Goal: Check status: Check status

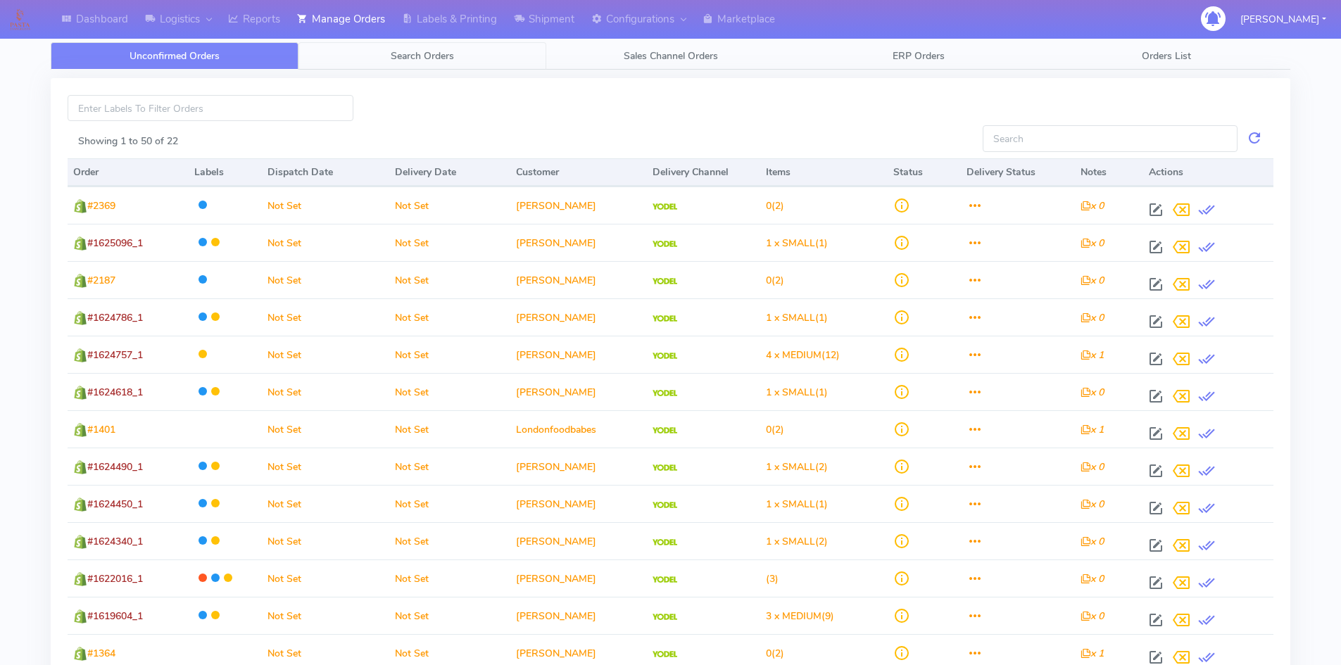
click at [411, 51] on span "Search Orders" at bounding box center [422, 55] width 63 height 13
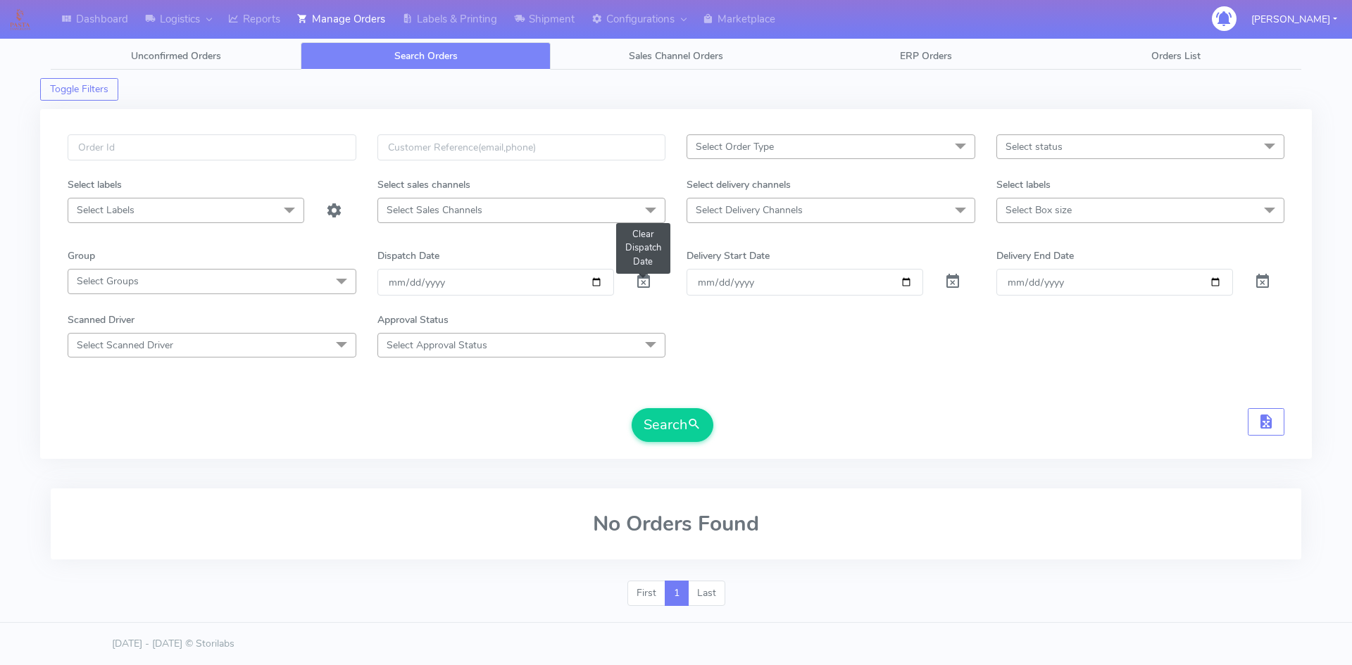
click at [641, 281] on span at bounding box center [643, 284] width 17 height 13
click at [225, 146] on input "text" at bounding box center [212, 148] width 289 height 26
paste input "1624350"
type input "1624350"
click at [689, 425] on span "submit" at bounding box center [694, 424] width 14 height 19
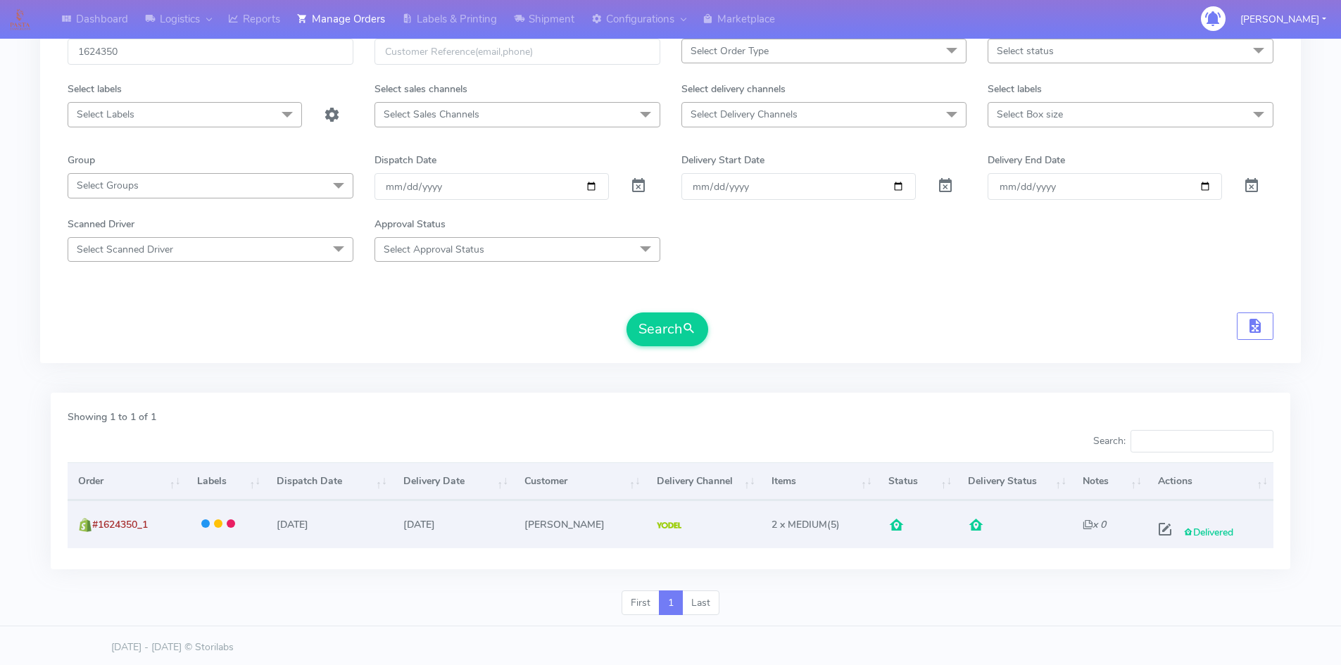
scroll to position [99, 0]
click at [1158, 527] on span at bounding box center [1165, 529] width 25 height 13
select select "5"
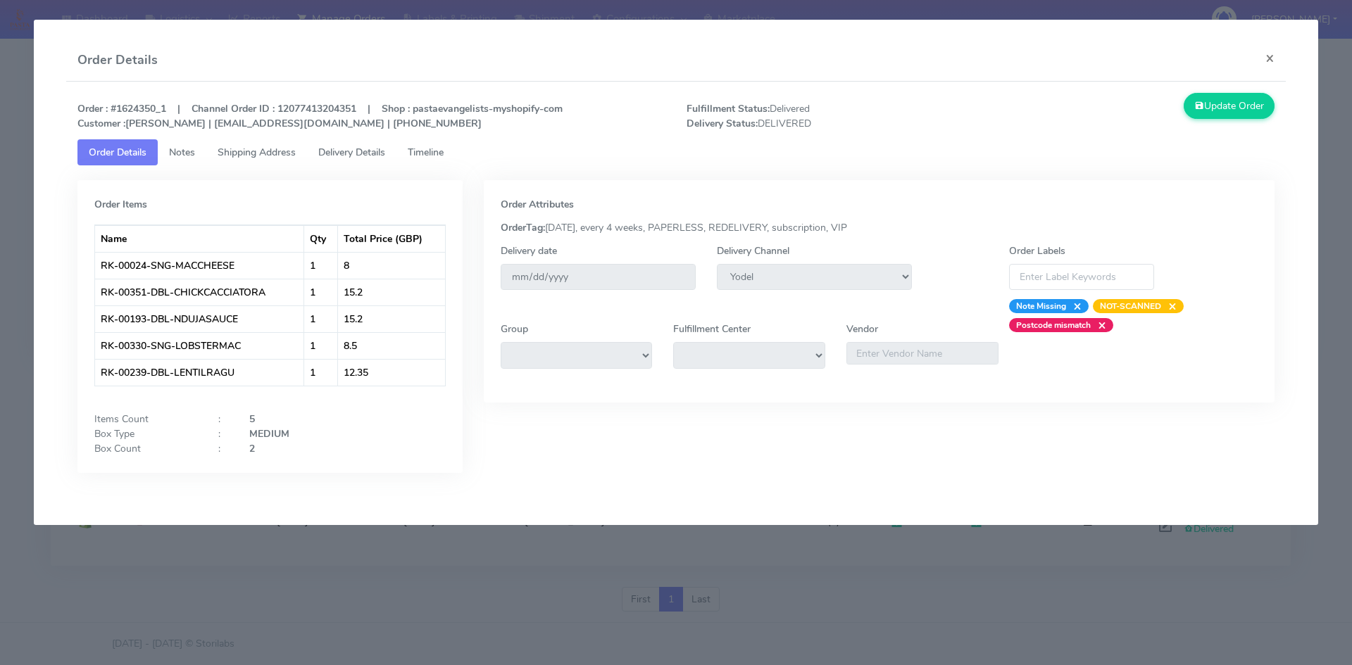
click at [433, 151] on span "Timeline" at bounding box center [426, 152] width 36 height 13
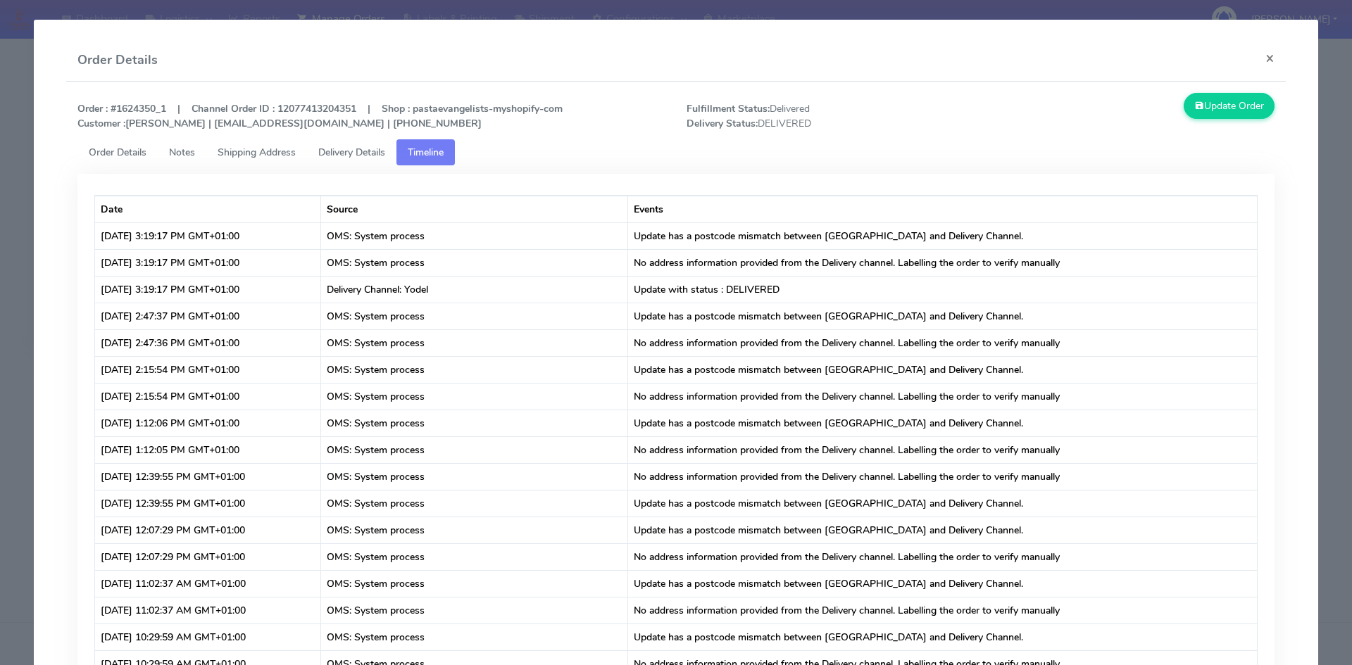
click at [356, 156] on span "Delivery Details" at bounding box center [351, 152] width 67 height 13
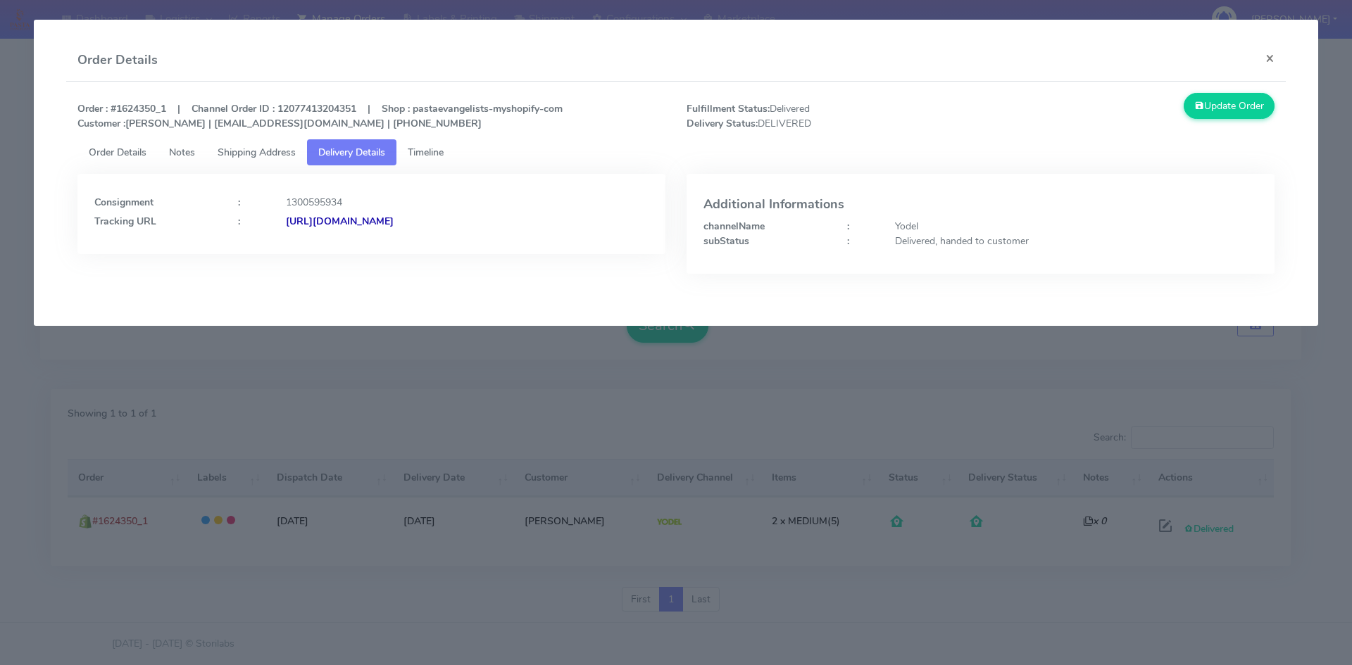
drag, startPoint x: 553, startPoint y: 220, endPoint x: 438, endPoint y: 226, distance: 114.9
click at [438, 226] on div "[URL][DOMAIN_NAME]" at bounding box center [467, 221] width 384 height 15
click at [498, 250] on div "Consignment : 1300595934 Tracking URL : [URL][DOMAIN_NAME]" at bounding box center [371, 214] width 588 height 80
drag, startPoint x: 512, startPoint y: 225, endPoint x: 439, endPoint y: 225, distance: 73.2
click at [439, 225] on div "[URL][DOMAIN_NAME]" at bounding box center [467, 221] width 384 height 15
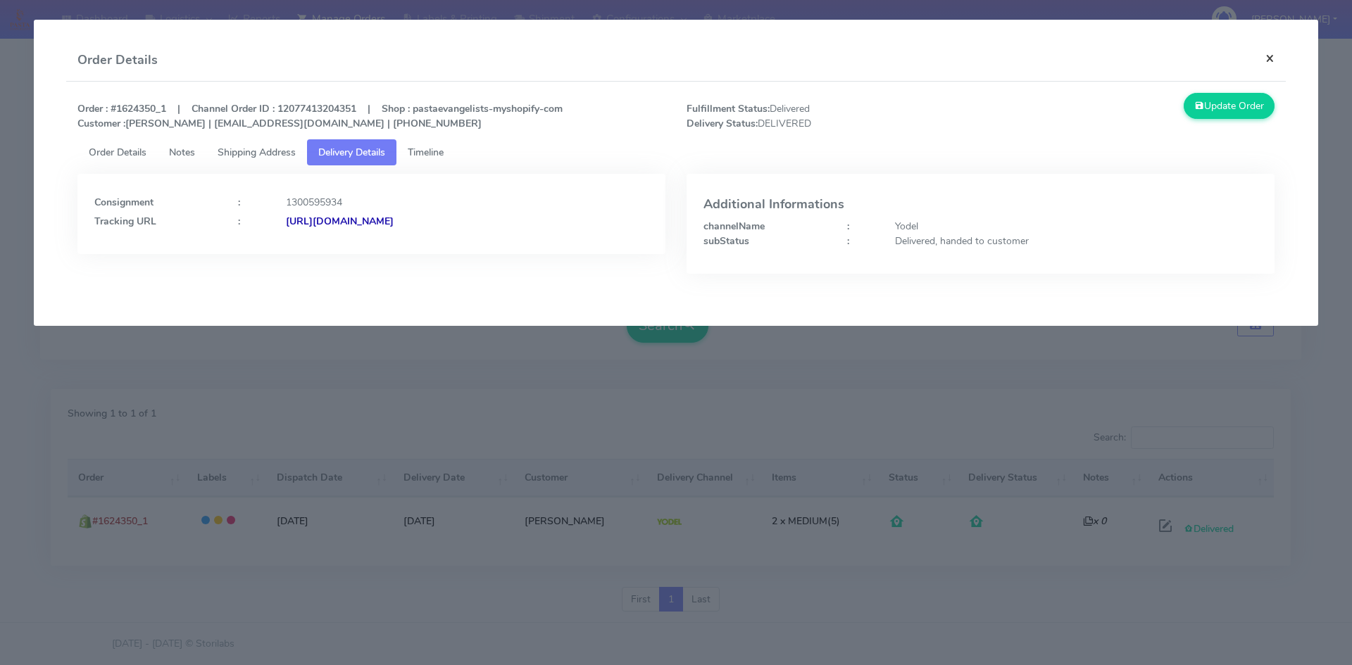
click at [1265, 59] on button "×" at bounding box center [1270, 57] width 32 height 37
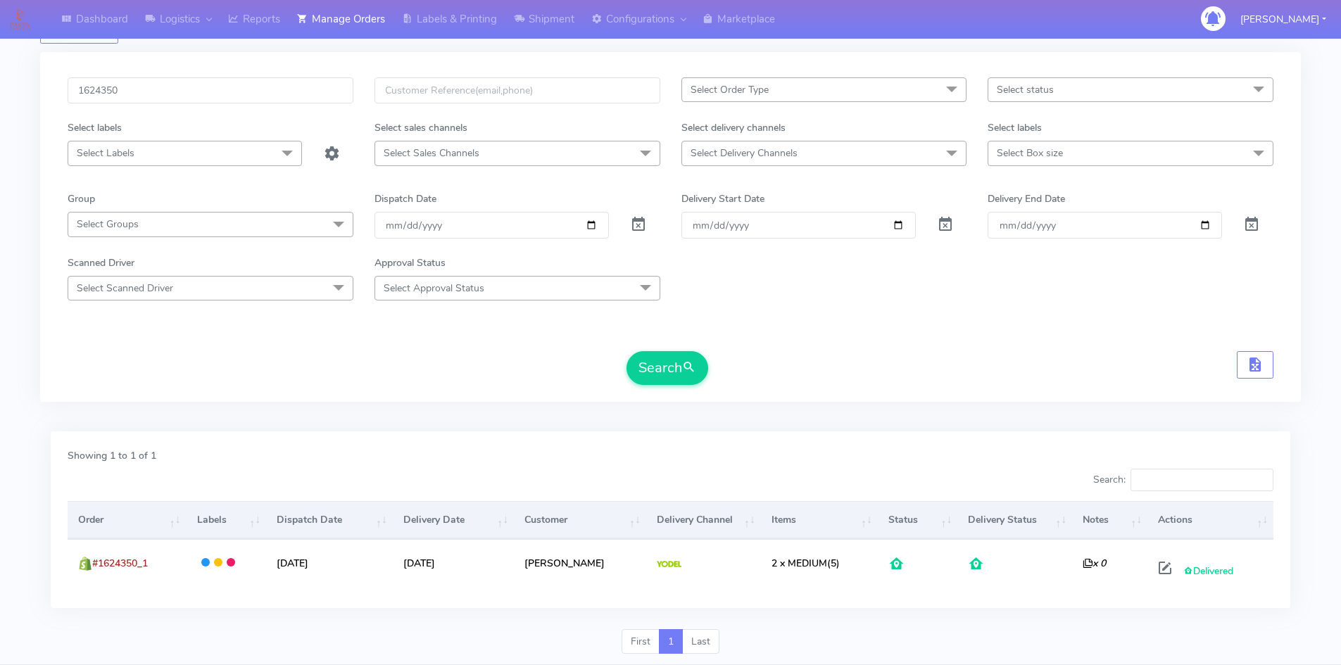
scroll to position [0, 0]
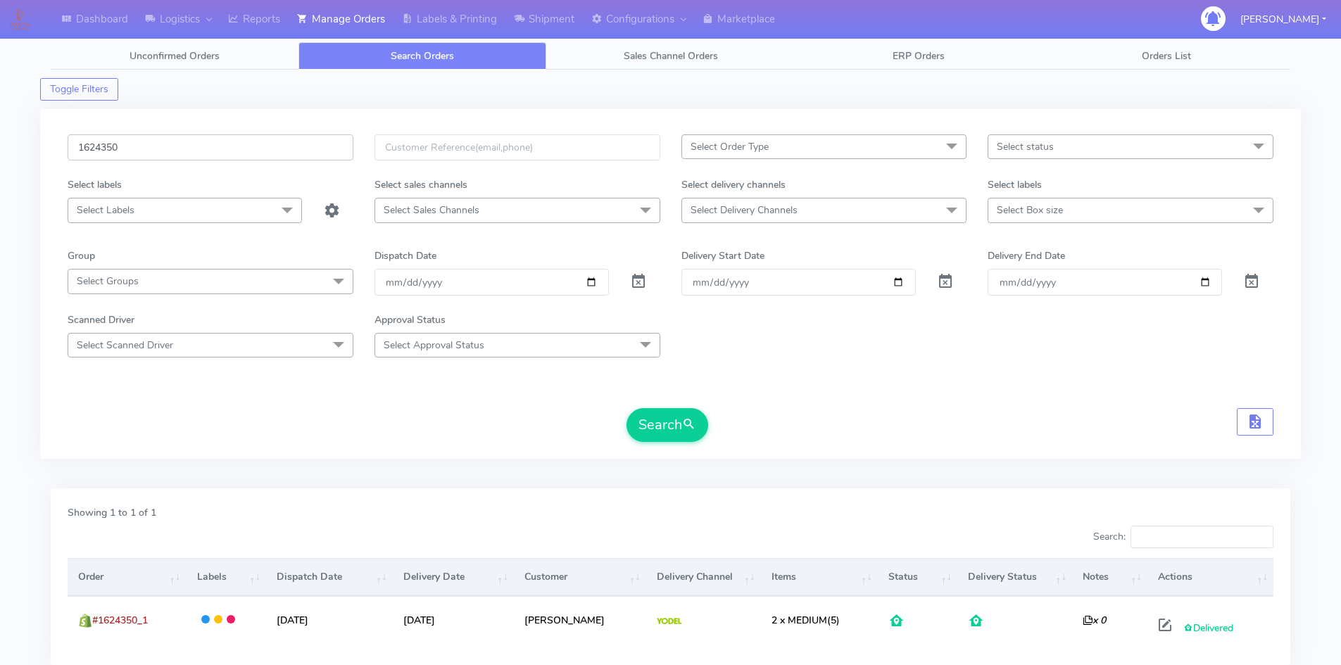
drag, startPoint x: 151, startPoint y: 149, endPoint x: 0, endPoint y: 147, distance: 151.4
click at [0, 147] on div "Dashboard Logistics London Logistics Reports Manage Orders Labels & Printing Sh…" at bounding box center [670, 373] width 1341 height 697
paste input "2498"
type input "1622498"
click at [658, 420] on button "Search" at bounding box center [668, 425] width 82 height 34
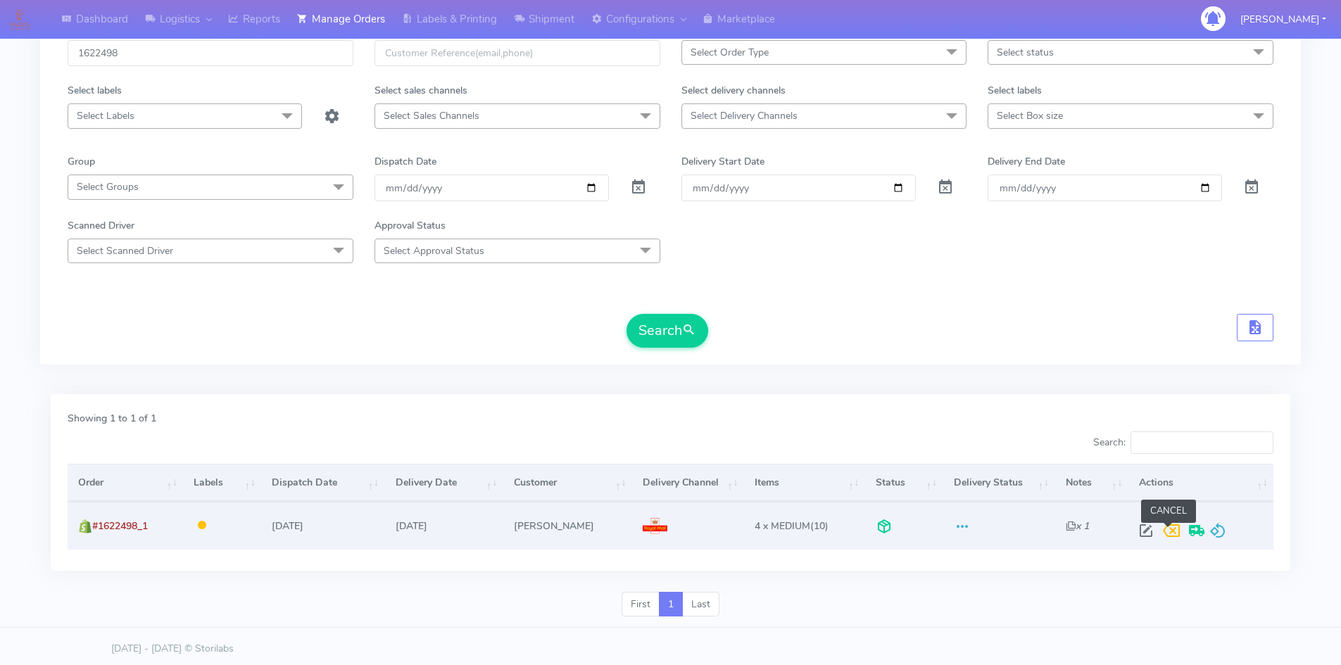
scroll to position [99, 0]
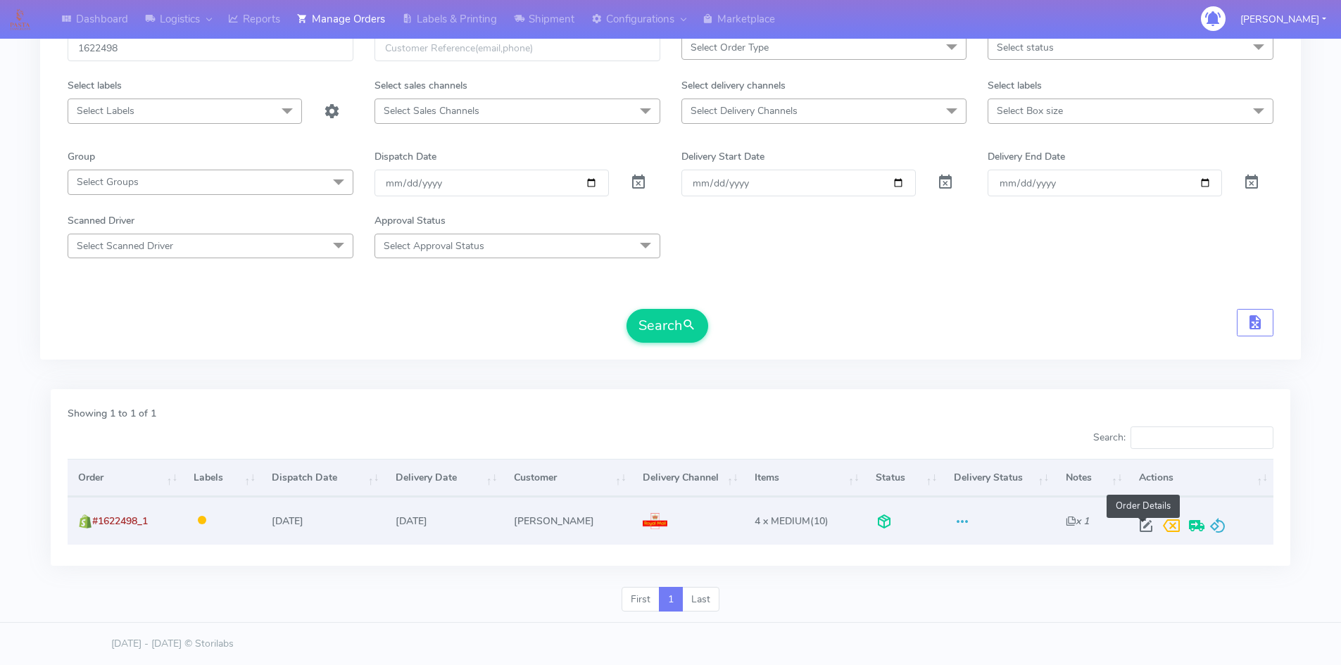
click at [1142, 526] on span at bounding box center [1146, 529] width 25 height 13
select select "3"
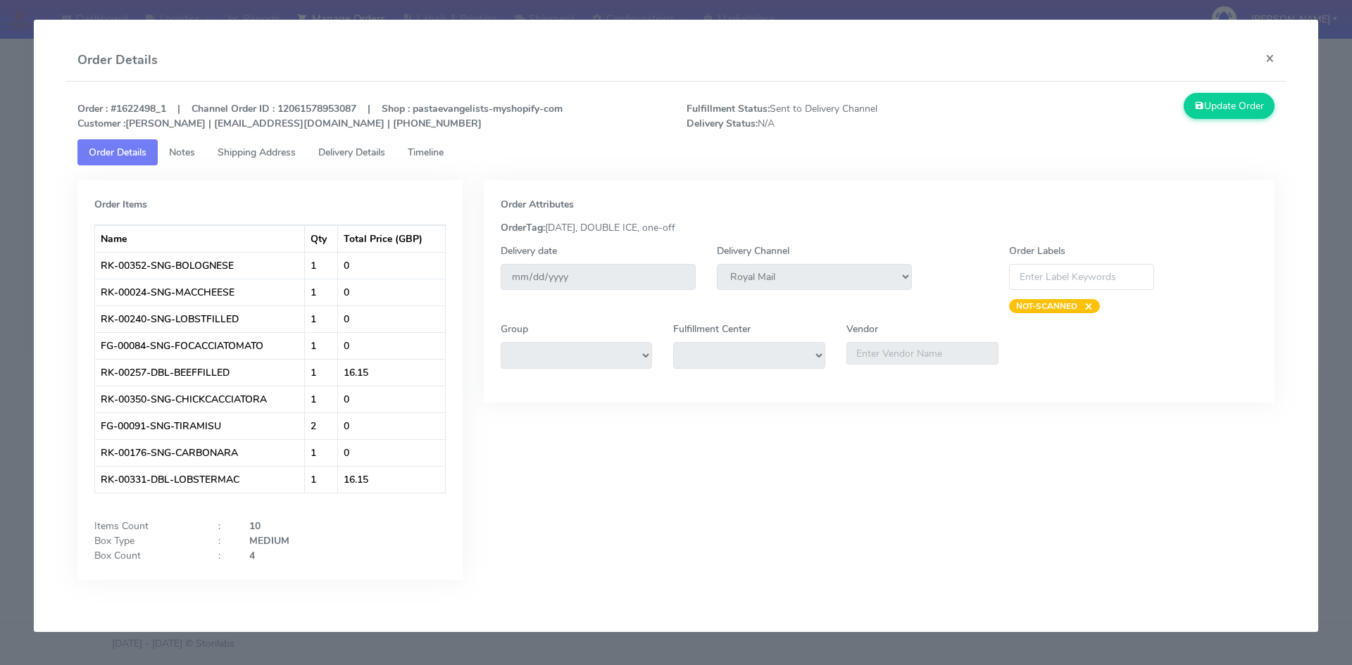
click at [427, 153] on span "Timeline" at bounding box center [426, 152] width 36 height 13
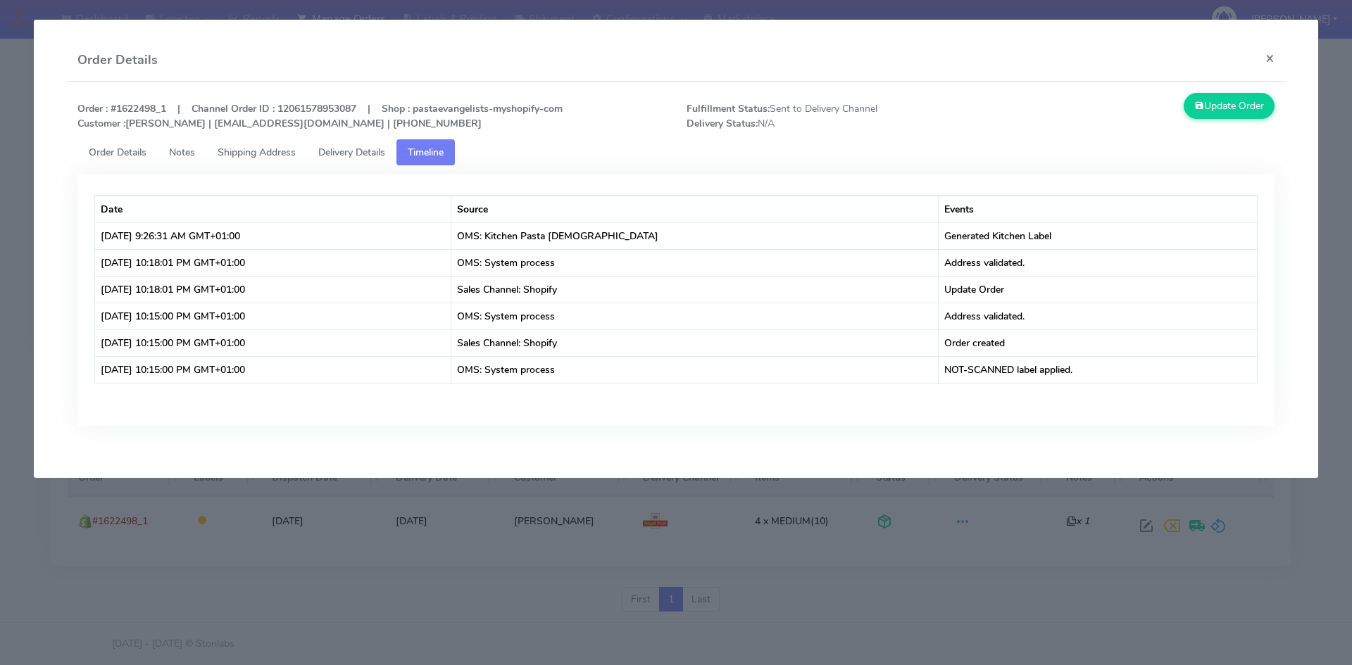
click at [362, 156] on span "Delivery Details" at bounding box center [351, 152] width 67 height 13
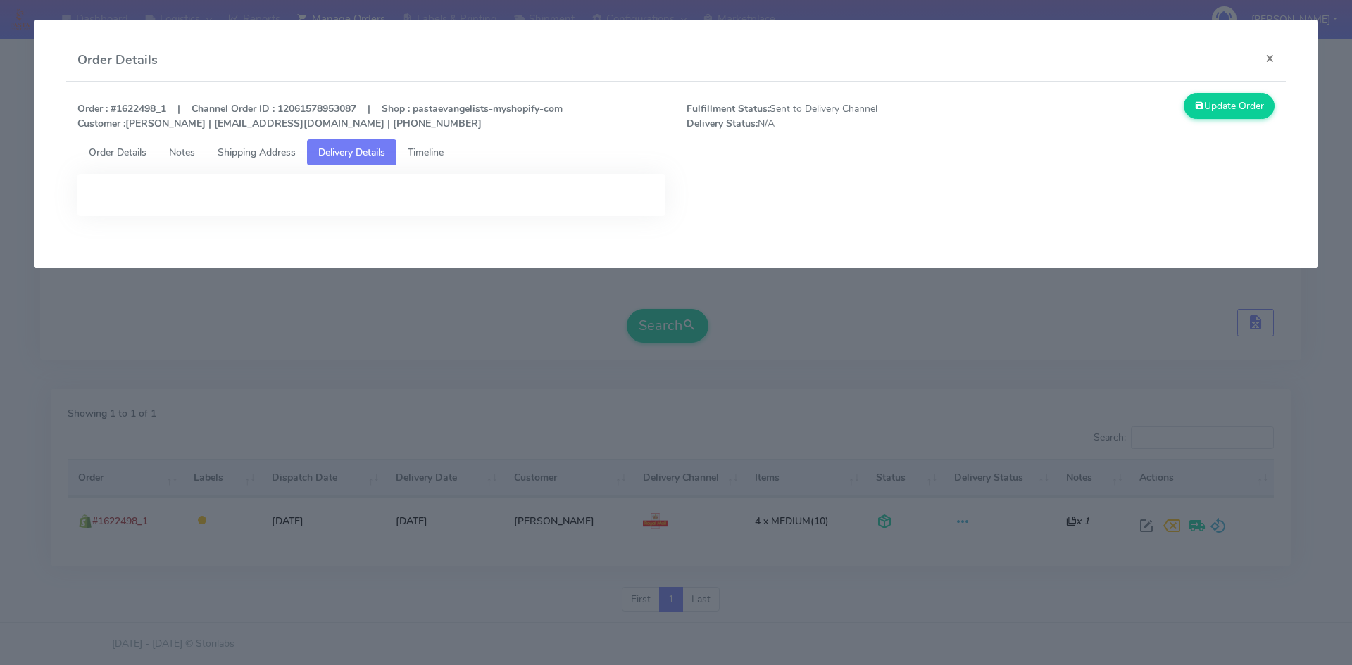
click at [431, 149] on span "Timeline" at bounding box center [426, 152] width 36 height 13
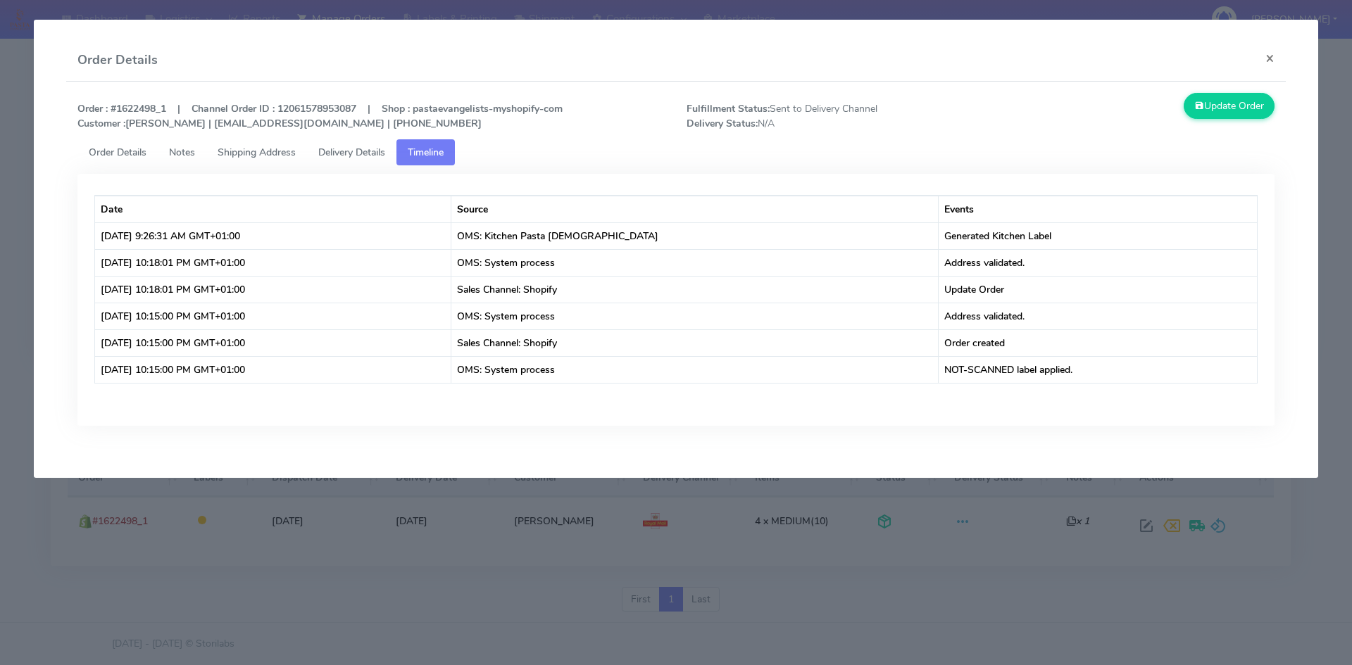
click at [361, 151] on span "Delivery Details" at bounding box center [351, 152] width 67 height 13
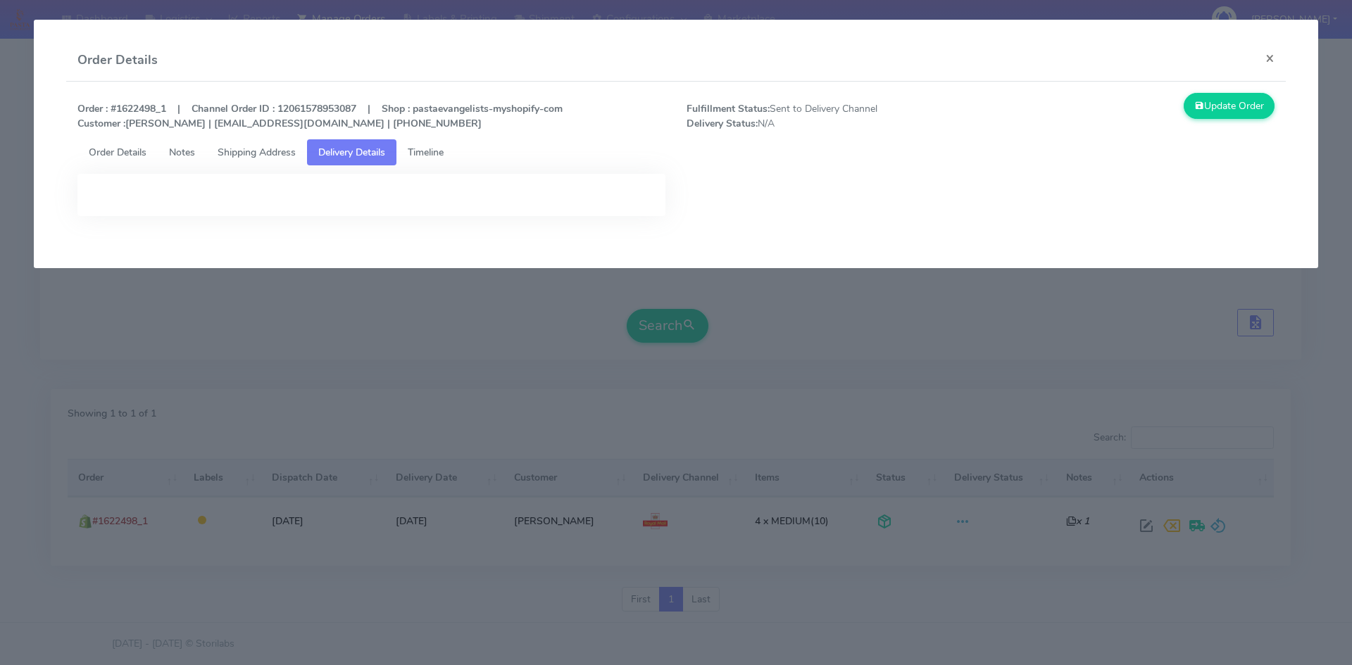
click at [423, 147] on span "Timeline" at bounding box center [426, 152] width 36 height 13
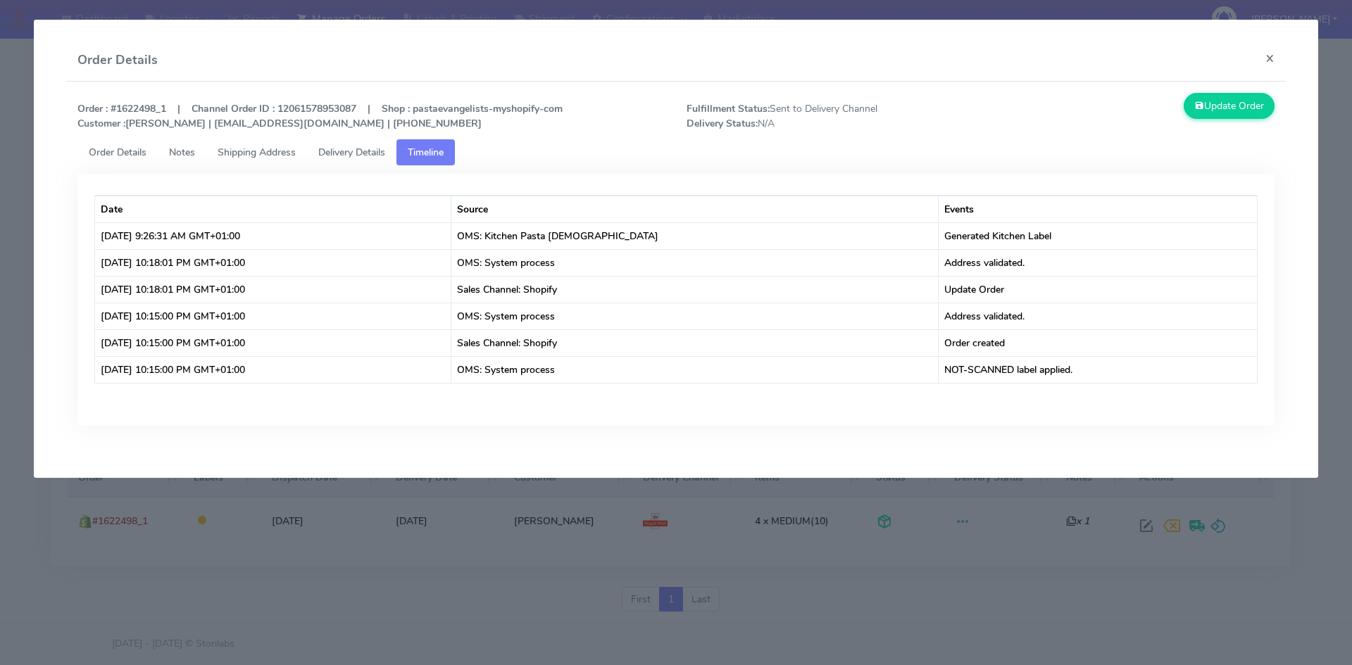
click at [352, 154] on span "Delivery Details" at bounding box center [351, 152] width 67 height 13
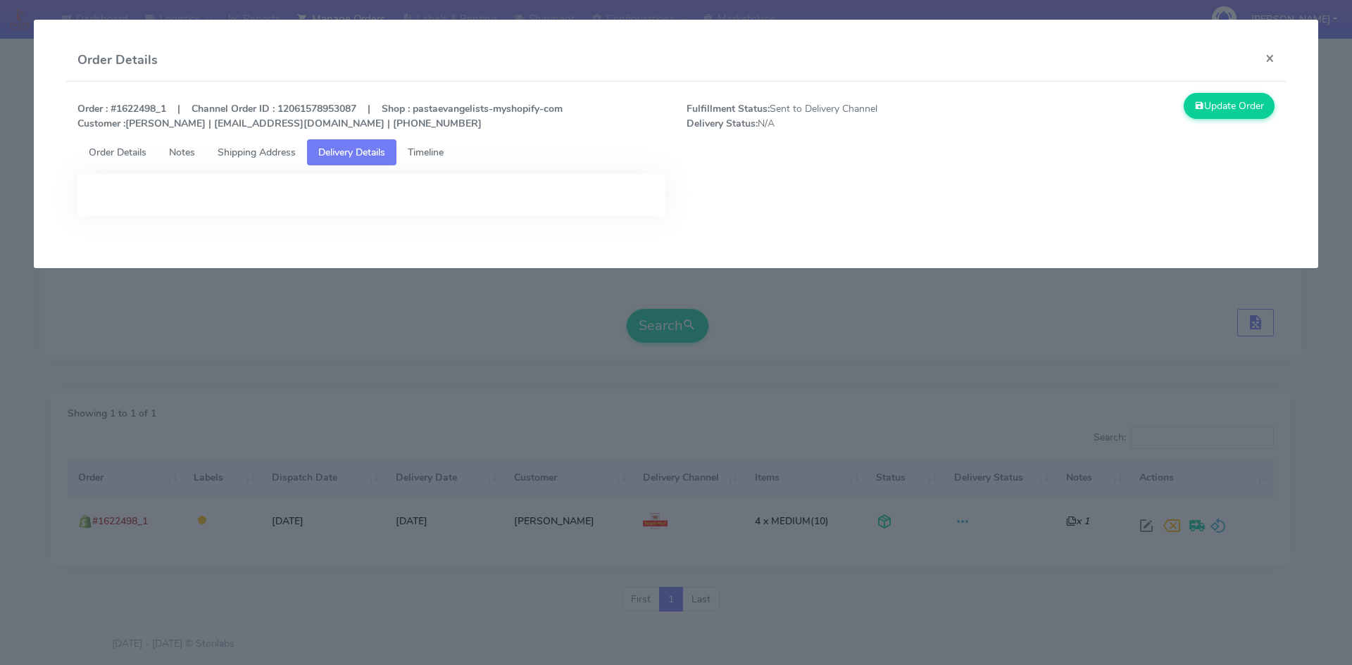
click at [249, 153] on span "Shipping Address" at bounding box center [257, 152] width 78 height 13
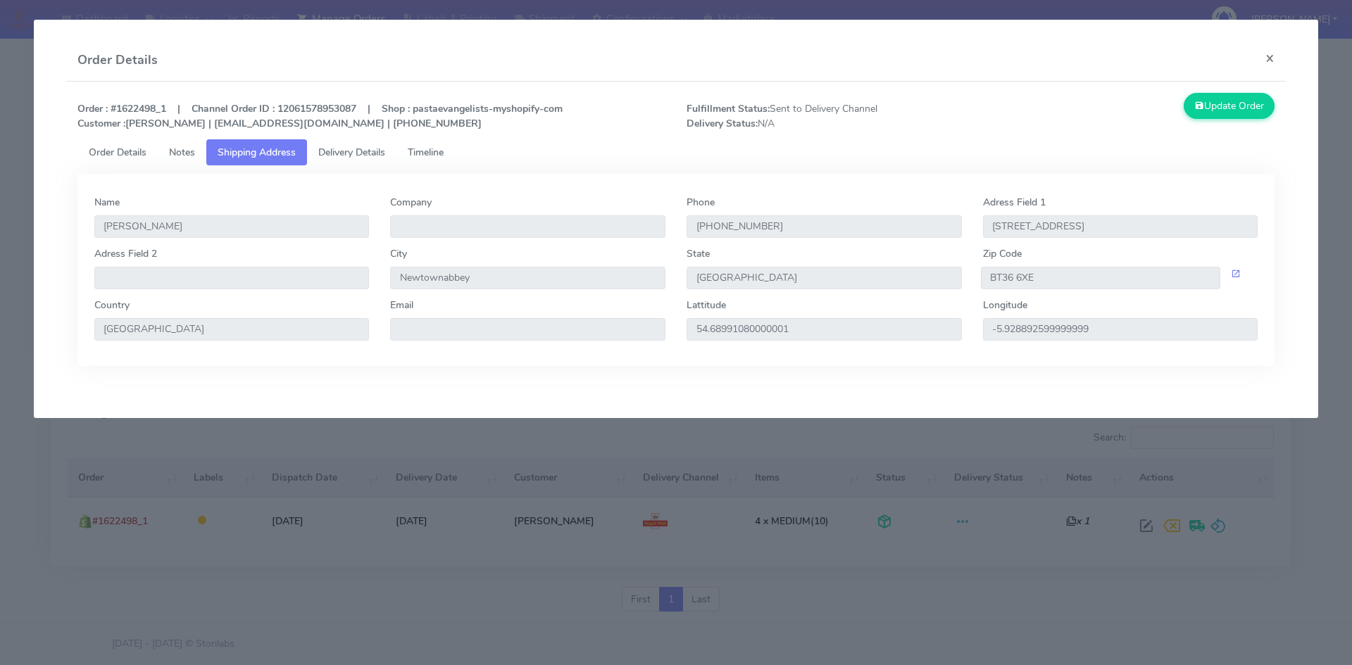
click at [184, 154] on span "Notes" at bounding box center [182, 152] width 26 height 13
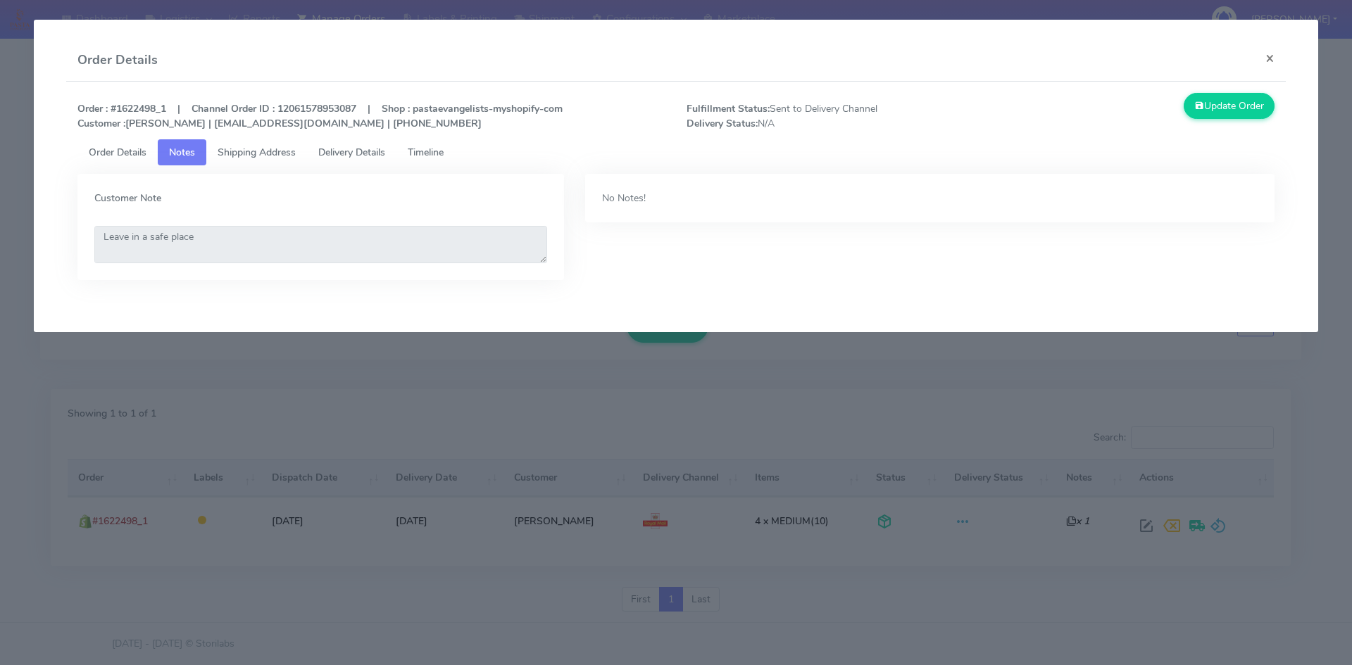
click at [108, 154] on span "Order Details" at bounding box center [118, 152] width 58 height 13
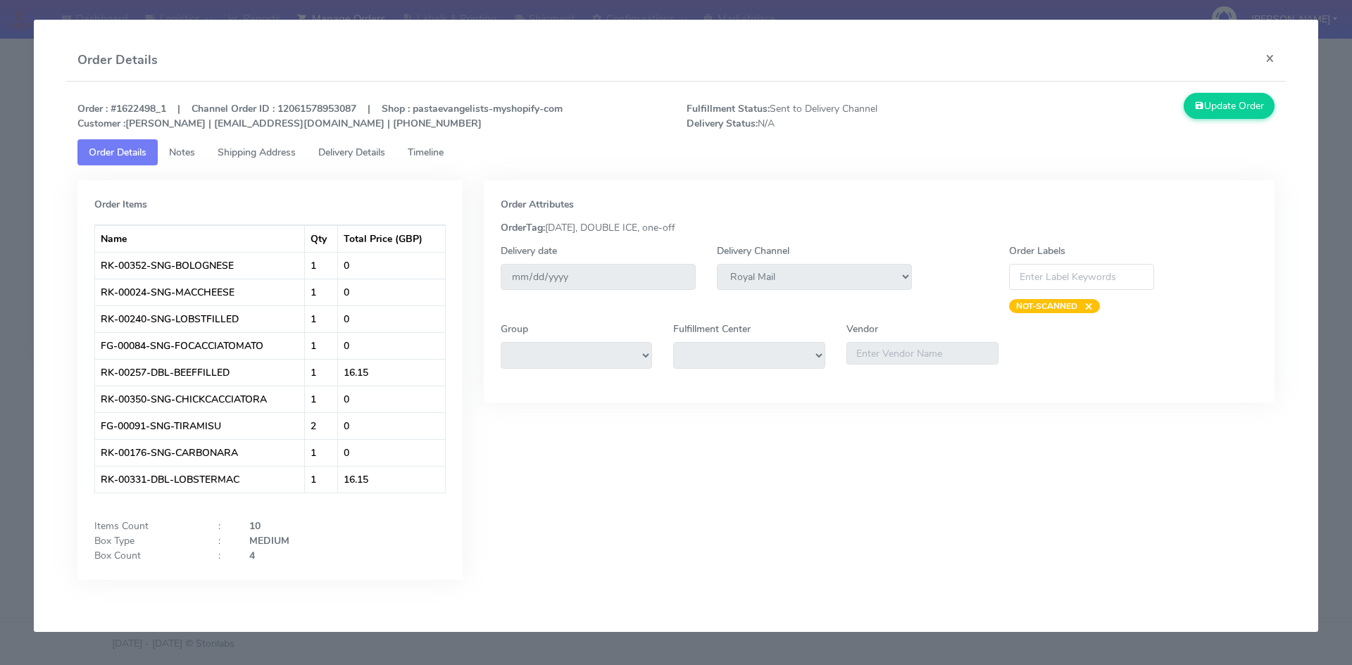
click at [192, 152] on span "Notes" at bounding box center [182, 152] width 26 height 13
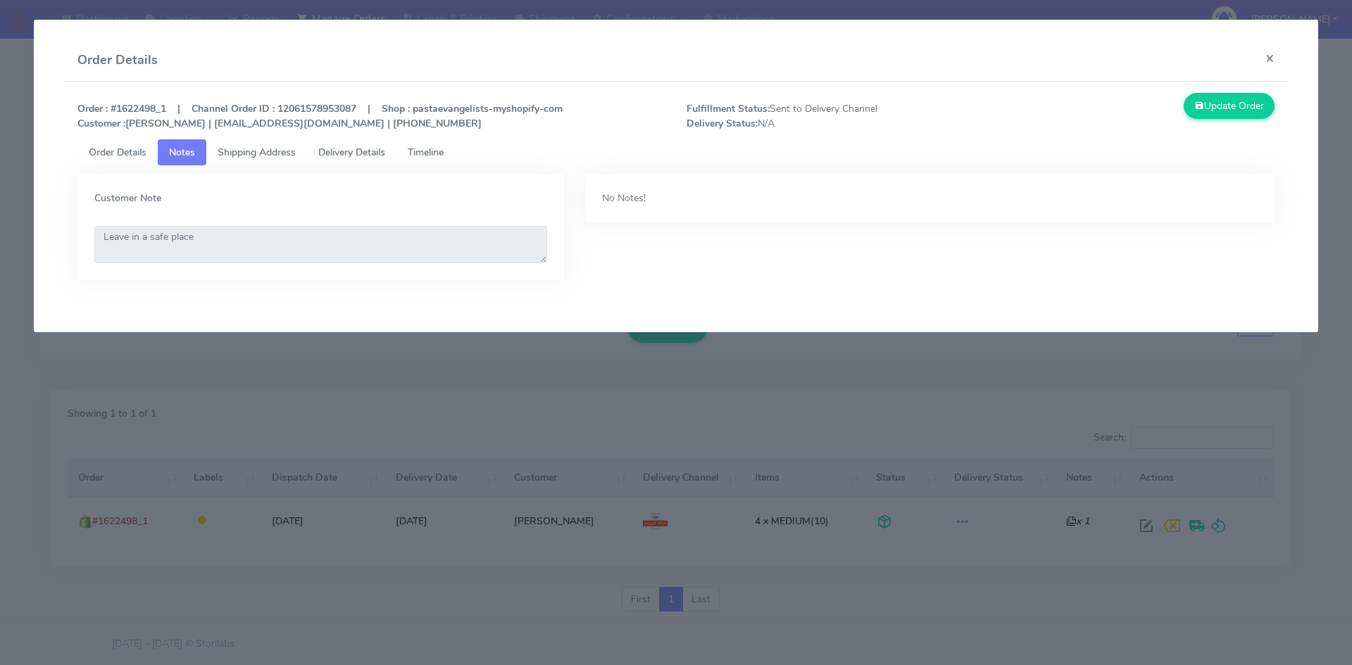
click at [127, 151] on span "Order Details" at bounding box center [118, 152] width 58 height 13
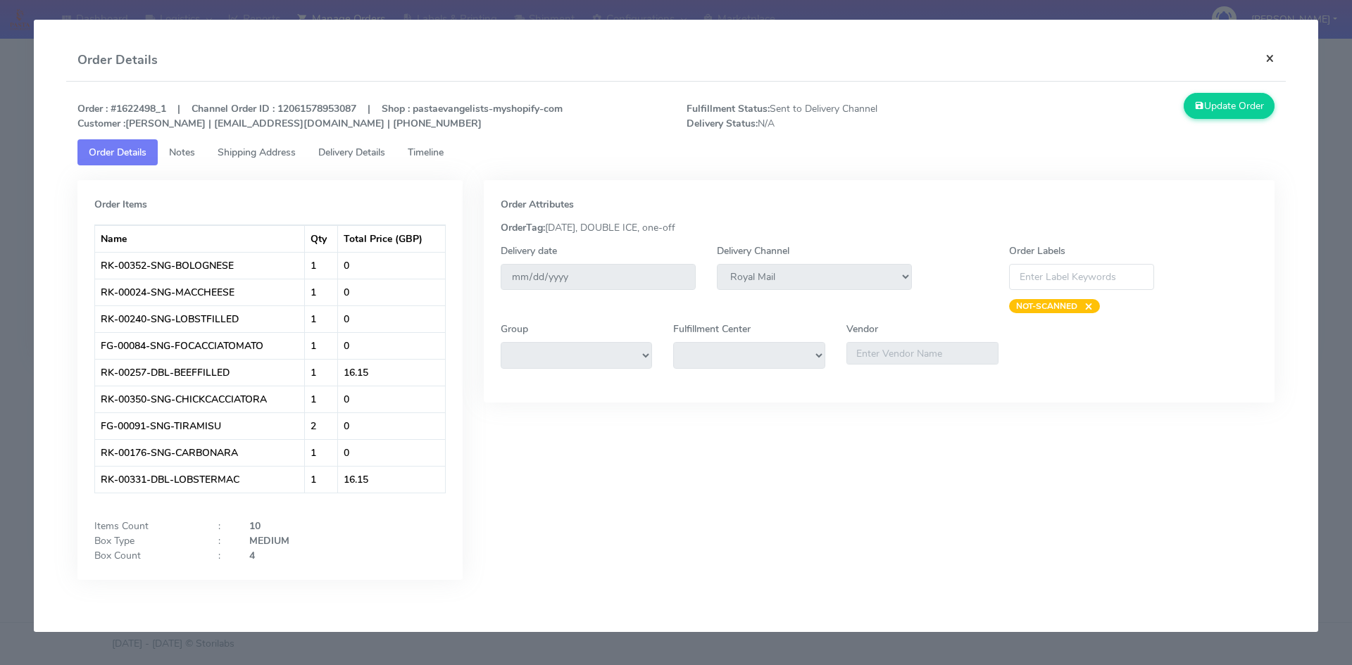
click at [1268, 58] on button "×" at bounding box center [1270, 57] width 32 height 37
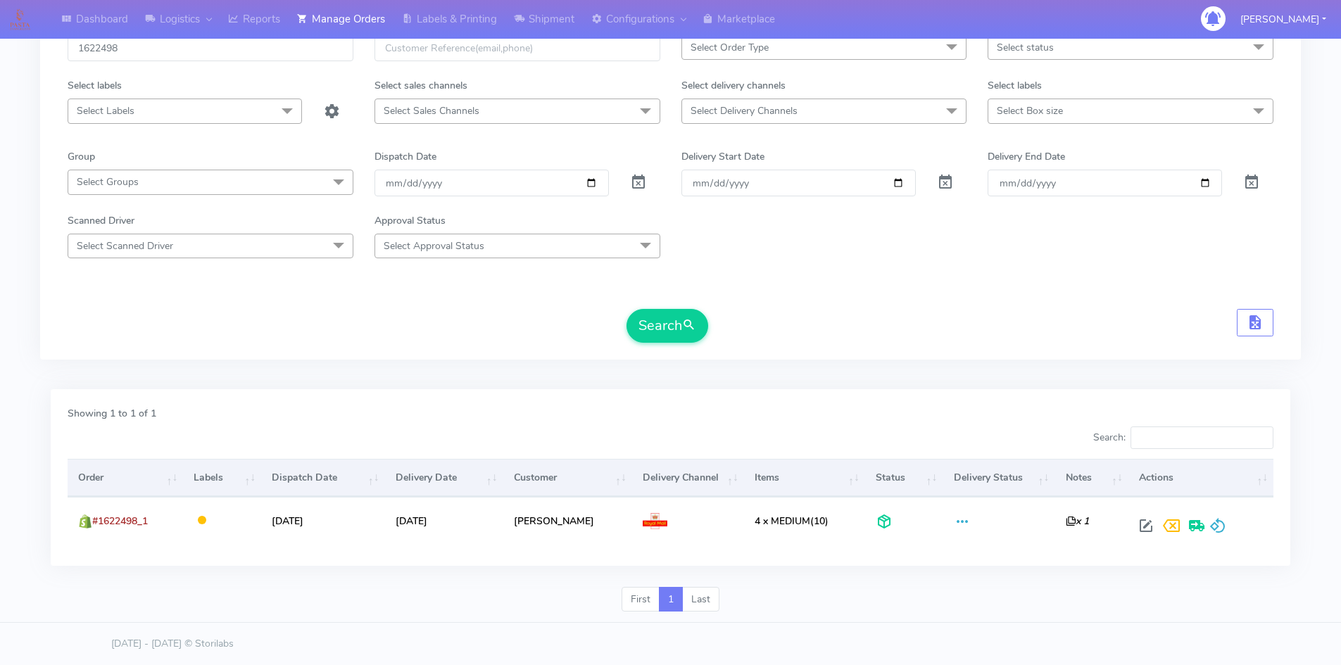
click at [889, 603] on div "First 1 Last" at bounding box center [670, 605] width 1261 height 37
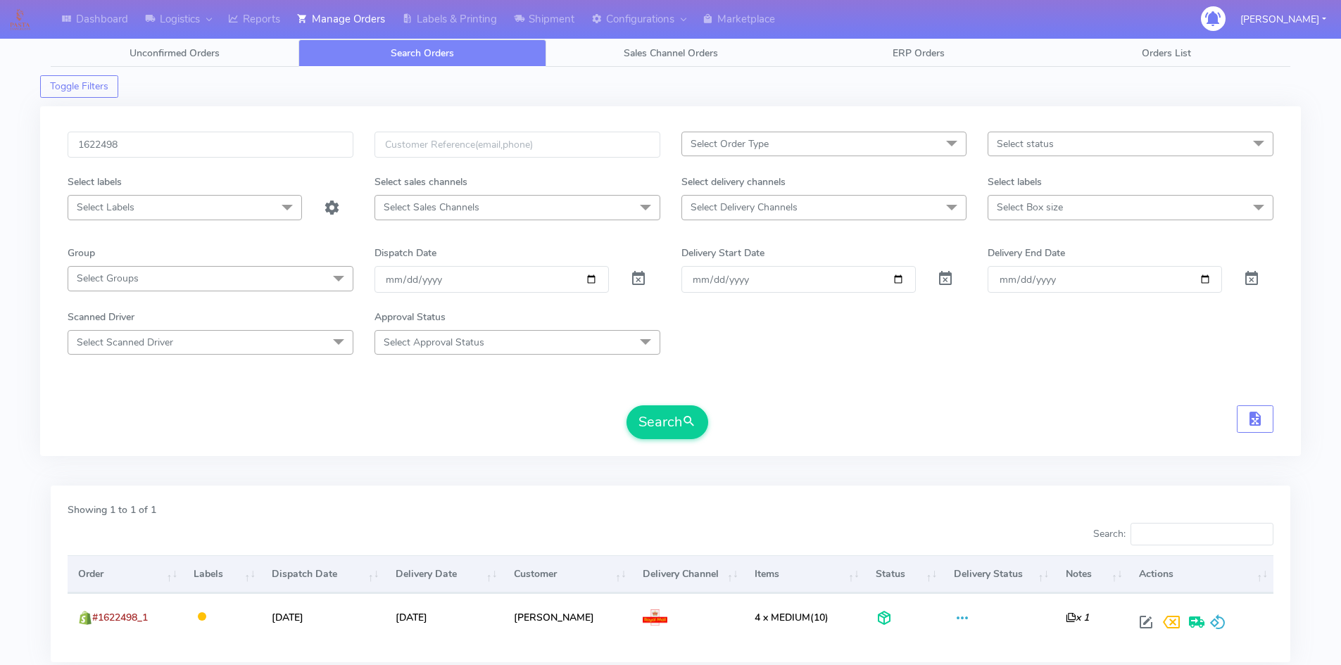
scroll to position [0, 0]
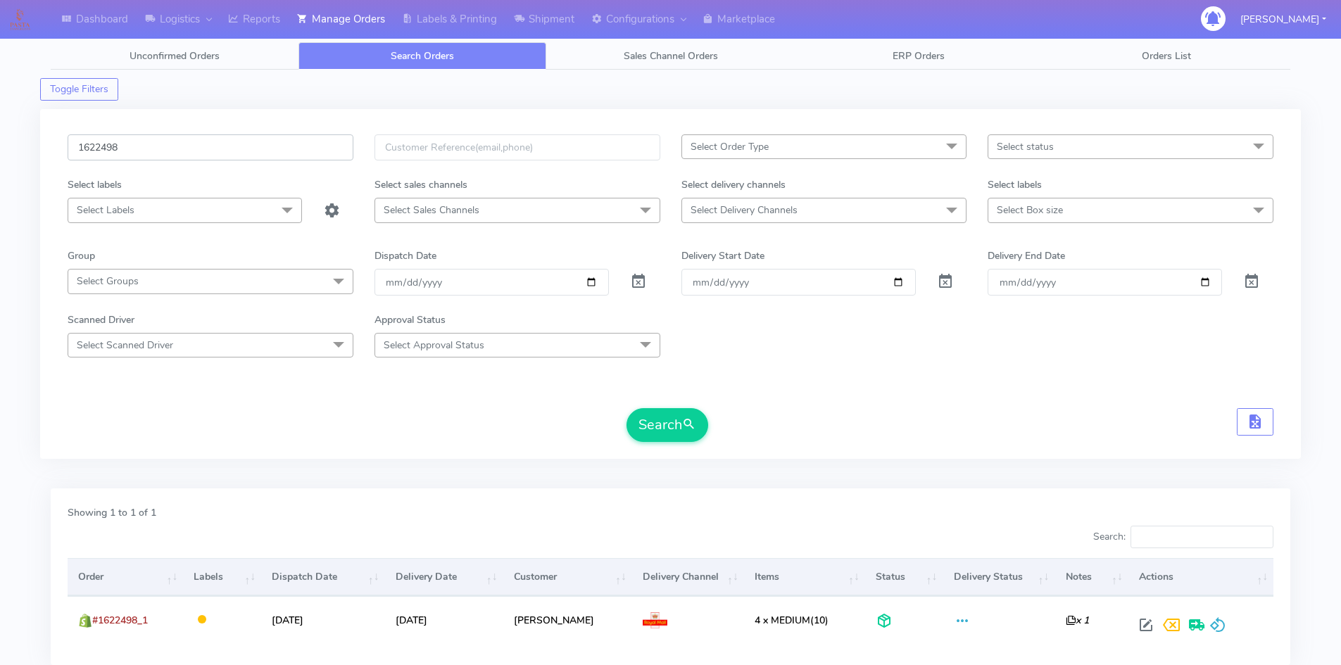
drag, startPoint x: 170, startPoint y: 144, endPoint x: 28, endPoint y: 145, distance: 141.5
click at [28, 145] on div "Dashboard Logistics London Logistics Reports Manage Orders Labels & Printing Sh…" at bounding box center [670, 373] width 1341 height 697
paste input "1550"
type input "1621550"
click at [210, 153] on input "1621550" at bounding box center [211, 148] width 286 height 26
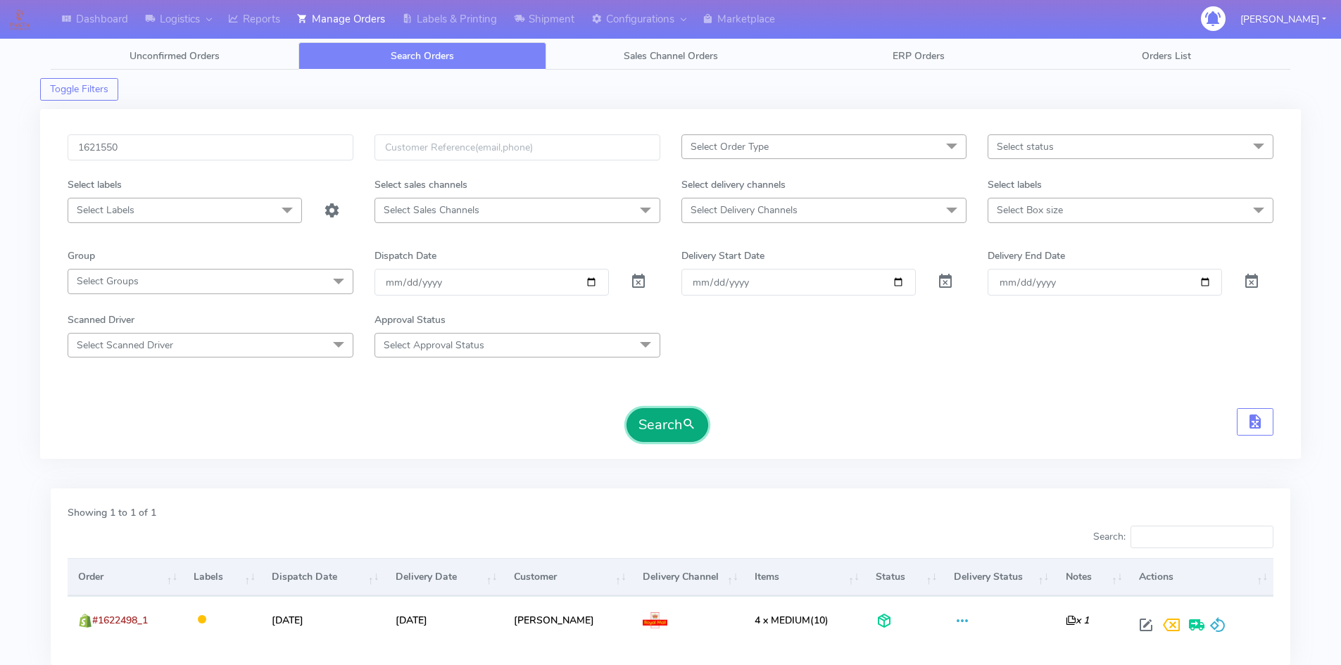
click at [656, 418] on button "Search" at bounding box center [668, 425] width 82 height 34
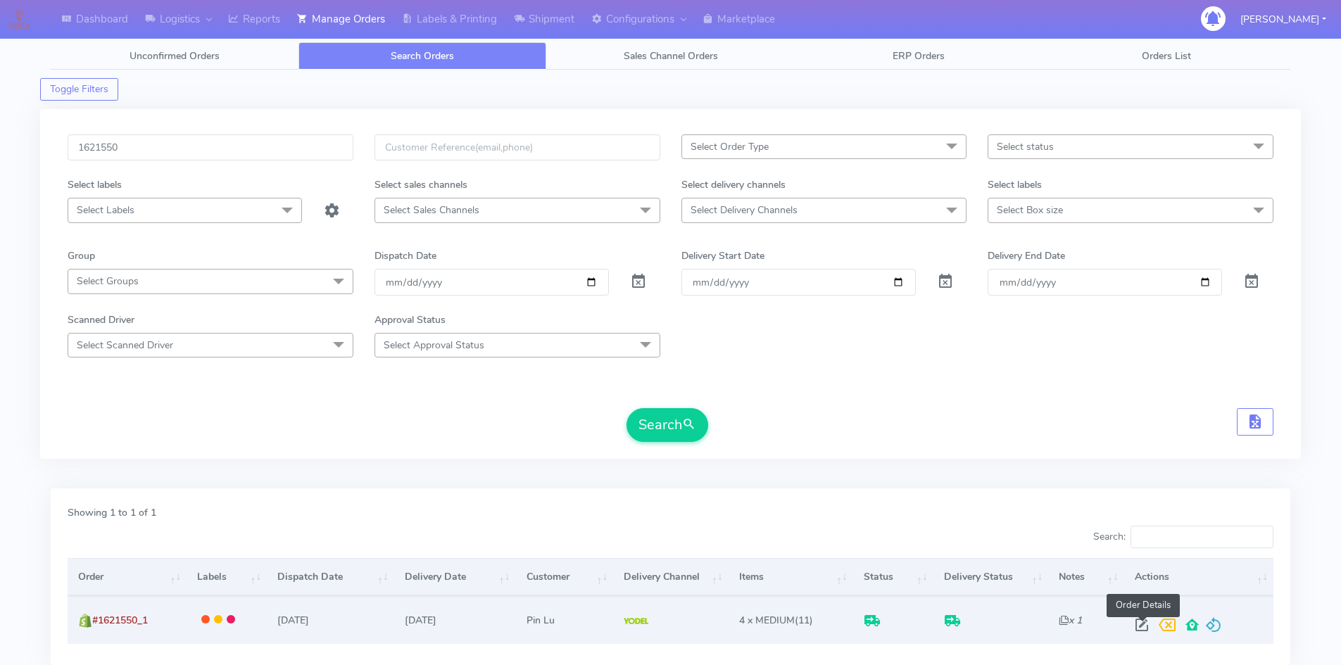
click at [1139, 624] on span at bounding box center [1142, 628] width 25 height 13
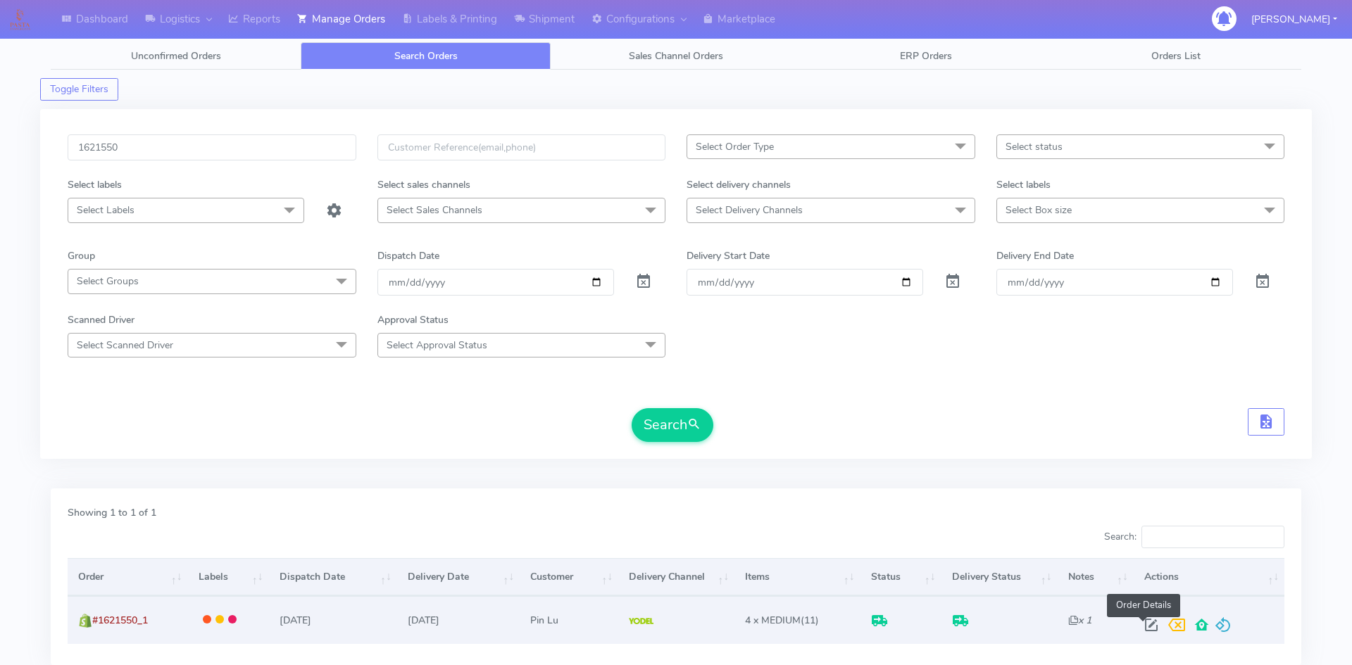
select select "5"
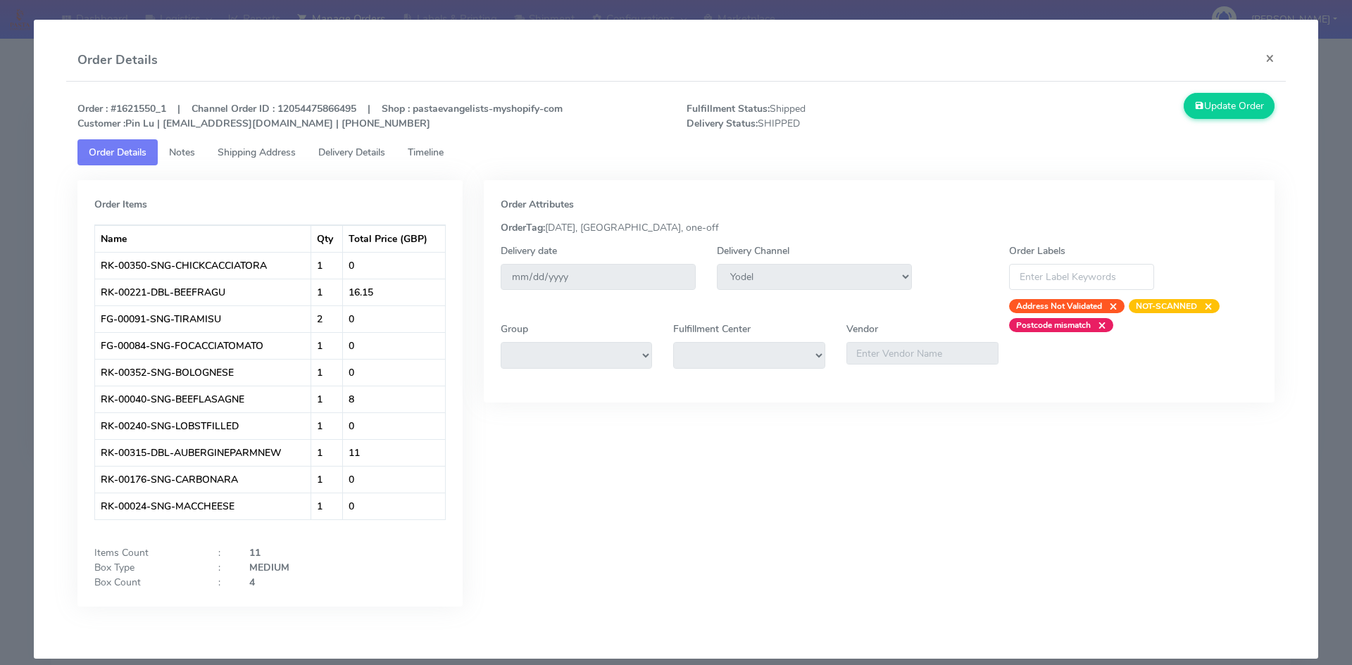
click at [177, 151] on span "Notes" at bounding box center [182, 152] width 26 height 13
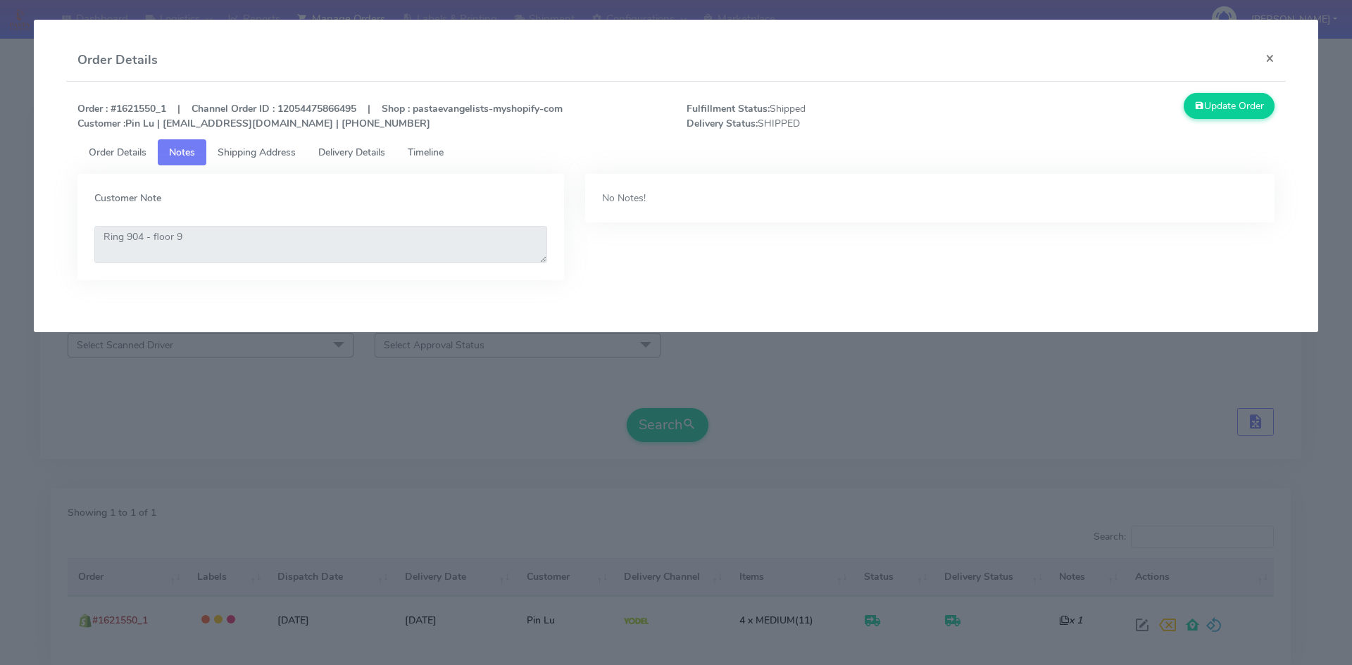
click at [230, 151] on span "Shipping Address" at bounding box center [257, 152] width 78 height 13
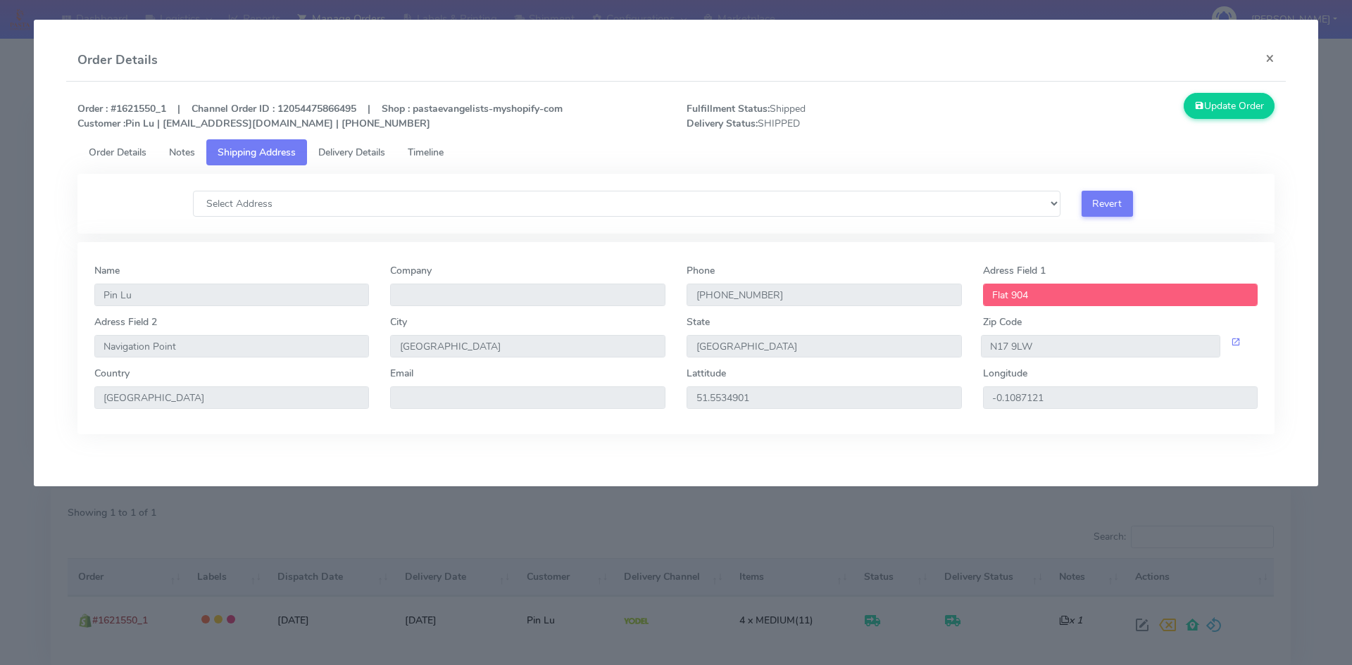
click at [333, 148] on span "Delivery Details" at bounding box center [351, 152] width 67 height 13
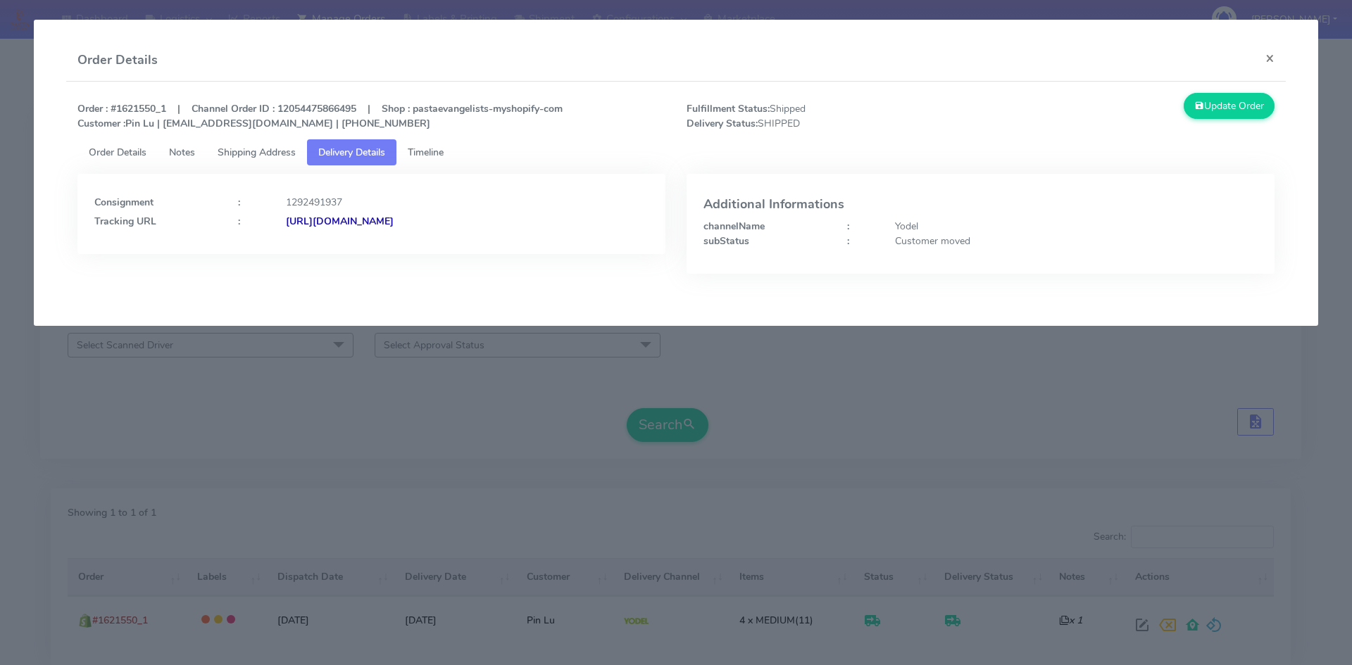
click at [437, 150] on span "Timeline" at bounding box center [426, 152] width 36 height 13
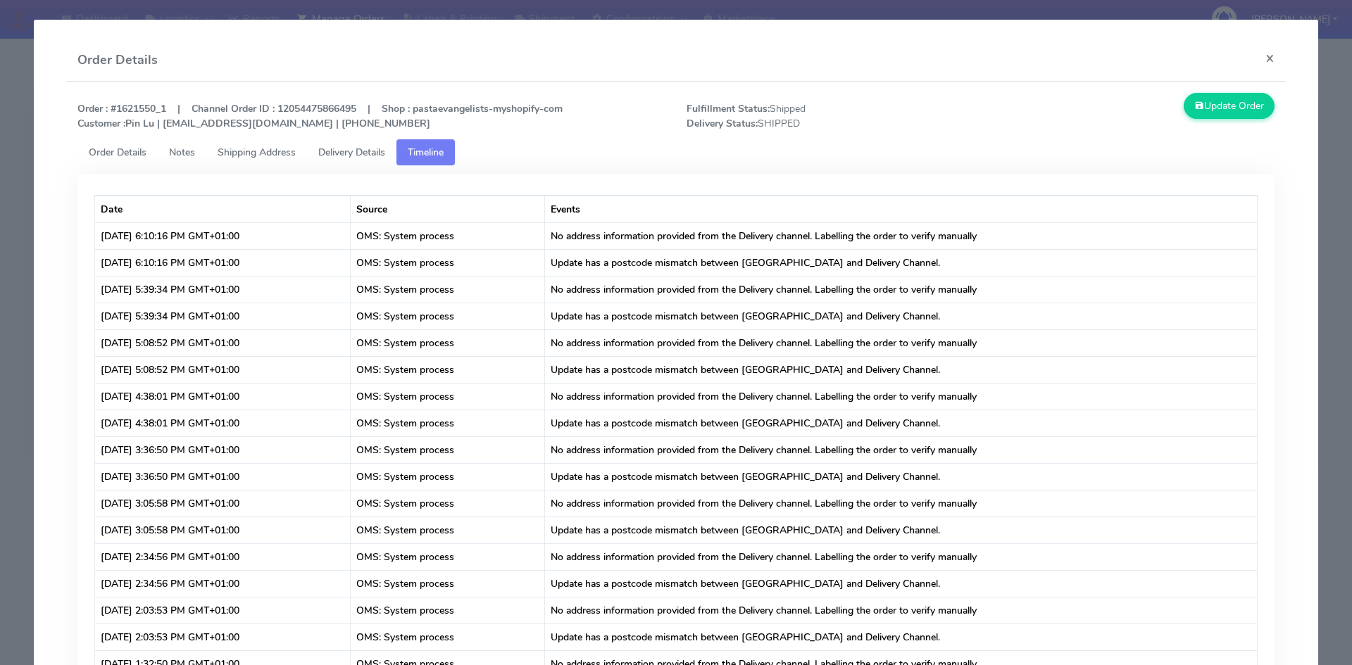
click at [347, 149] on span "Delivery Details" at bounding box center [351, 152] width 67 height 13
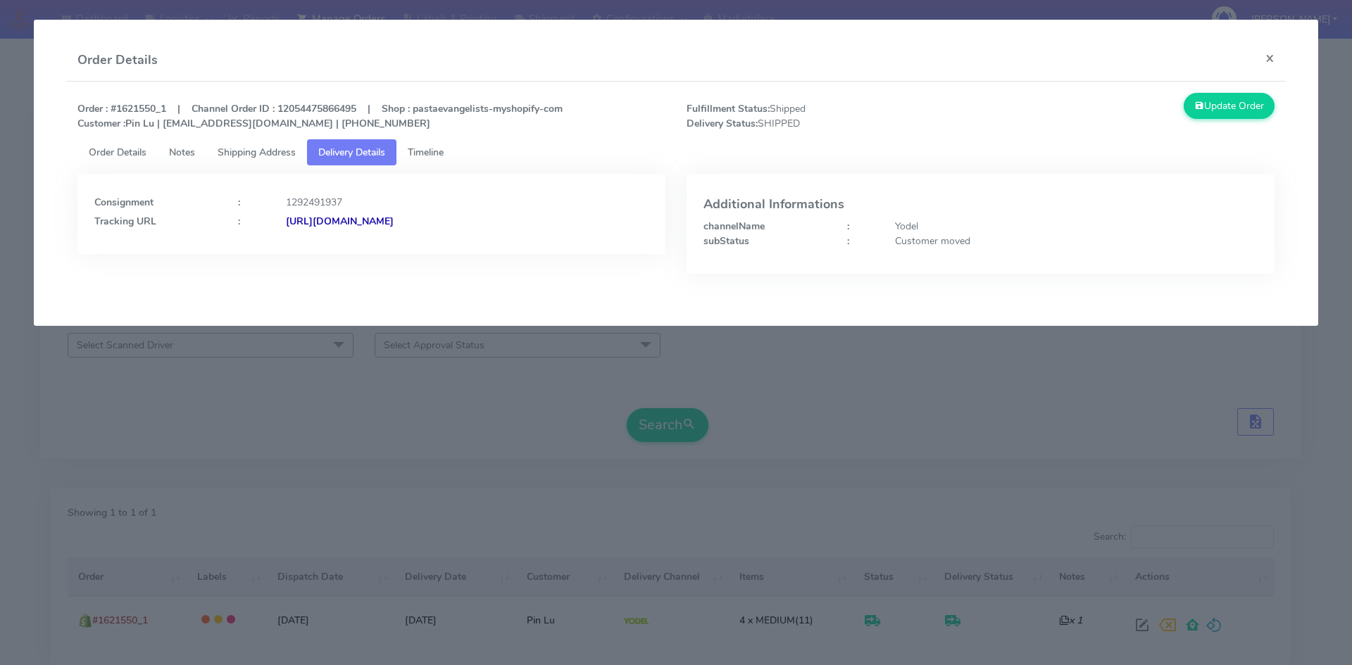
drag, startPoint x: 535, startPoint y: 220, endPoint x: 438, endPoint y: 218, distance: 97.2
click at [438, 218] on div "[URL][DOMAIN_NAME]" at bounding box center [467, 221] width 384 height 15
click at [580, 238] on div "Consignment : 1292491937 Tracking URL : [URL][DOMAIN_NAME]" at bounding box center [371, 214] width 588 height 80
drag, startPoint x: 580, startPoint y: 220, endPoint x: 439, endPoint y: 226, distance: 141.7
click at [439, 226] on div "[URL][DOMAIN_NAME]" at bounding box center [467, 221] width 384 height 15
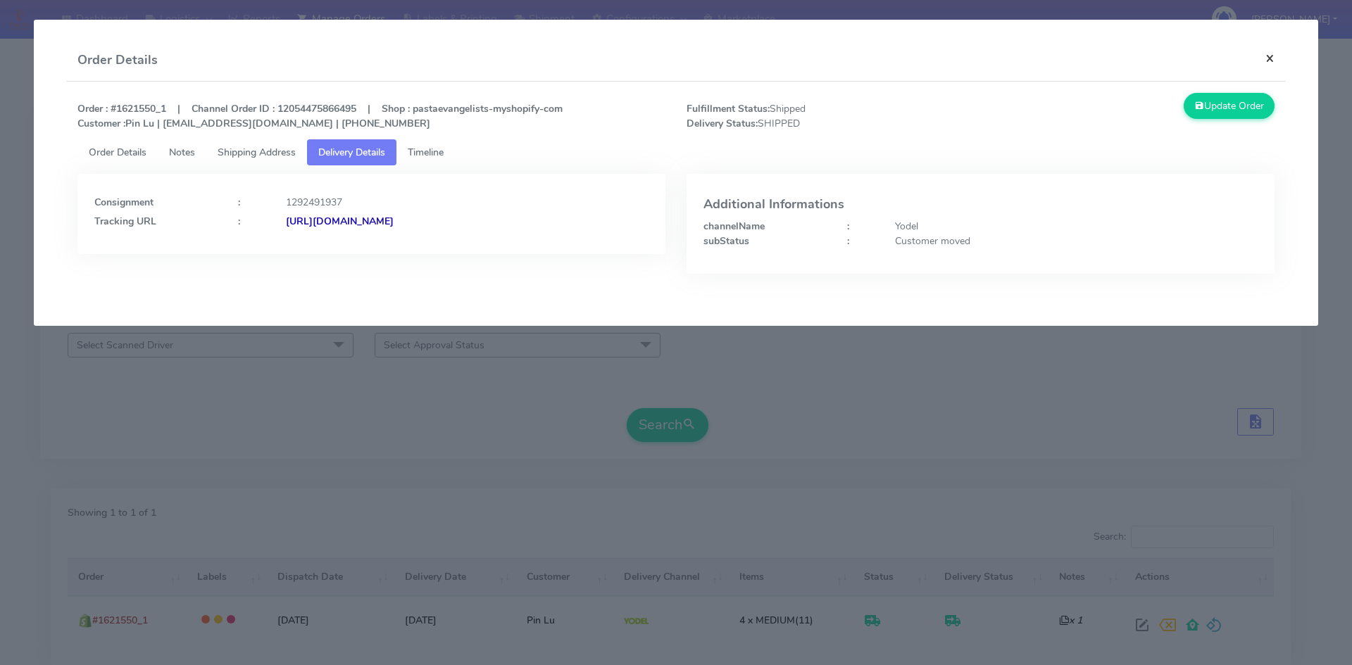
click at [1276, 63] on button "×" at bounding box center [1270, 57] width 32 height 37
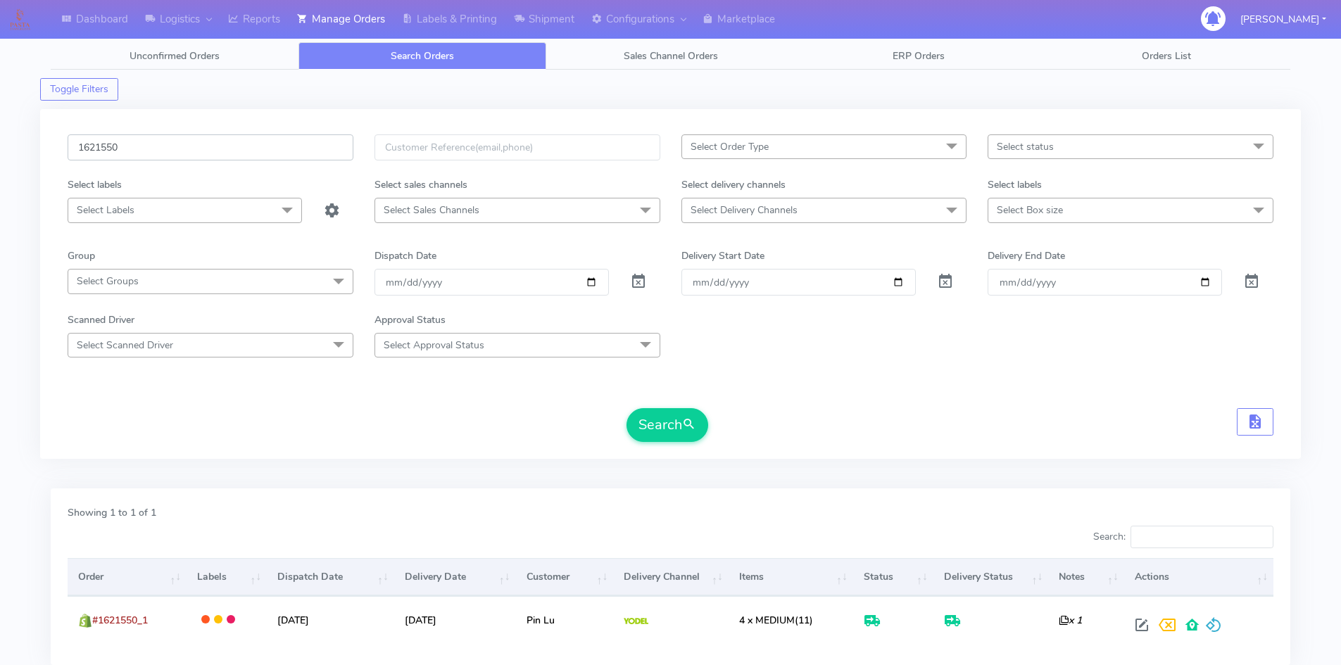
drag, startPoint x: 154, startPoint y: 147, endPoint x: 0, endPoint y: 146, distance: 154.2
click at [0, 146] on div "Dashboard Logistics London Logistics Reports Manage Orders Labels & Printing Sh…" at bounding box center [670, 373] width 1341 height 697
paste input "2498"
type input "1622498"
click at [675, 427] on button "Search" at bounding box center [668, 425] width 82 height 34
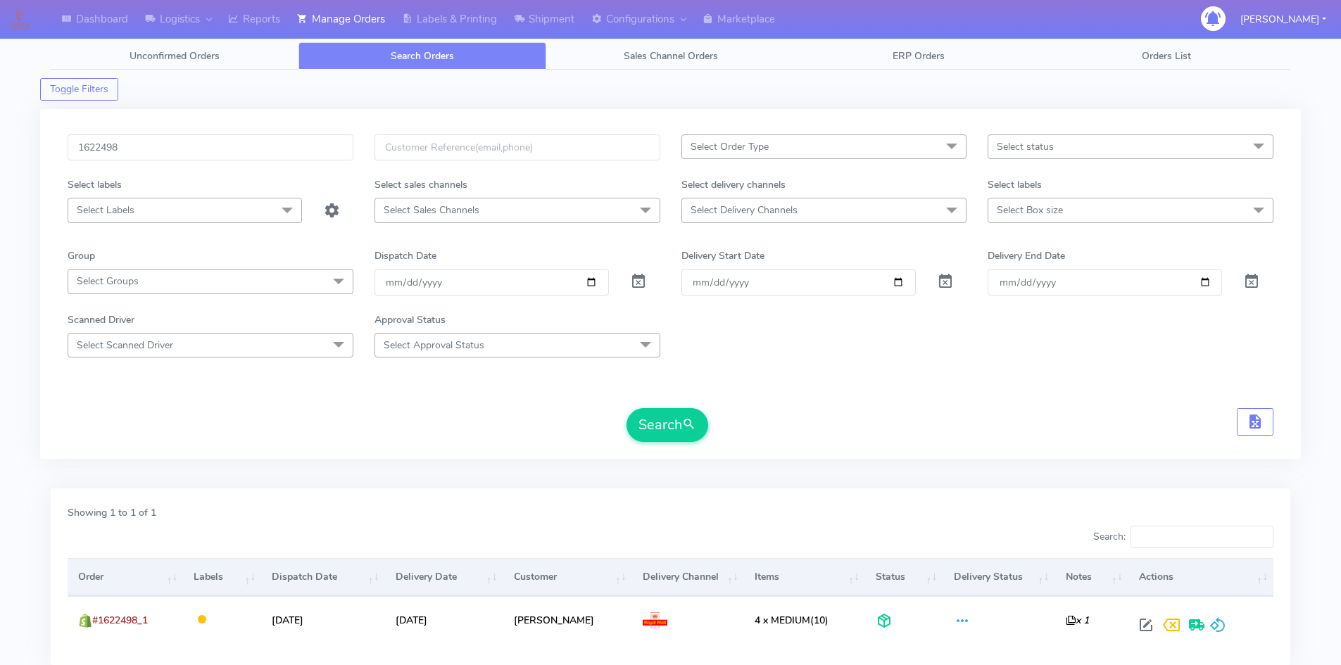
scroll to position [99, 0]
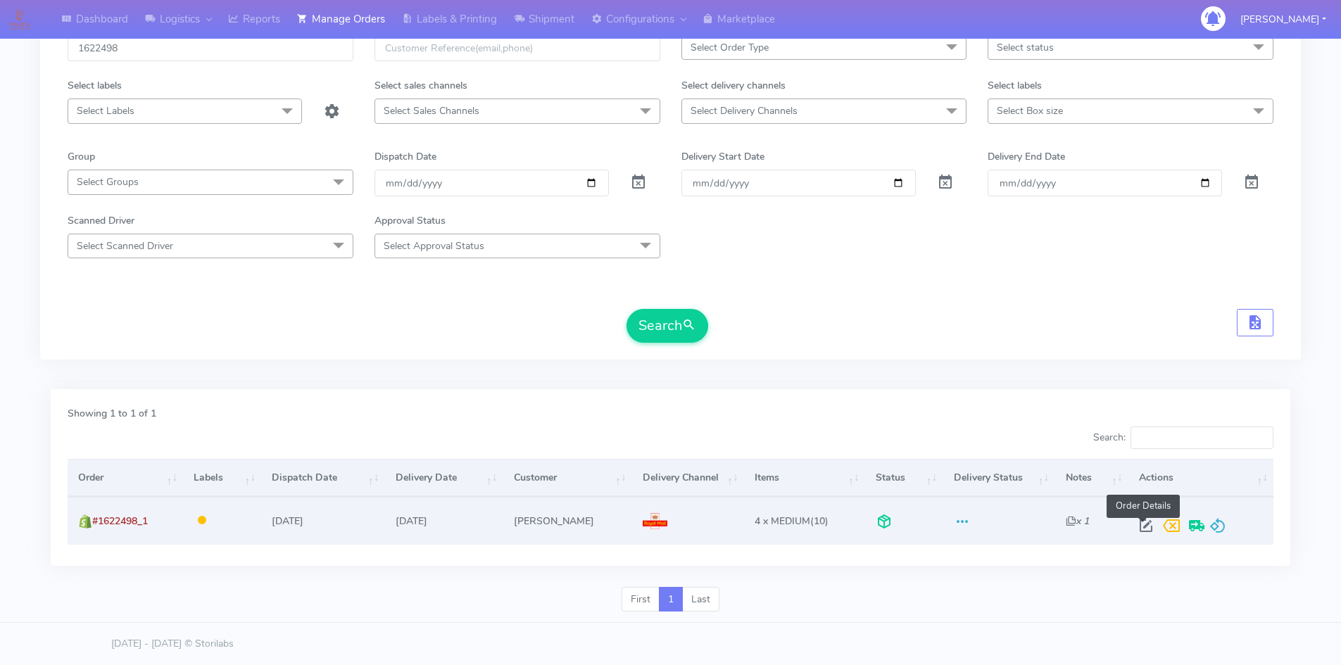
click at [1144, 527] on span at bounding box center [1146, 529] width 25 height 13
select select "3"
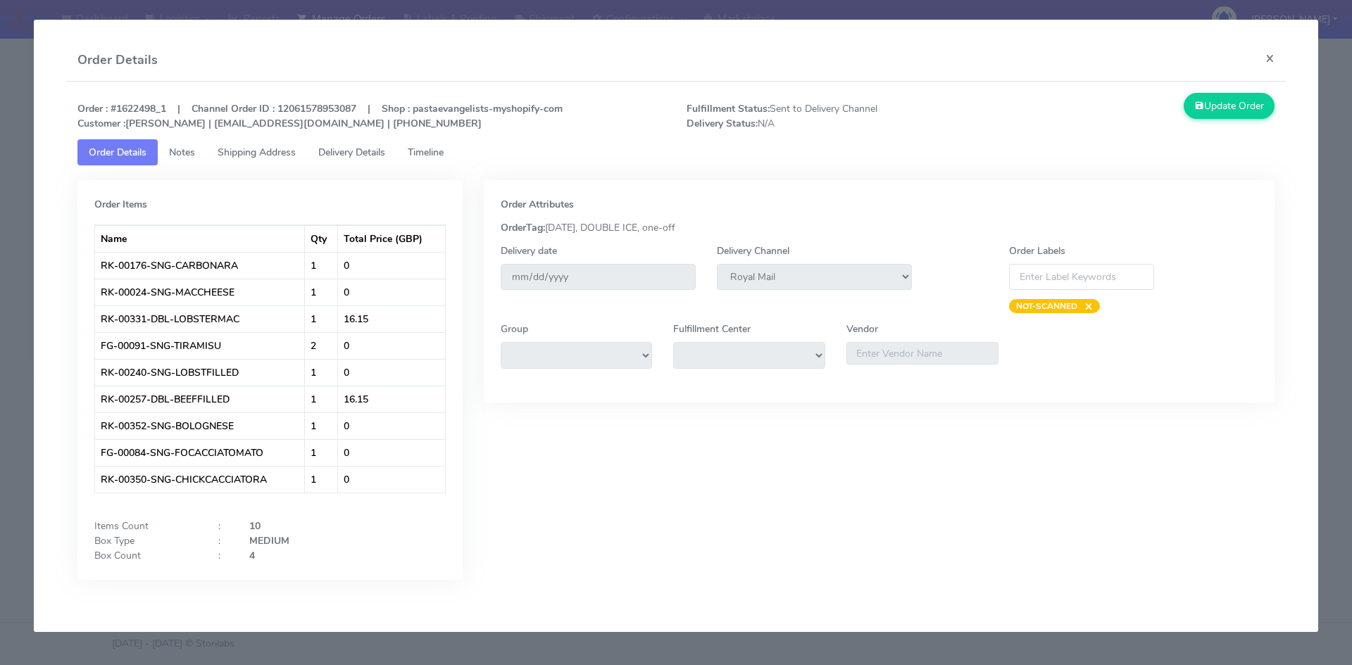
click at [182, 152] on span "Notes" at bounding box center [182, 152] width 26 height 13
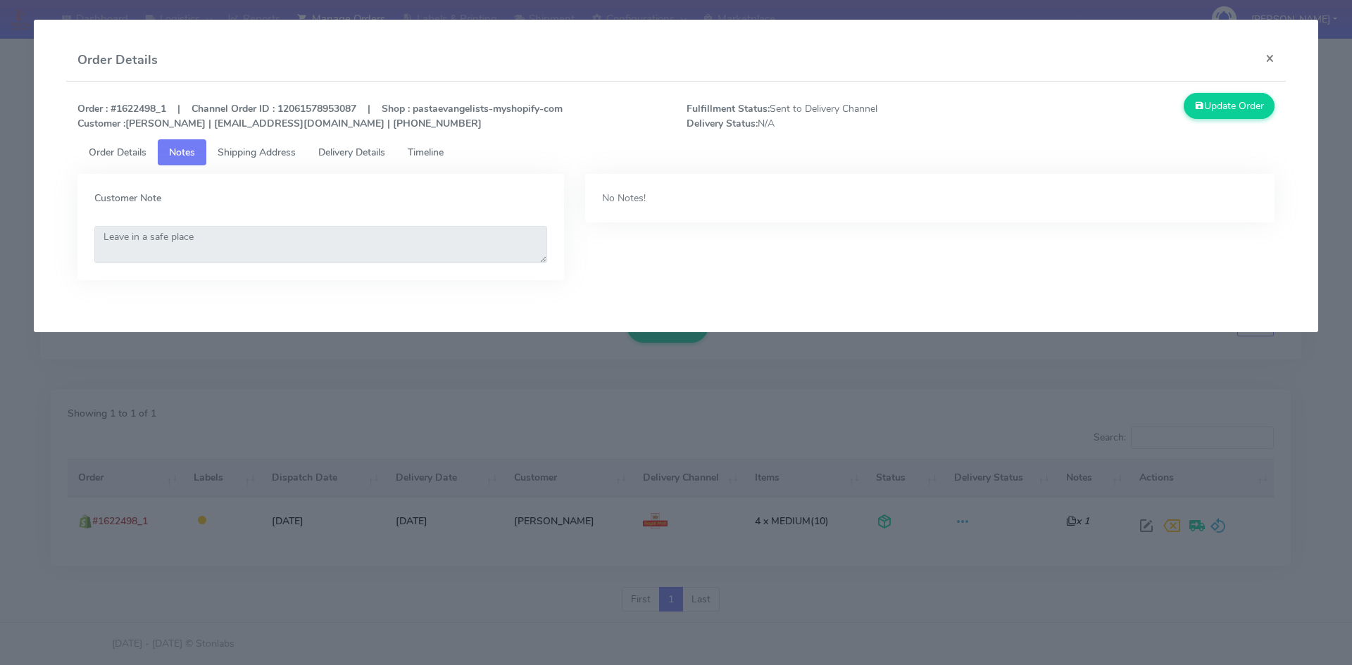
click at [247, 152] on span "Shipping Address" at bounding box center [257, 152] width 78 height 13
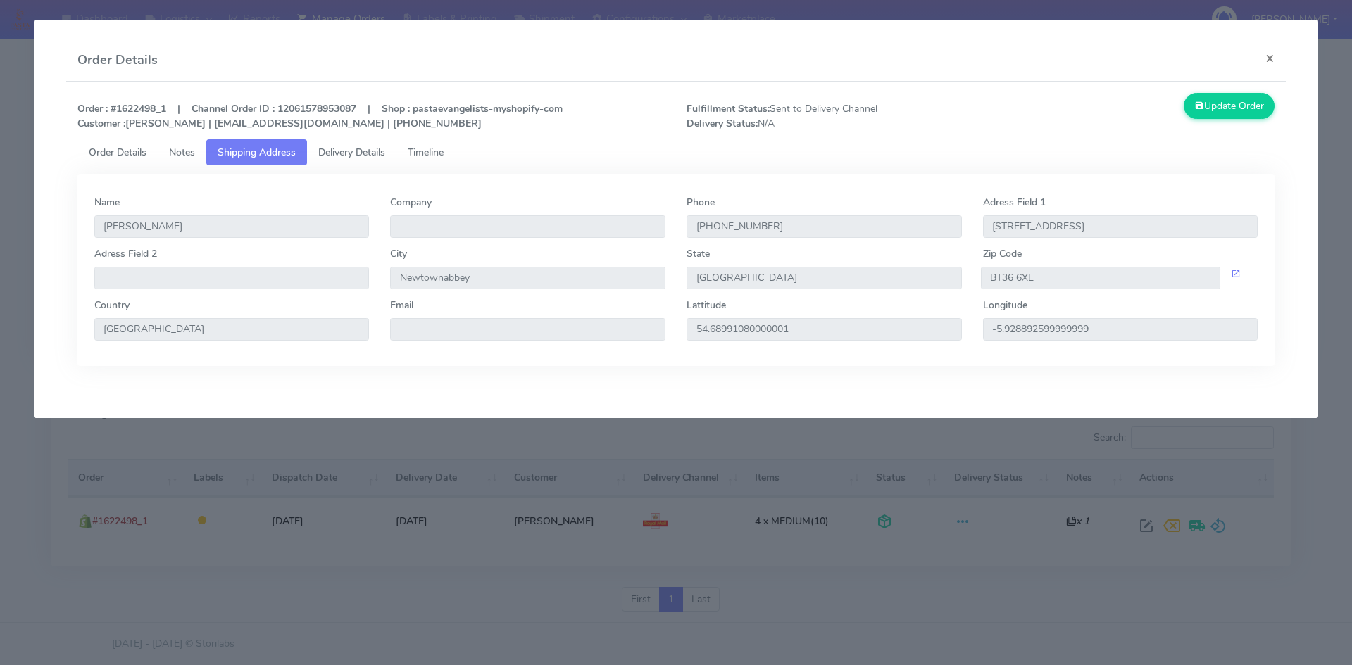
click at [320, 152] on link "Delivery Details" at bounding box center [351, 152] width 89 height 26
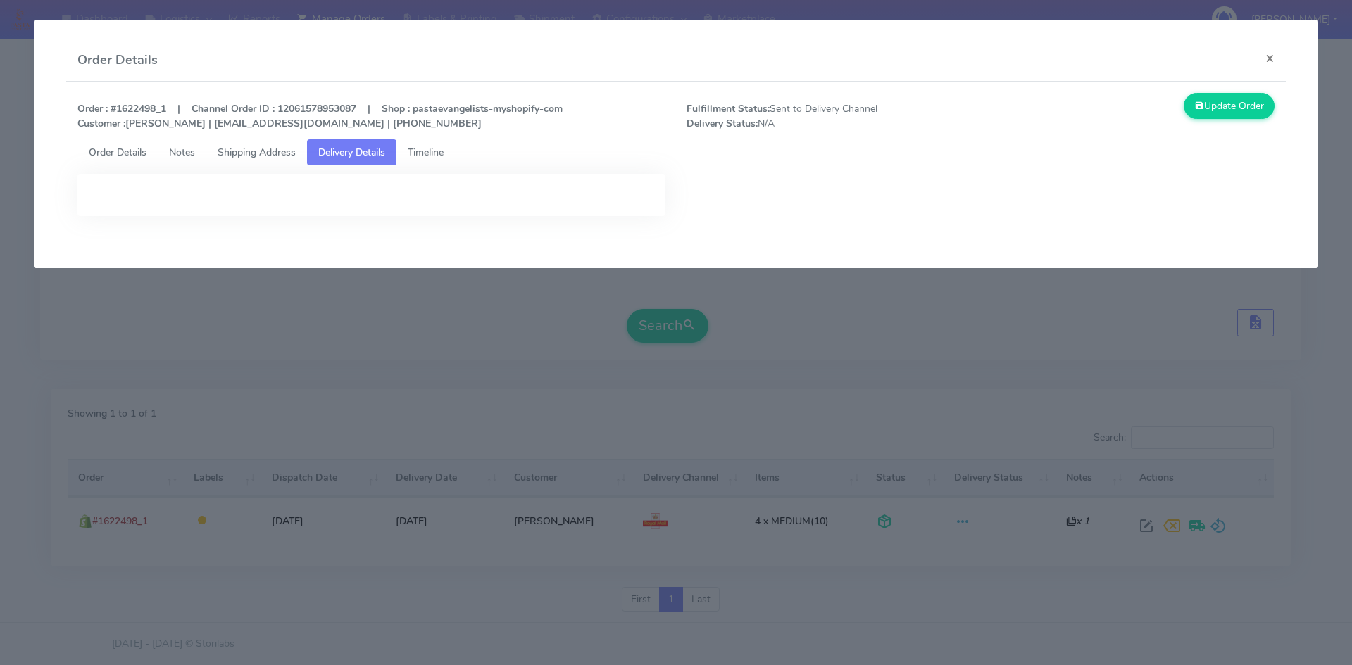
click at [444, 149] on span "Timeline" at bounding box center [426, 152] width 36 height 13
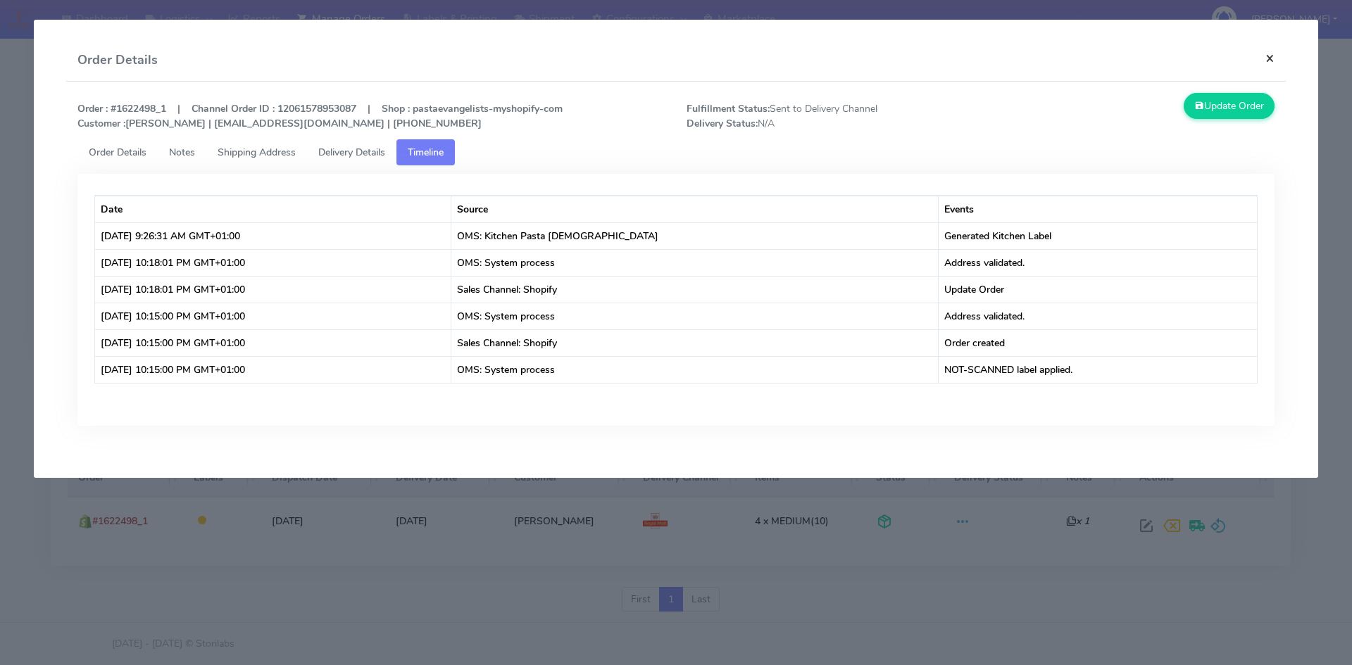
click at [1272, 56] on button "×" at bounding box center [1270, 57] width 32 height 37
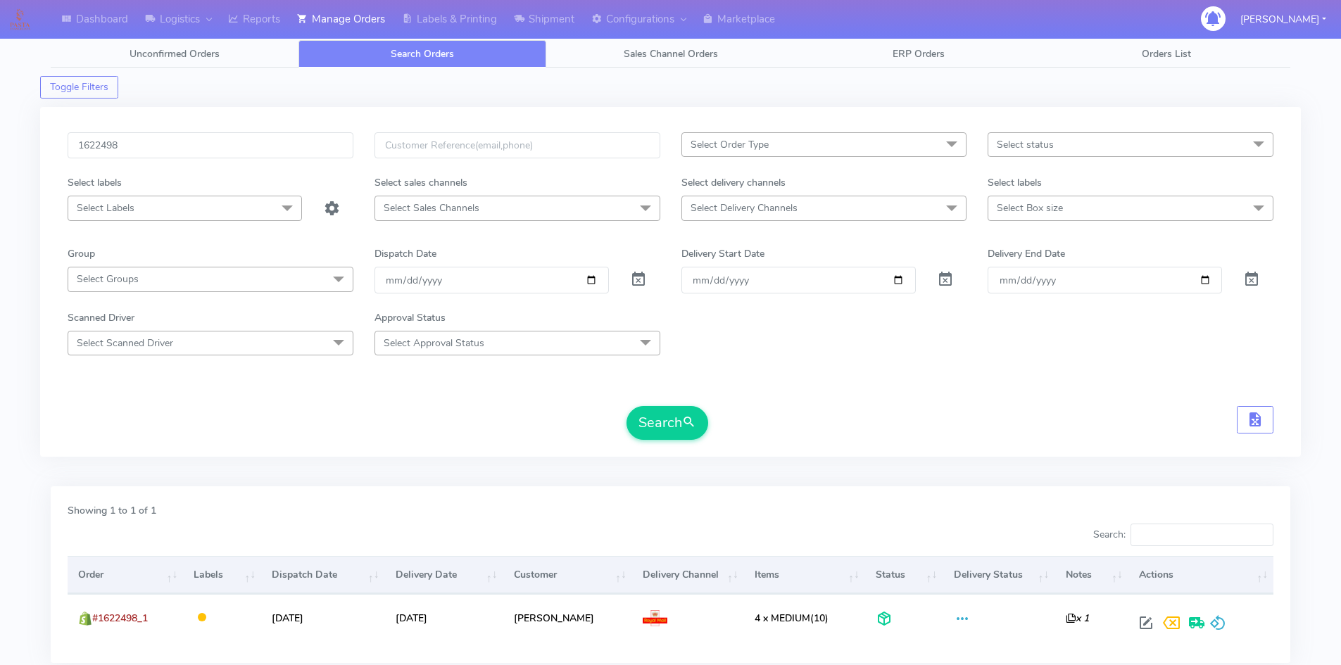
scroll to position [0, 0]
click at [0, 154] on div "Dashboard Logistics London Logistics Reports Manage Orders Labels & Printing Sh…" at bounding box center [670, 373] width 1341 height 697
paste input "0122"
type input "1620122"
click at [627, 408] on button "Search" at bounding box center [668, 425] width 82 height 34
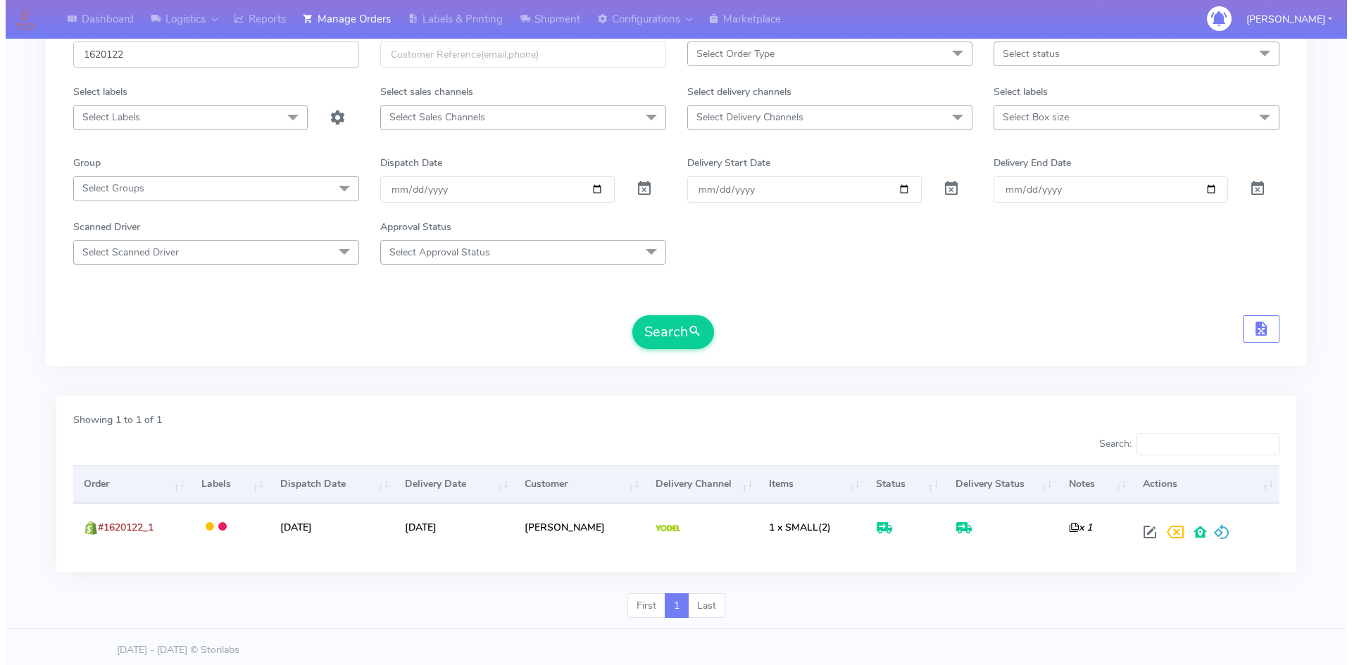
scroll to position [99, 0]
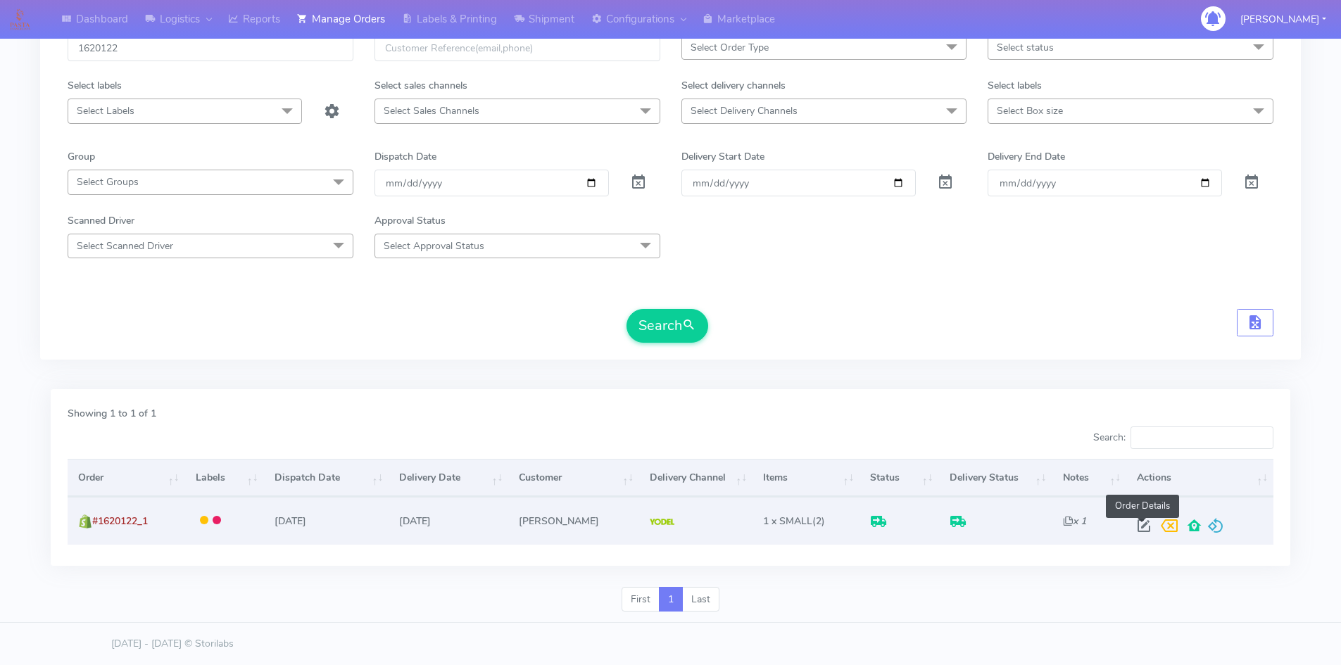
click at [1142, 527] on span at bounding box center [1144, 529] width 25 height 13
select select "5"
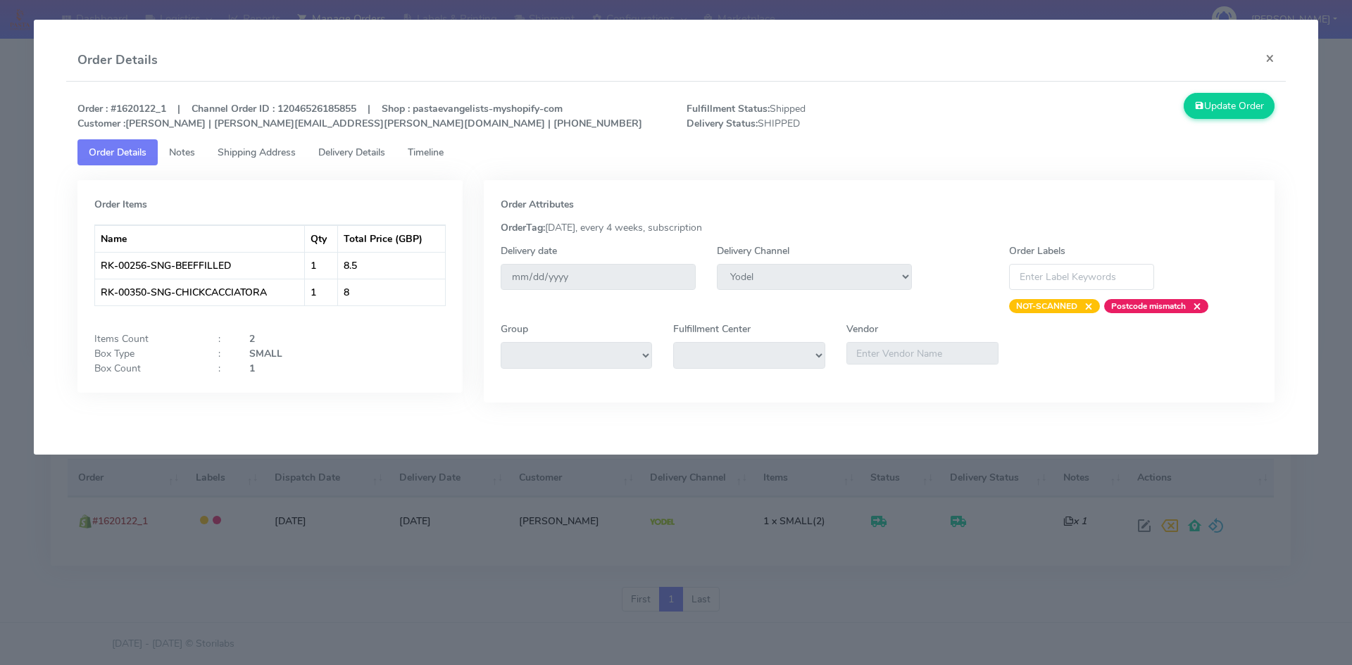
click at [181, 149] on span "Notes" at bounding box center [182, 152] width 26 height 13
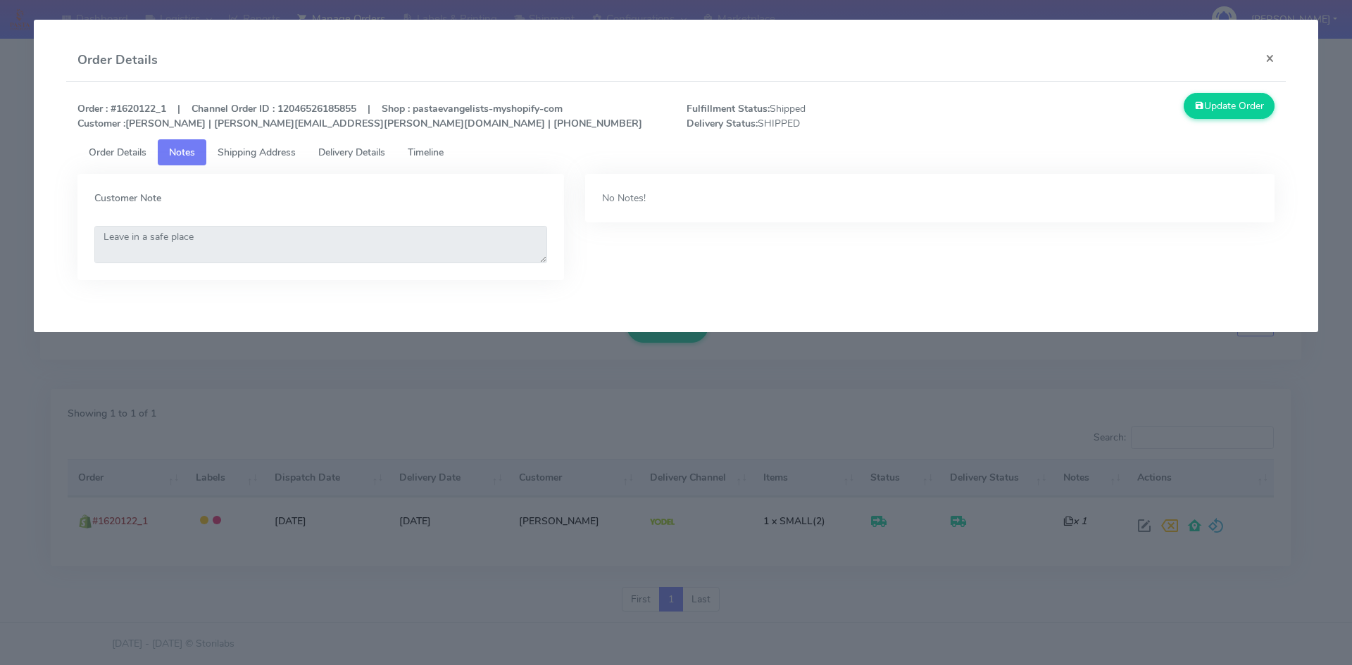
click at [234, 154] on span "Shipping Address" at bounding box center [257, 152] width 78 height 13
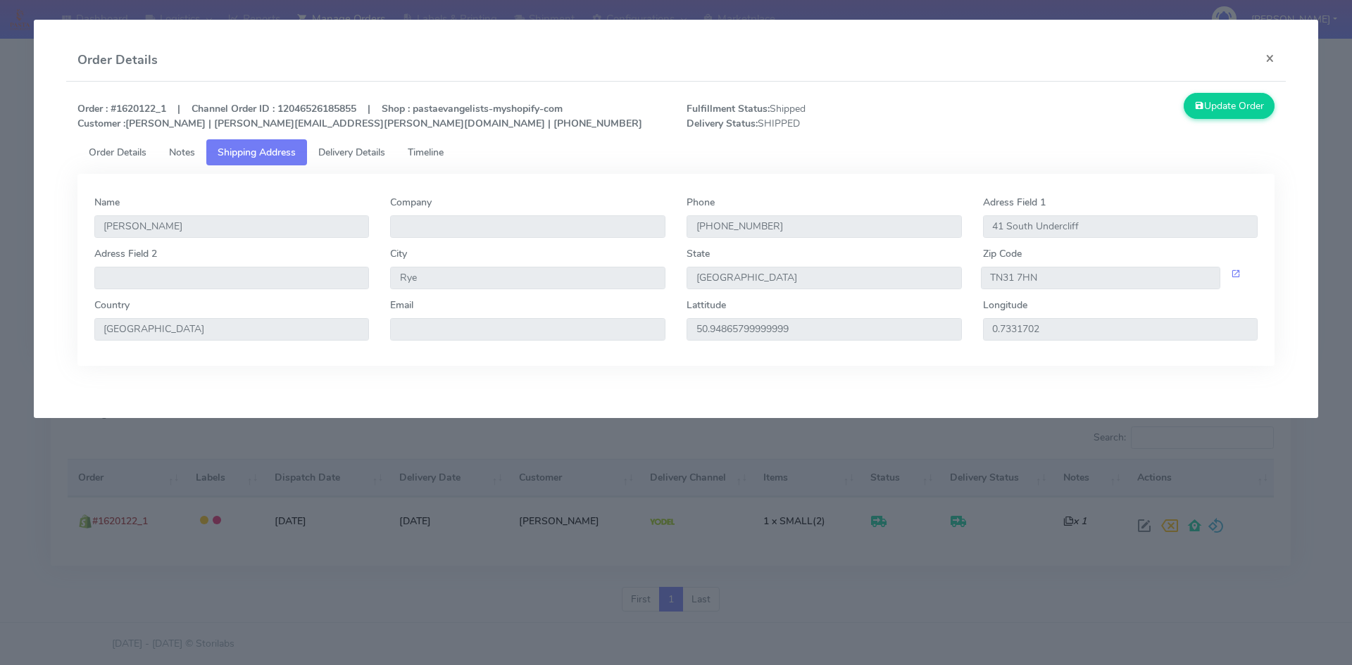
click at [353, 146] on span "Delivery Details" at bounding box center [351, 152] width 67 height 13
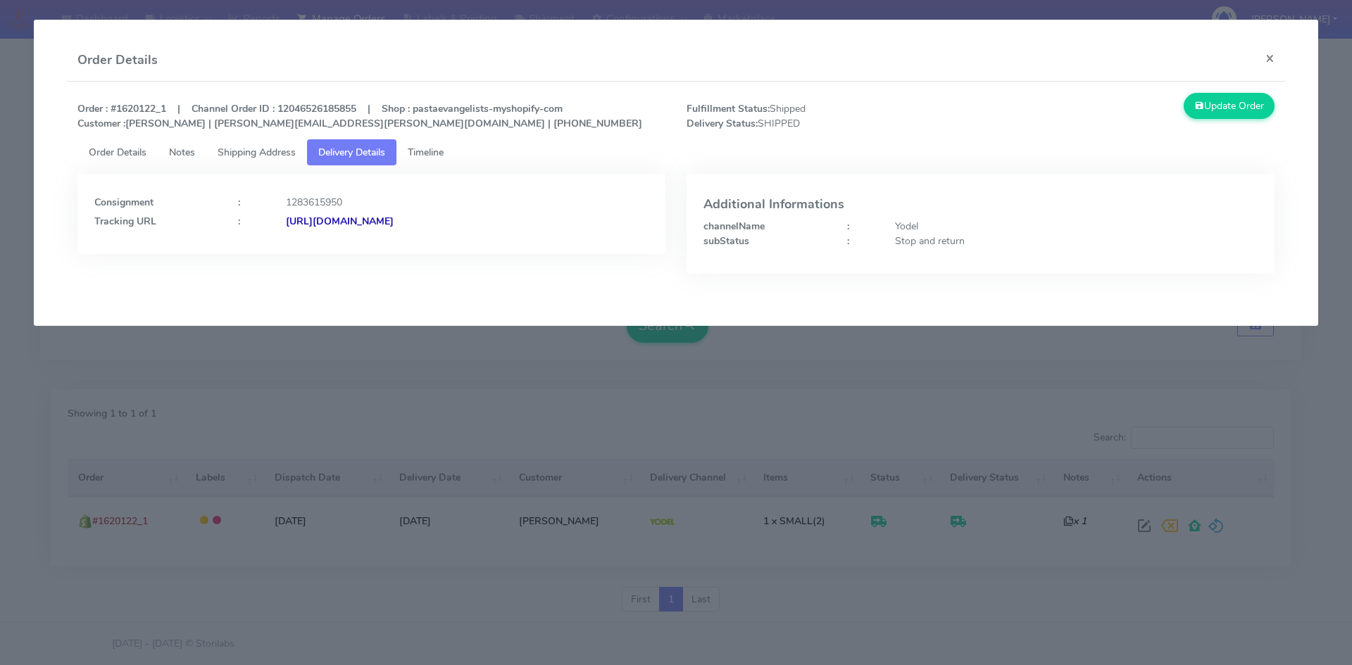
click at [432, 152] on span "Timeline" at bounding box center [426, 152] width 36 height 13
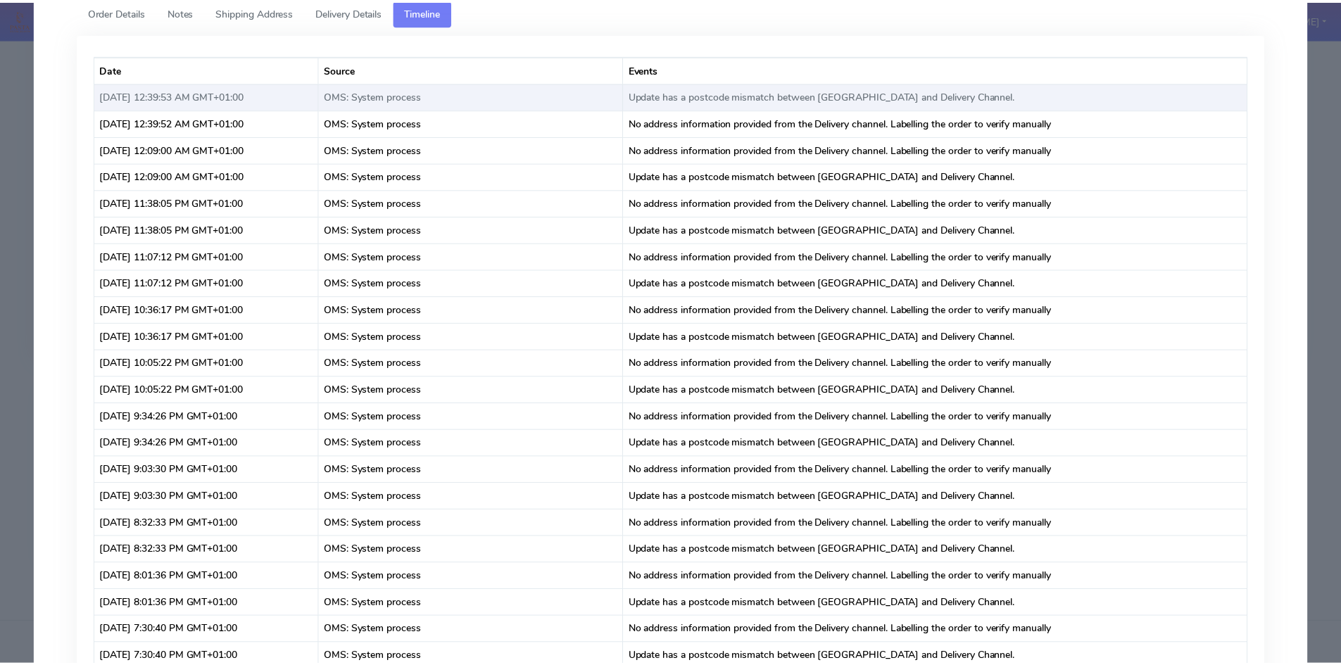
scroll to position [0, 0]
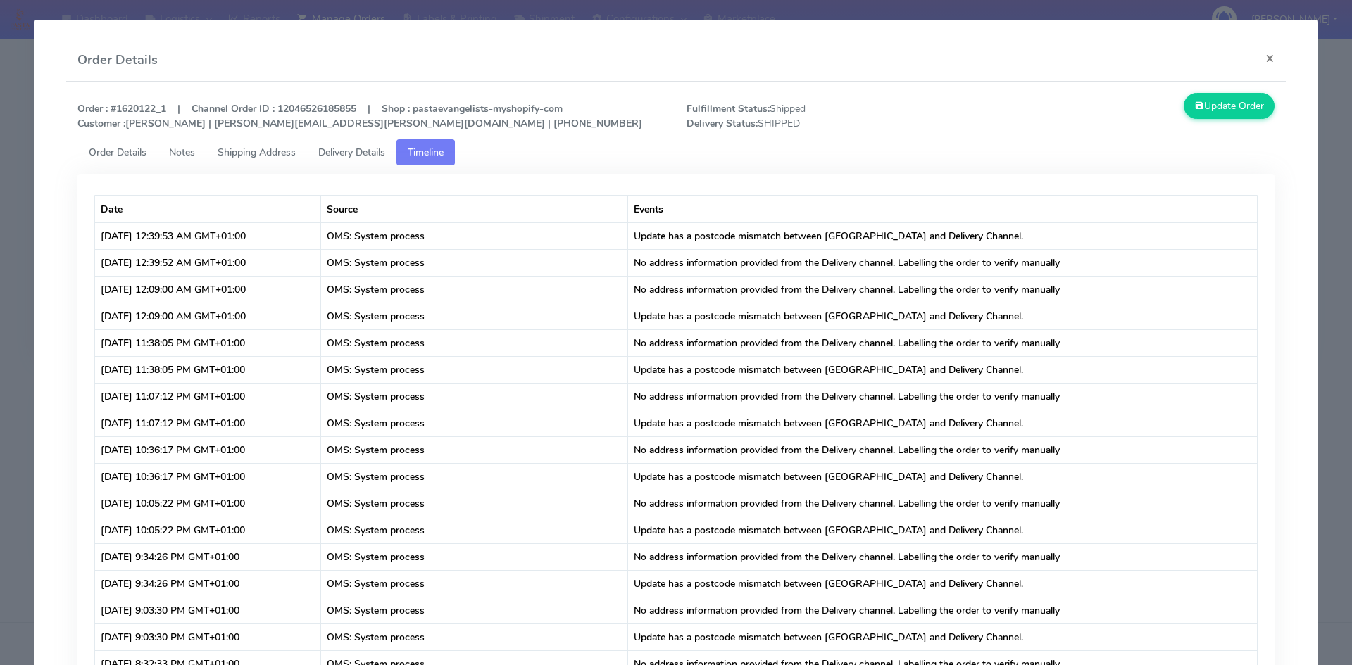
click at [364, 155] on span "Delivery Details" at bounding box center [351, 152] width 67 height 13
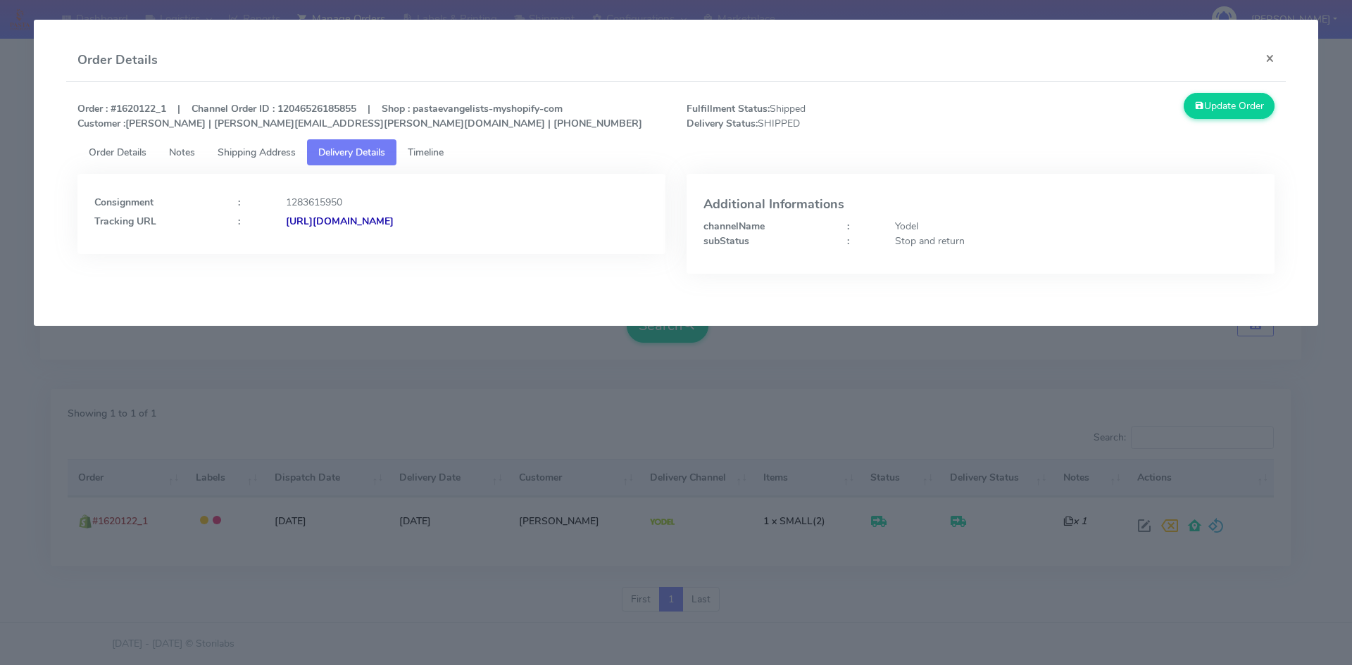
drag, startPoint x: 483, startPoint y: 232, endPoint x: 436, endPoint y: 230, distance: 47.2
click at [436, 230] on div "Consignment : 1283615950 Tracking URL : [URL][DOMAIN_NAME]" at bounding box center [371, 214] width 588 height 80
copy strong "/JJD0002249960892908"
click at [1269, 56] on button "×" at bounding box center [1270, 57] width 32 height 37
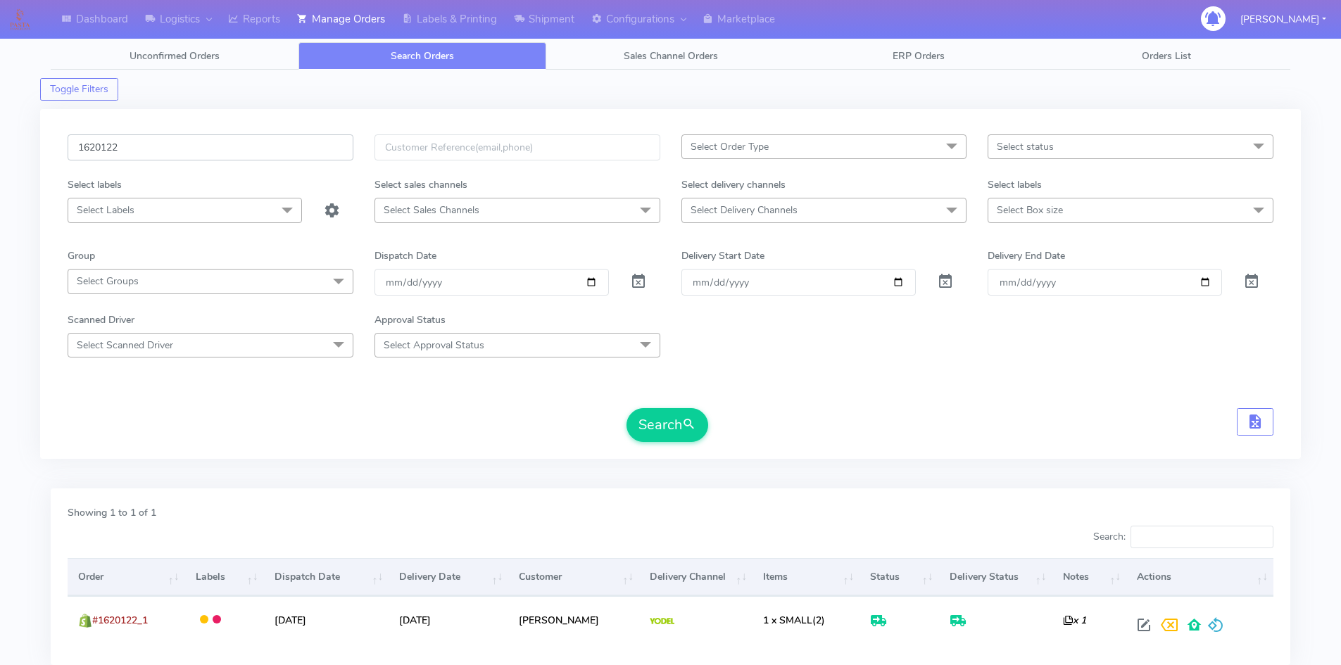
drag, startPoint x: 189, startPoint y: 156, endPoint x: 21, endPoint y: 152, distance: 168.3
click at [0, 146] on div "Dashboard Logistics London Logistics Reports Manage Orders Labels & Printing Sh…" at bounding box center [670, 373] width 1341 height 697
paste input "19708"
type input "1619708"
click at [678, 436] on button "Search" at bounding box center [668, 425] width 82 height 34
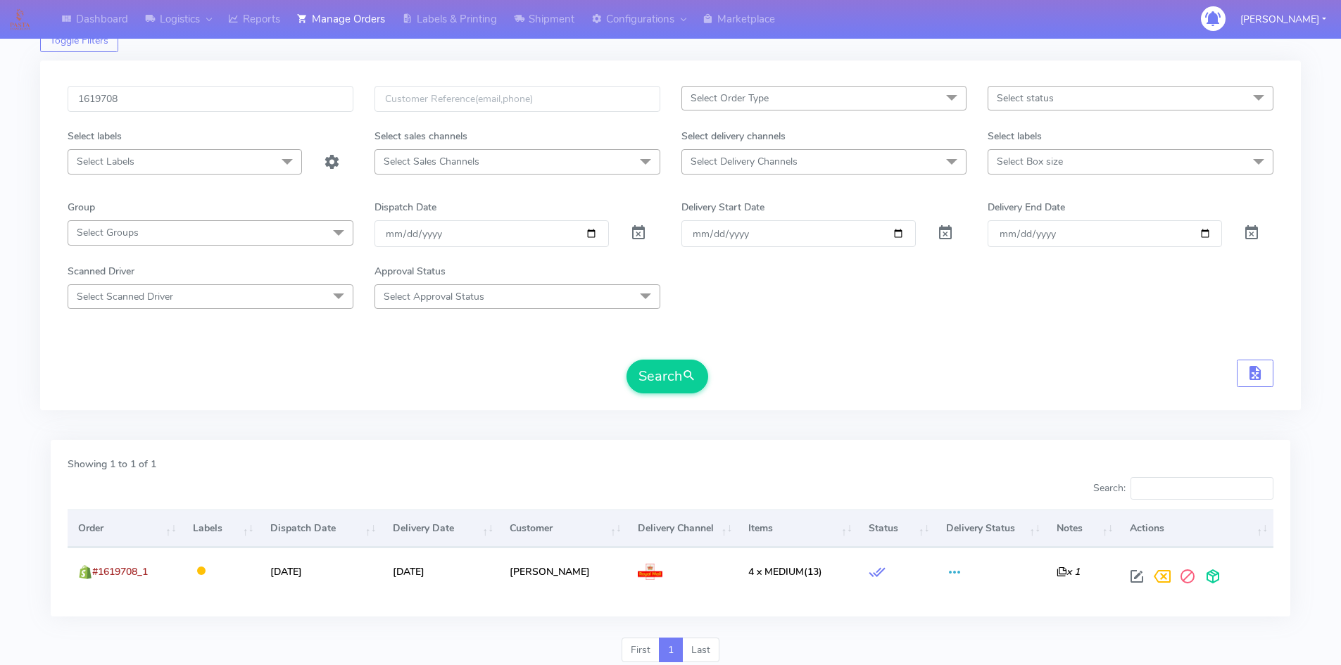
scroll to position [99, 0]
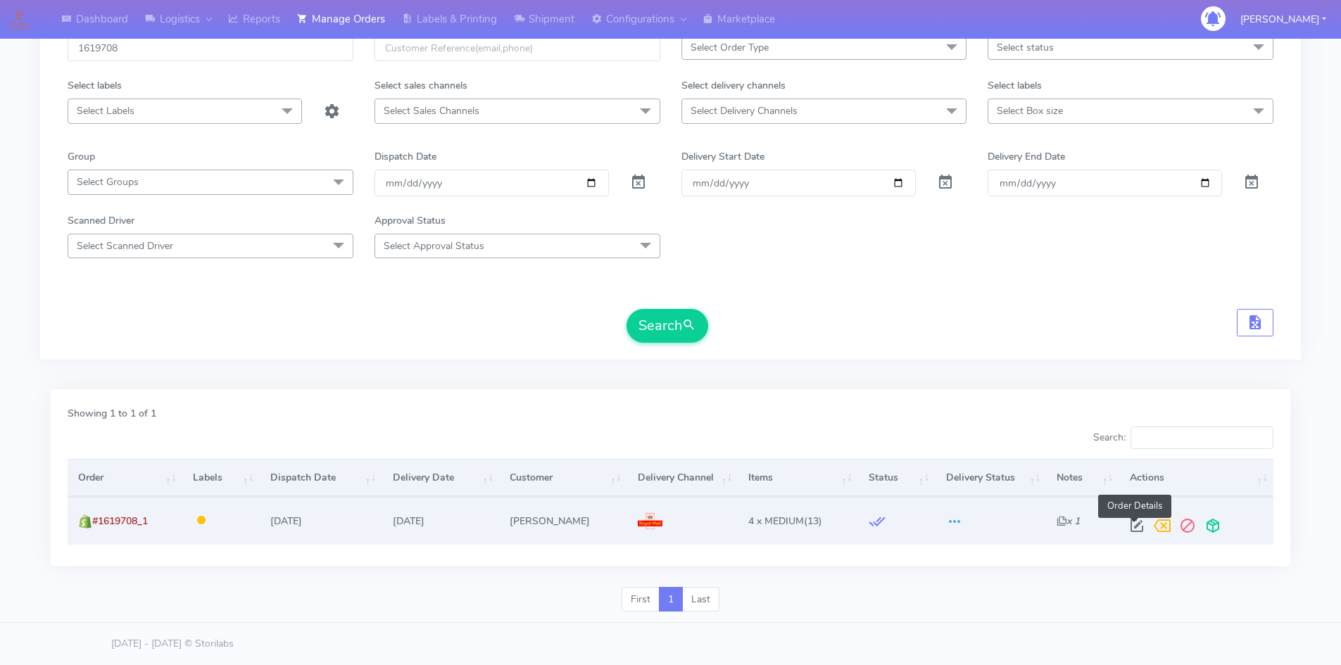
click at [1130, 525] on span at bounding box center [1137, 529] width 25 height 13
select select "3"
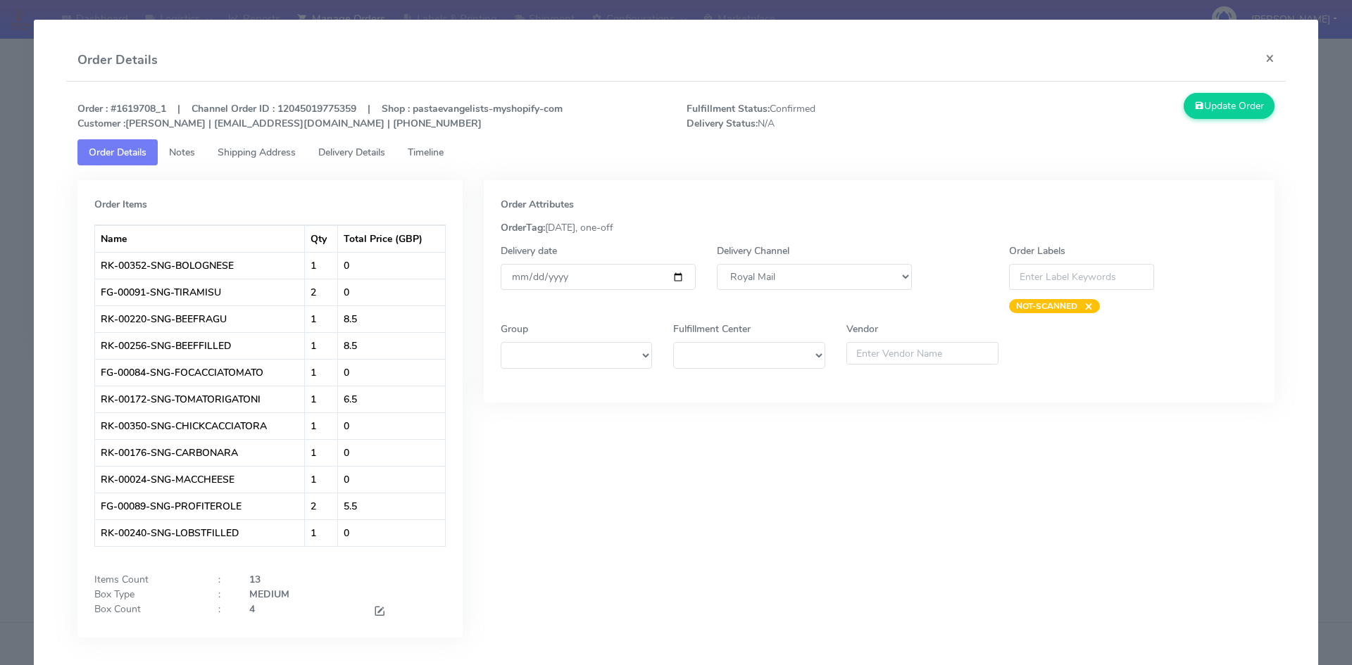
click at [187, 145] on link "Notes" at bounding box center [182, 152] width 49 height 26
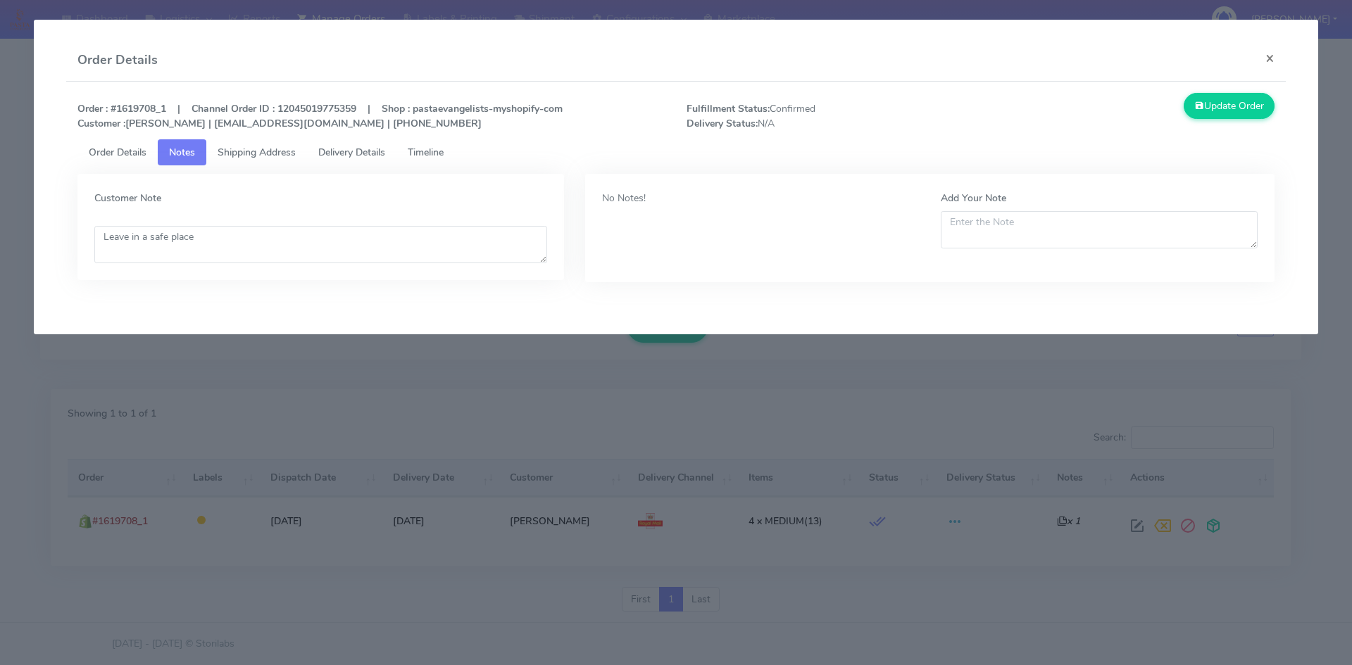
click at [235, 151] on span "Shipping Address" at bounding box center [257, 152] width 78 height 13
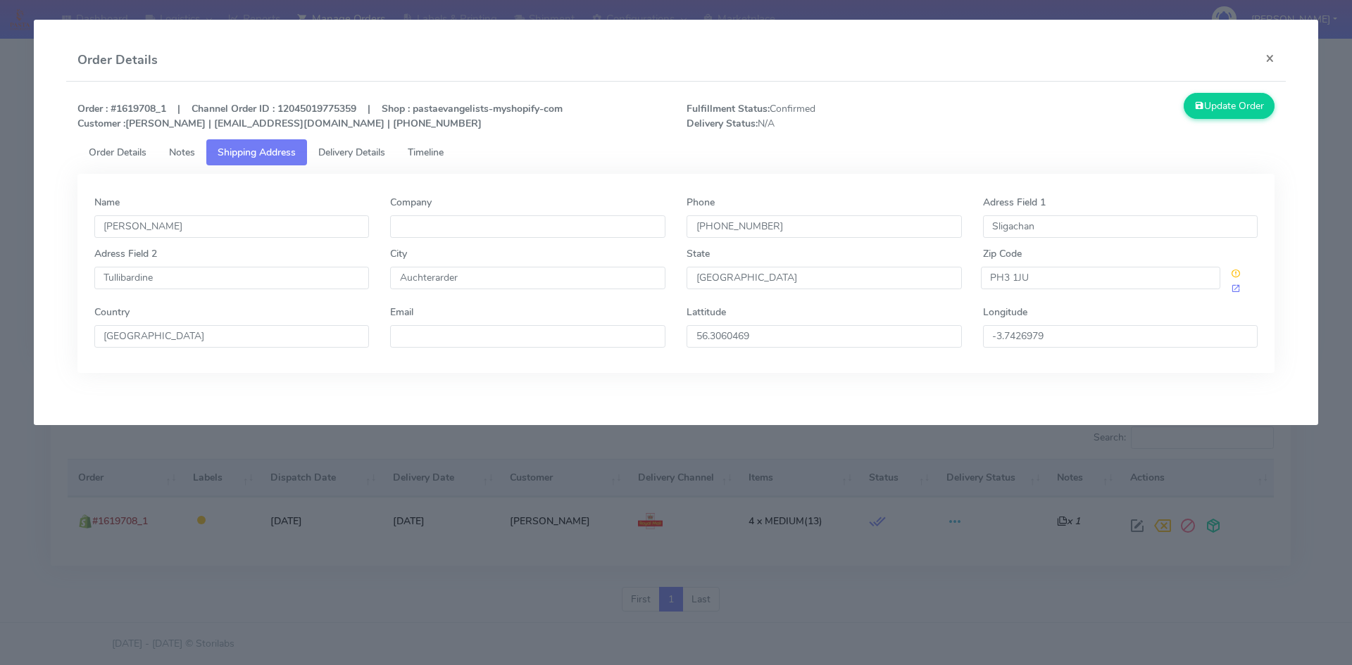
click at [329, 156] on span "Delivery Details" at bounding box center [351, 152] width 67 height 13
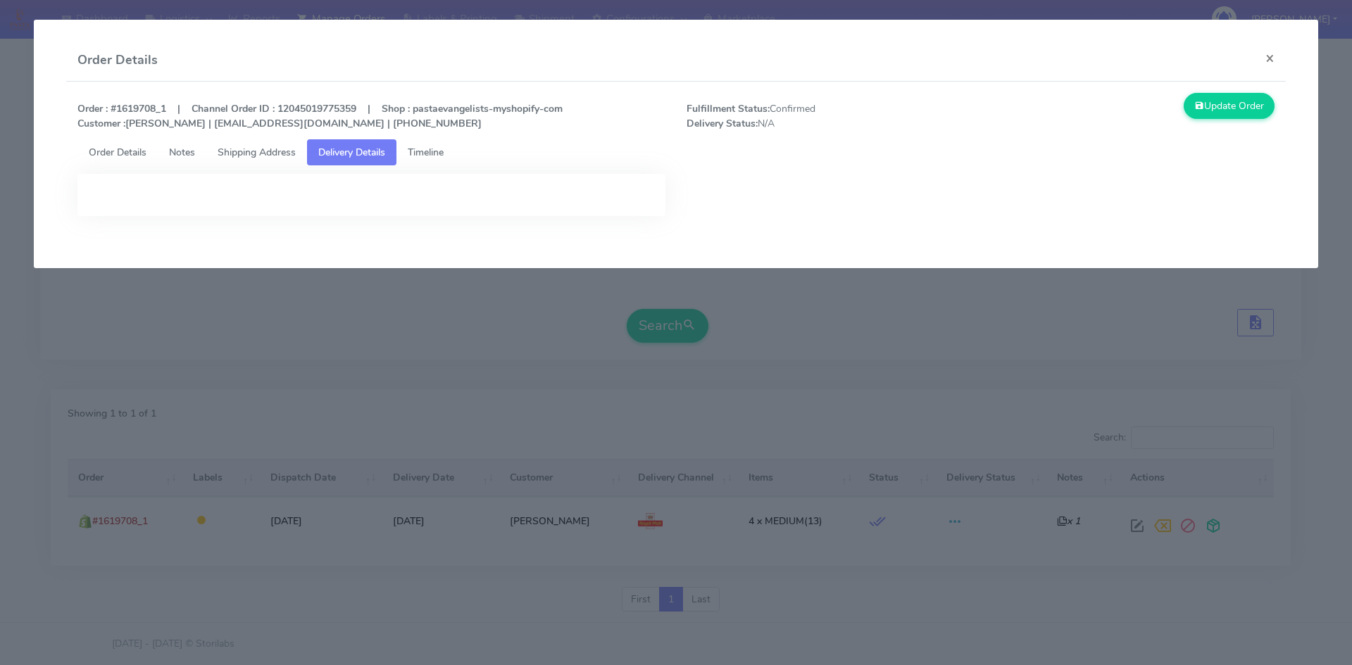
click at [413, 154] on span "Timeline" at bounding box center [426, 152] width 36 height 13
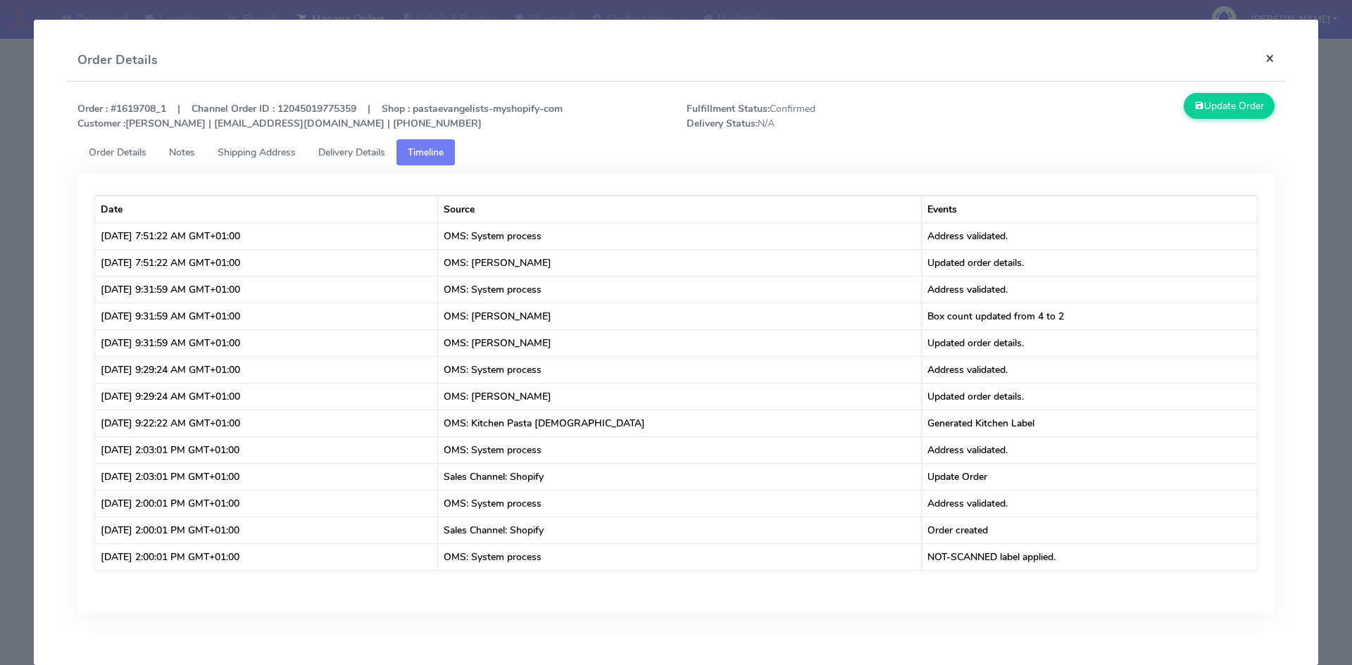
click at [1259, 58] on button "×" at bounding box center [1270, 57] width 32 height 37
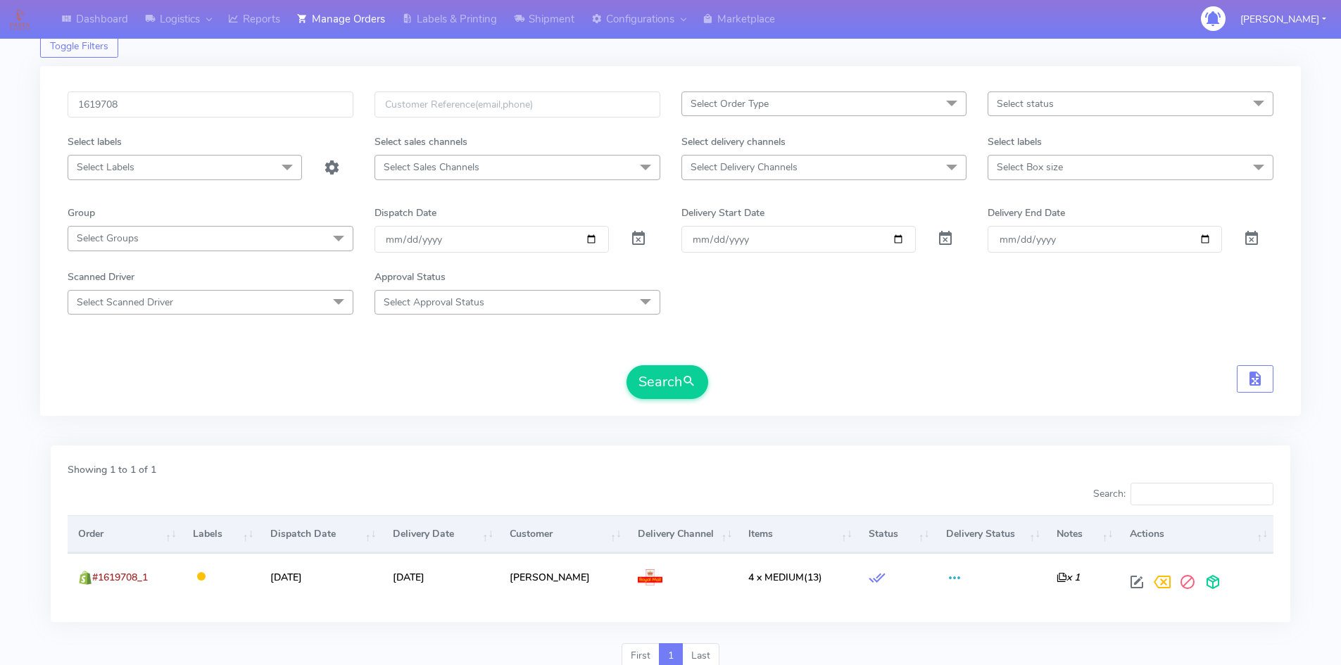
scroll to position [0, 0]
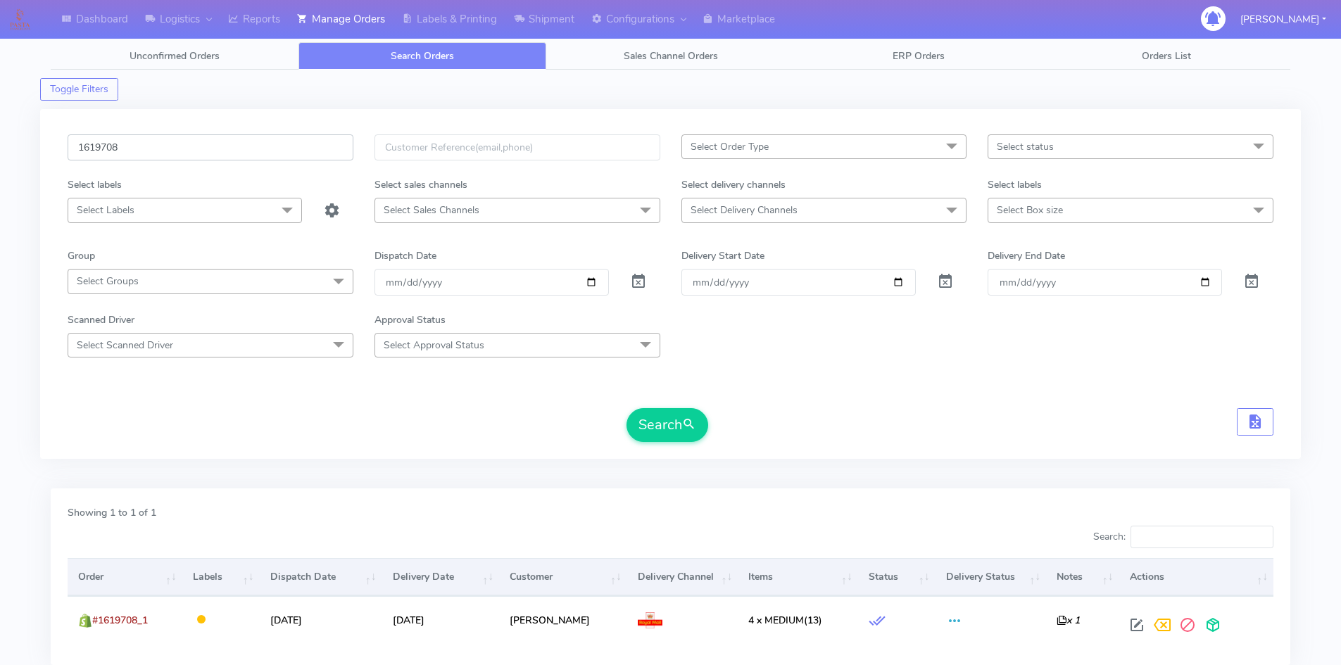
drag, startPoint x: 157, startPoint y: 151, endPoint x: 156, endPoint y: 213, distance: 62.0
click at [0, 156] on div "Dashboard Logistics London Logistics Reports Manage Orders Labels & Printing Sh…" at bounding box center [670, 373] width 1341 height 697
paste input "20979"
type input "1620979"
click at [642, 424] on button "Search" at bounding box center [668, 425] width 82 height 34
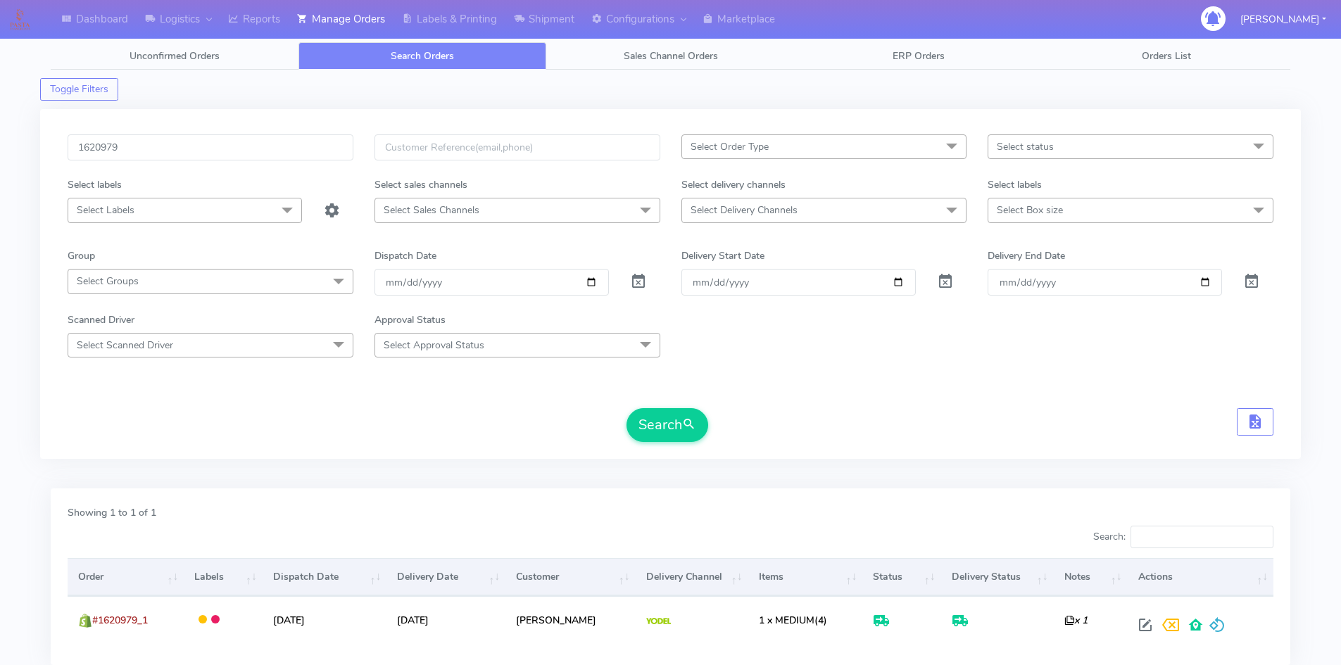
scroll to position [99, 0]
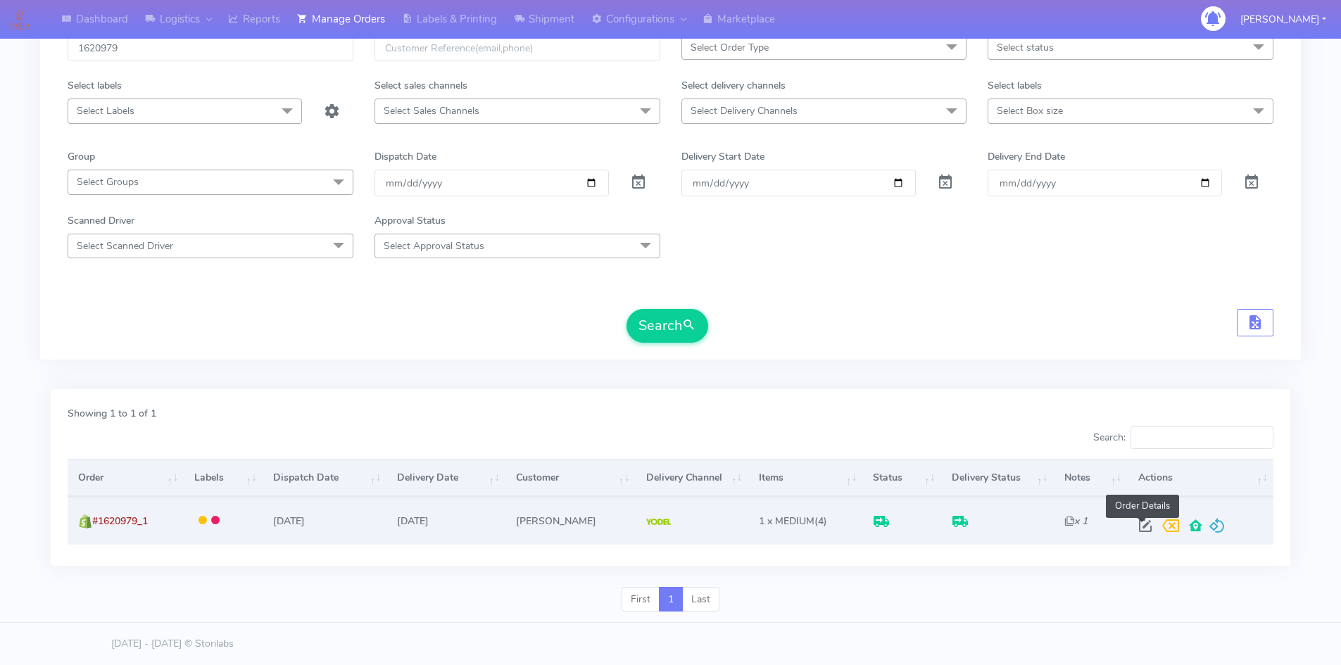
click at [1140, 527] on span at bounding box center [1145, 529] width 25 height 13
select select "5"
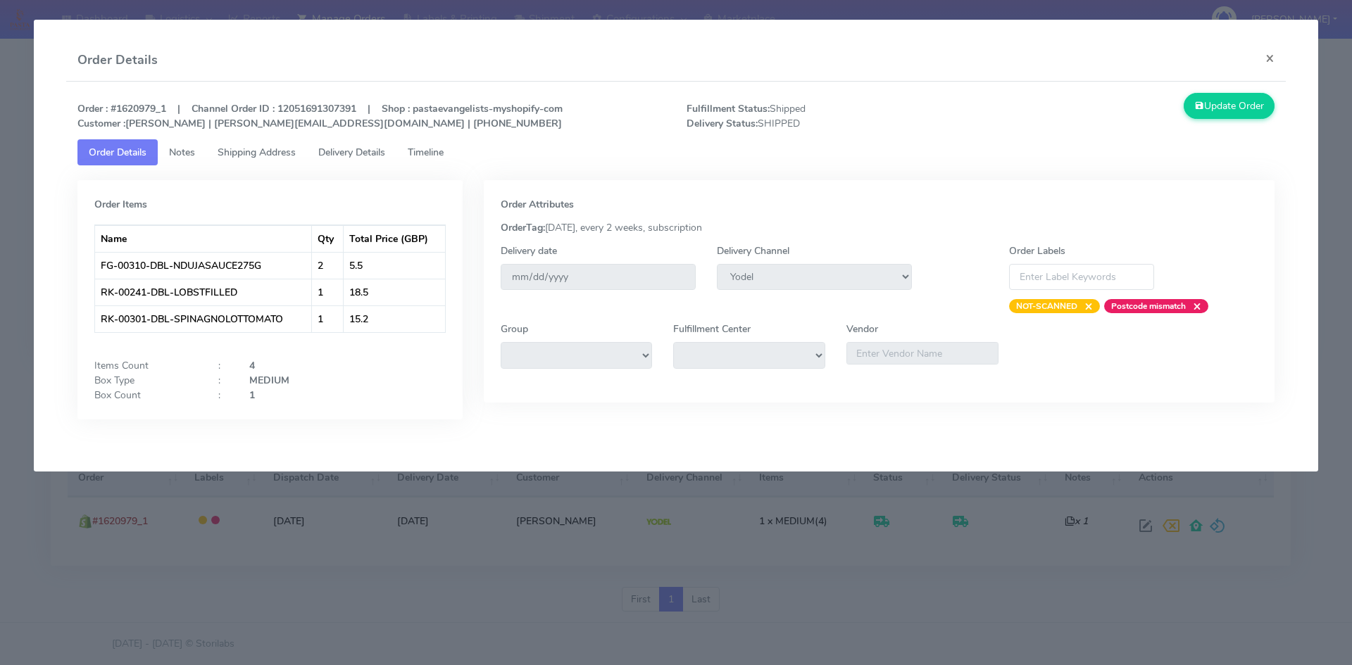
click at [189, 151] on span "Notes" at bounding box center [182, 152] width 26 height 13
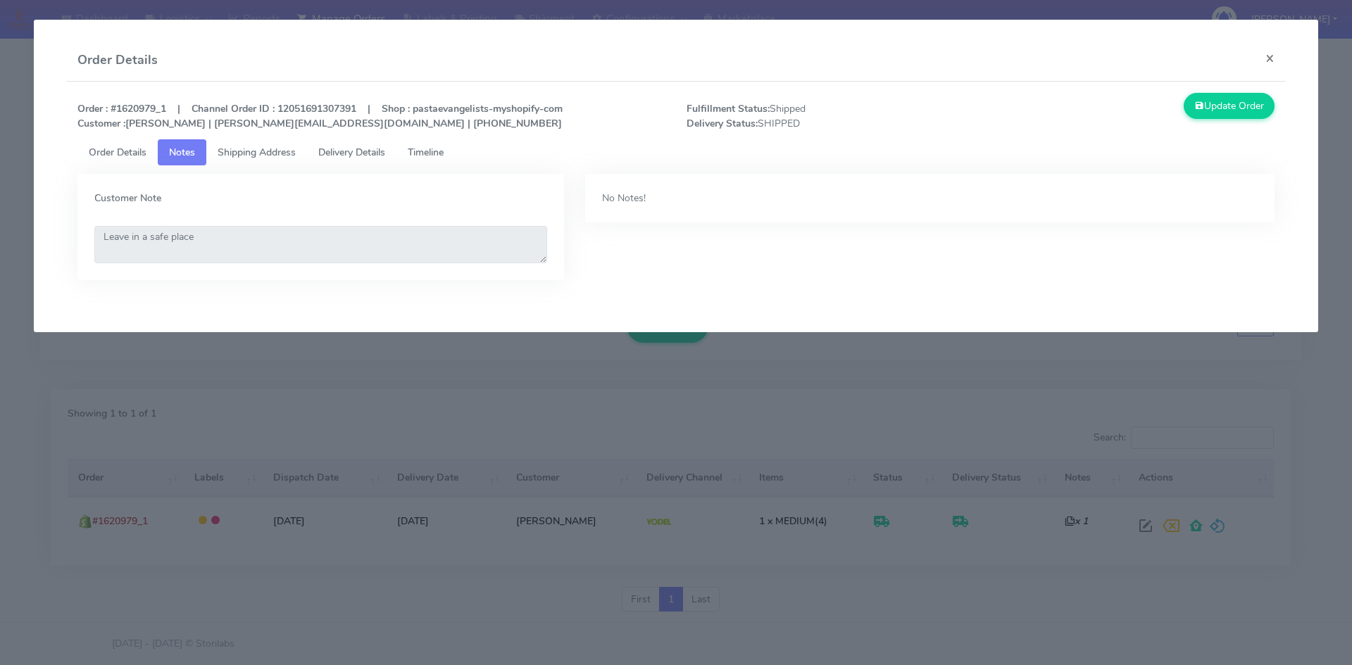
click at [265, 151] on span "Shipping Address" at bounding box center [257, 152] width 78 height 13
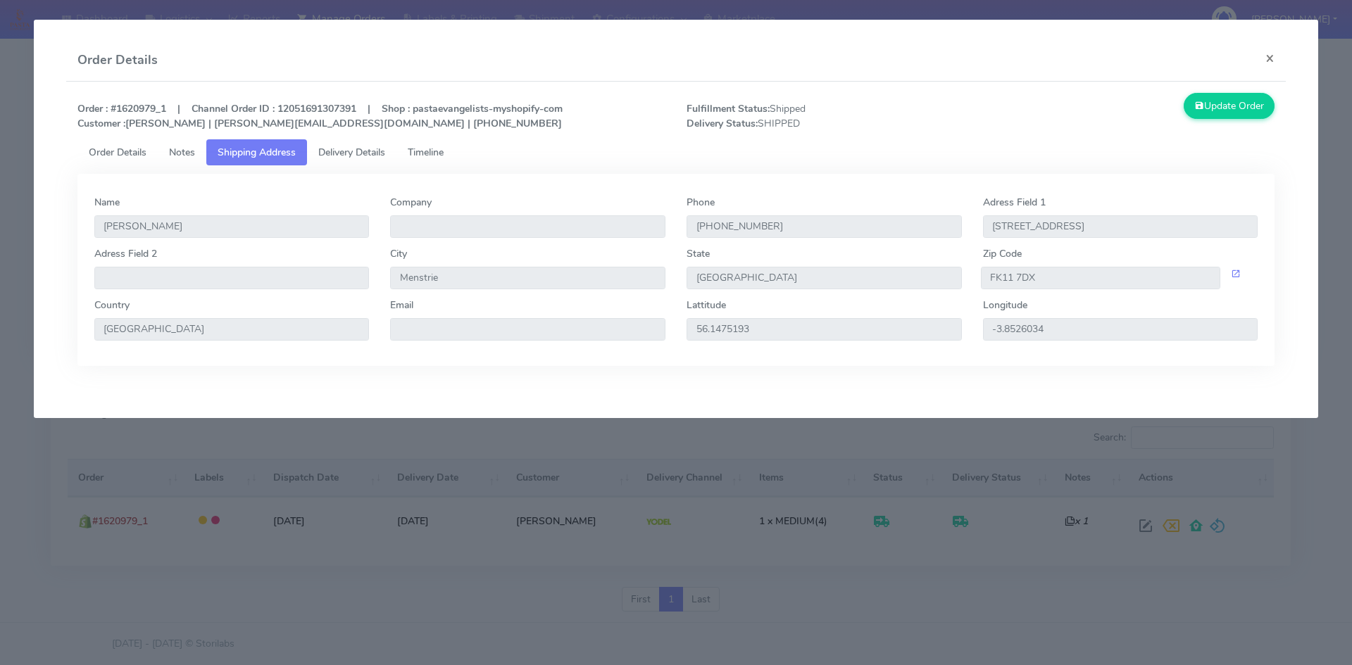
click at [349, 154] on span "Delivery Details" at bounding box center [351, 152] width 67 height 13
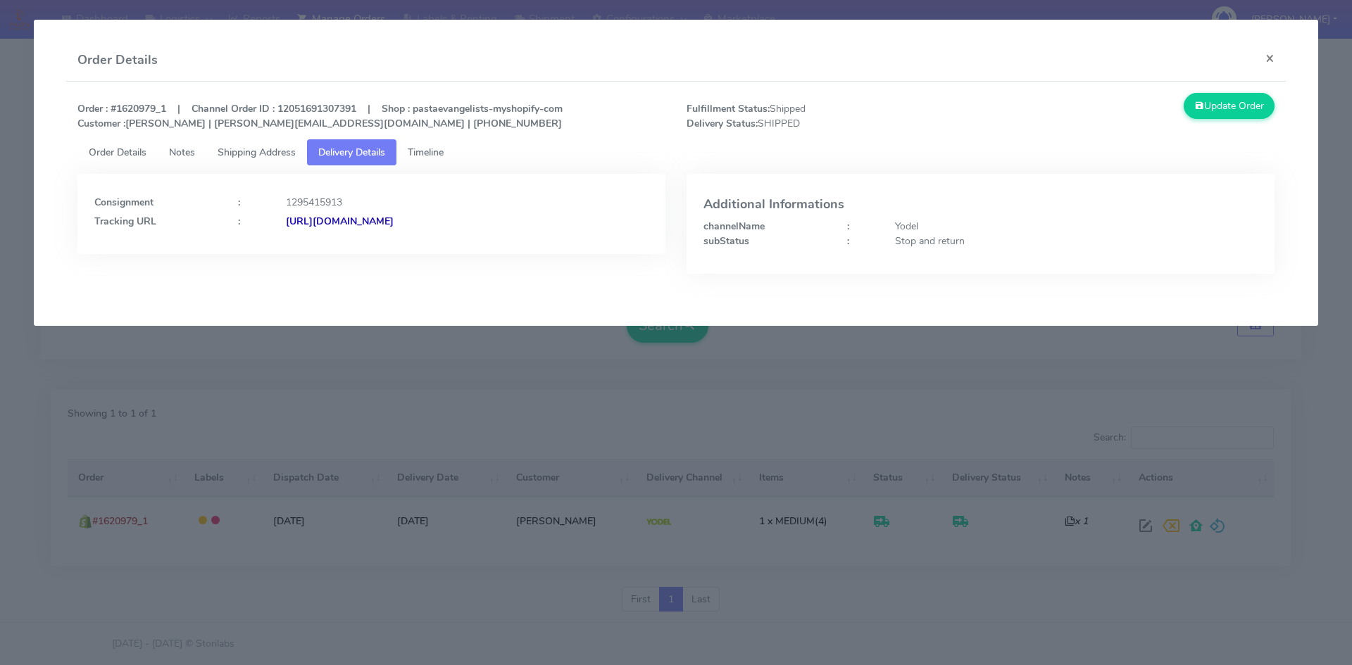
click at [427, 153] on span "Timeline" at bounding box center [426, 152] width 36 height 13
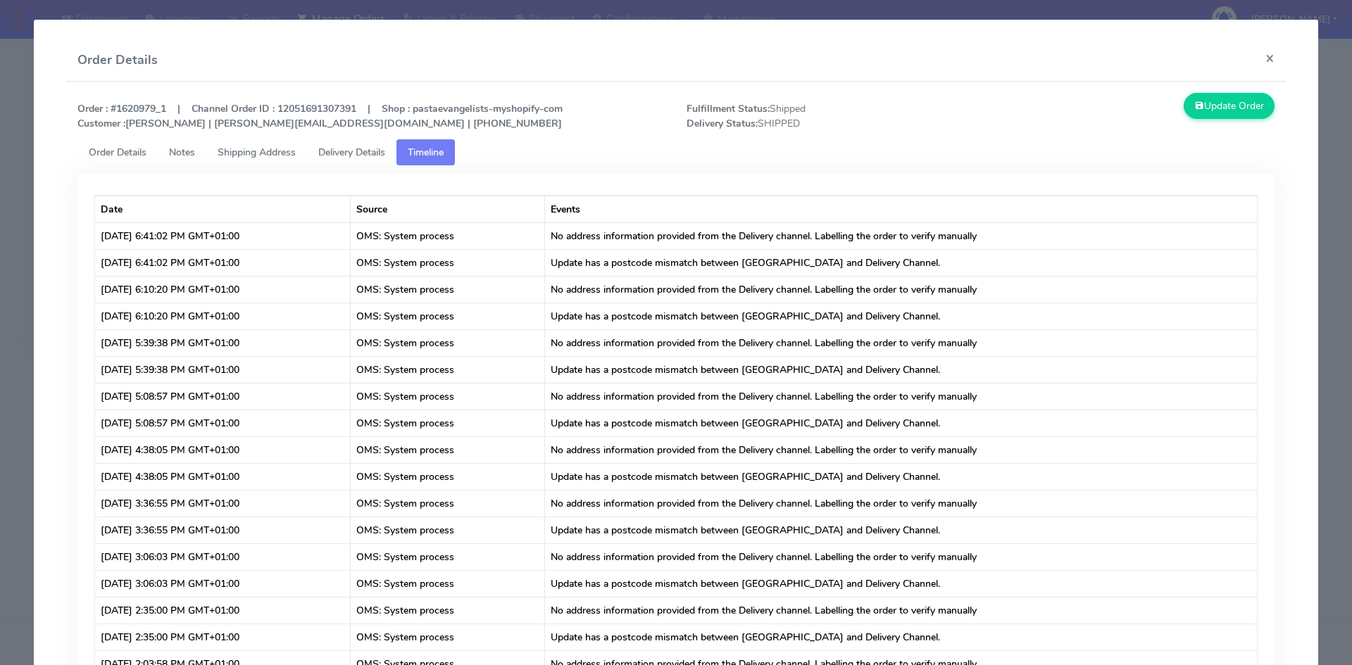
click at [366, 149] on span "Delivery Details" at bounding box center [351, 152] width 67 height 13
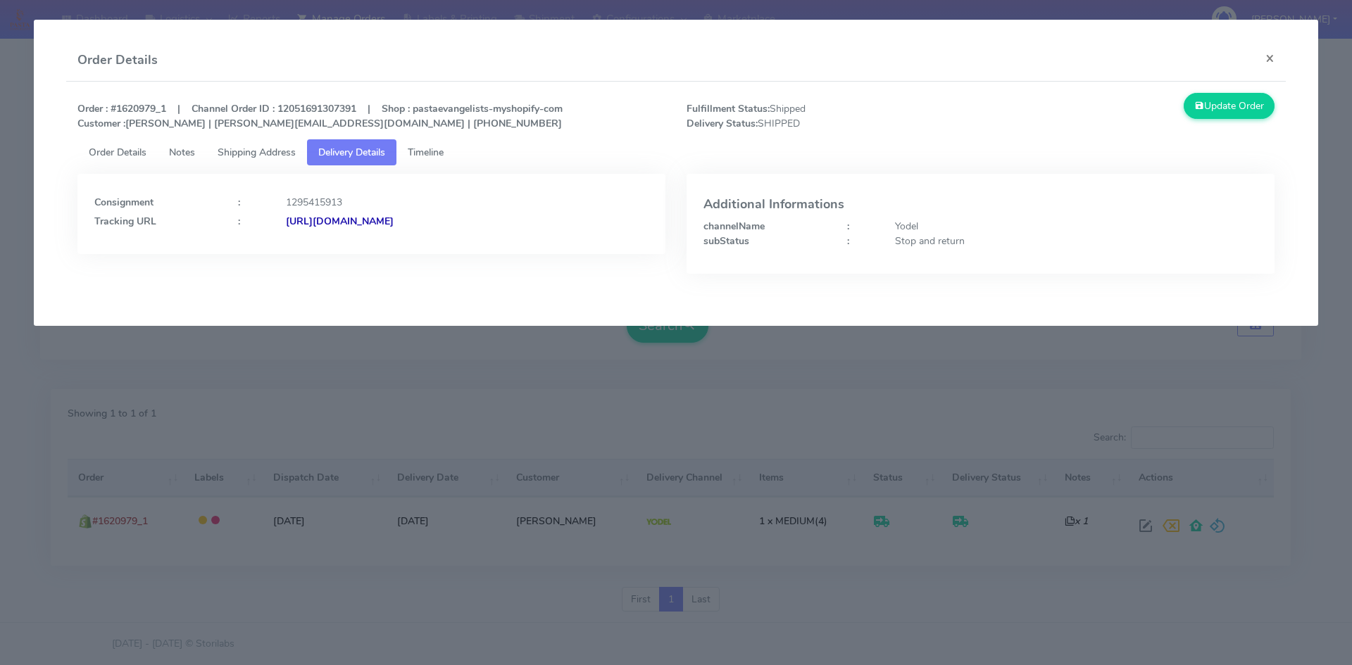
drag, startPoint x: 558, startPoint y: 218, endPoint x: 439, endPoint y: 223, distance: 119.8
click at [439, 223] on div "[URL][DOMAIN_NAME]" at bounding box center [467, 221] width 384 height 15
copy strong "JJD0002249960896661"
click at [1266, 61] on button "×" at bounding box center [1270, 57] width 32 height 37
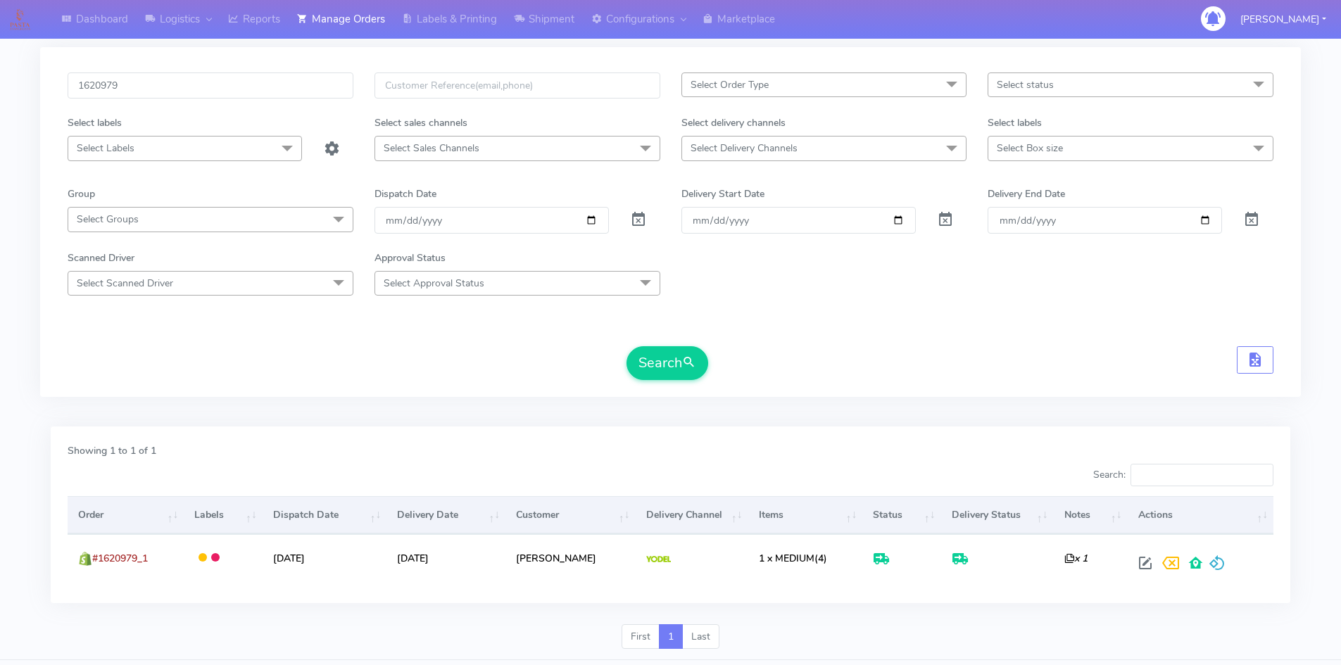
scroll to position [0, 0]
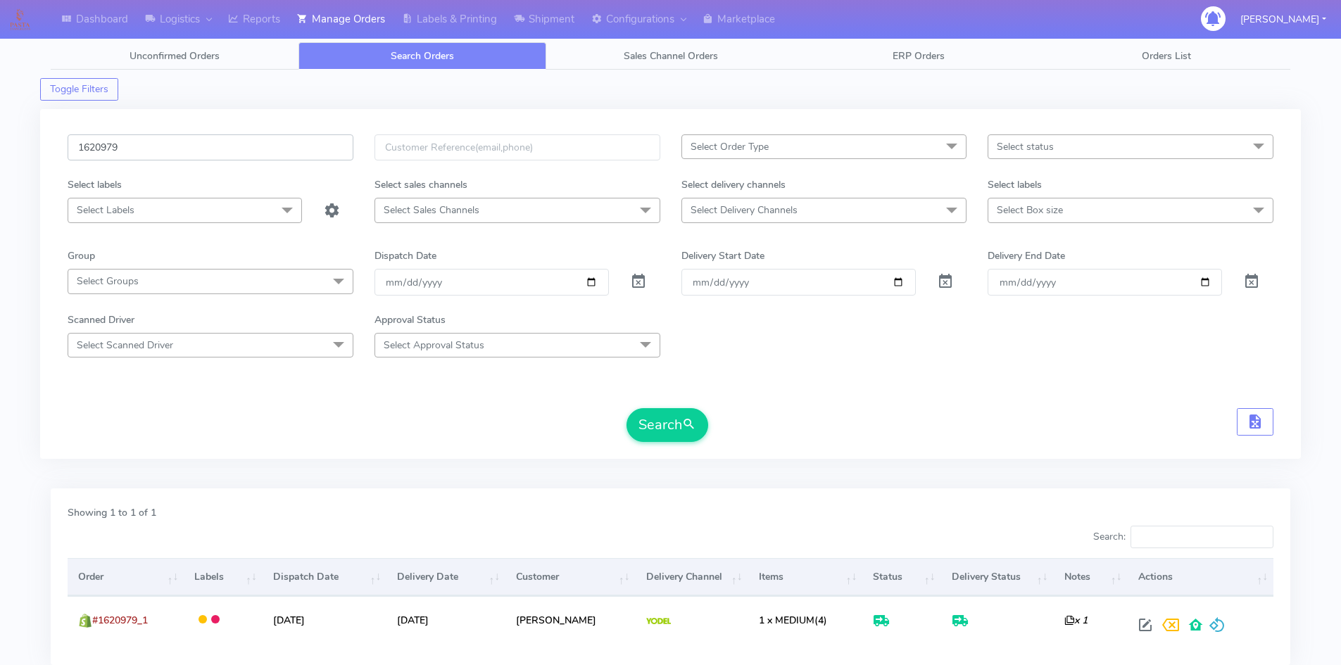
drag, startPoint x: 149, startPoint y: 138, endPoint x: 22, endPoint y: 134, distance: 127.5
click at [25, 135] on div "Dashboard Logistics London Logistics Reports Manage Orders Labels & Printing Sh…" at bounding box center [670, 373] width 1341 height 697
paste input "19708"
type input "1619708"
click at [653, 434] on button "Search" at bounding box center [668, 425] width 82 height 34
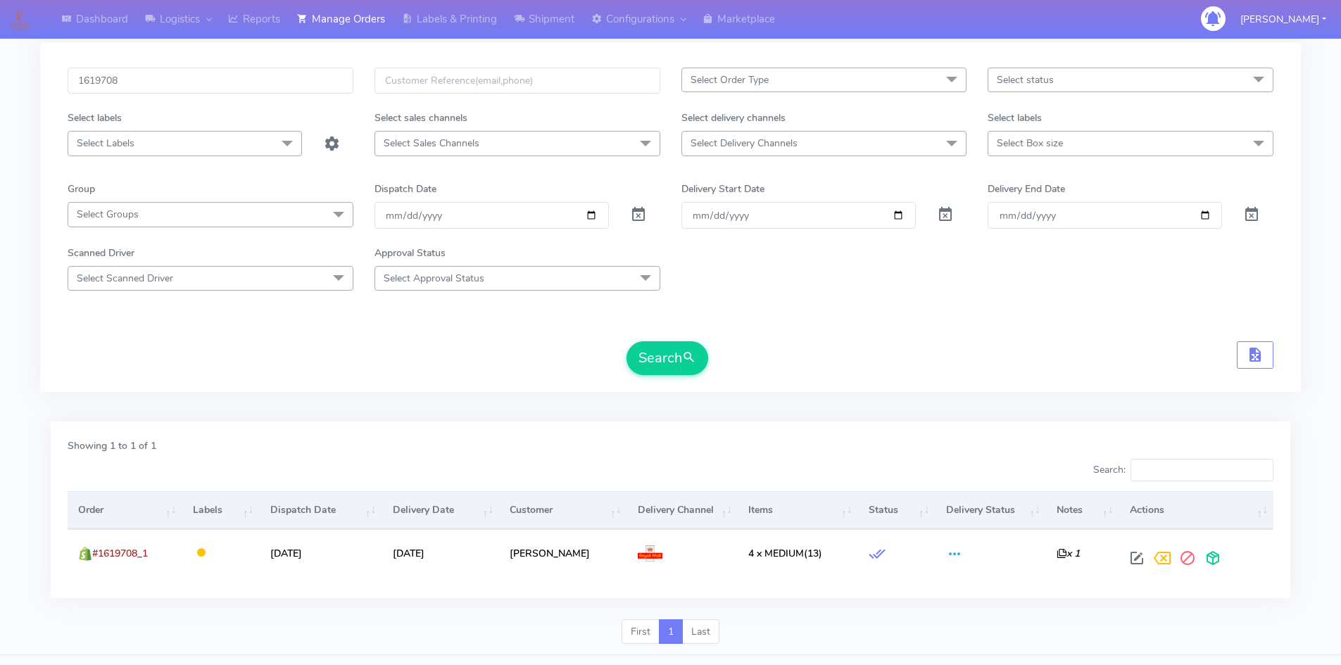
scroll to position [99, 0]
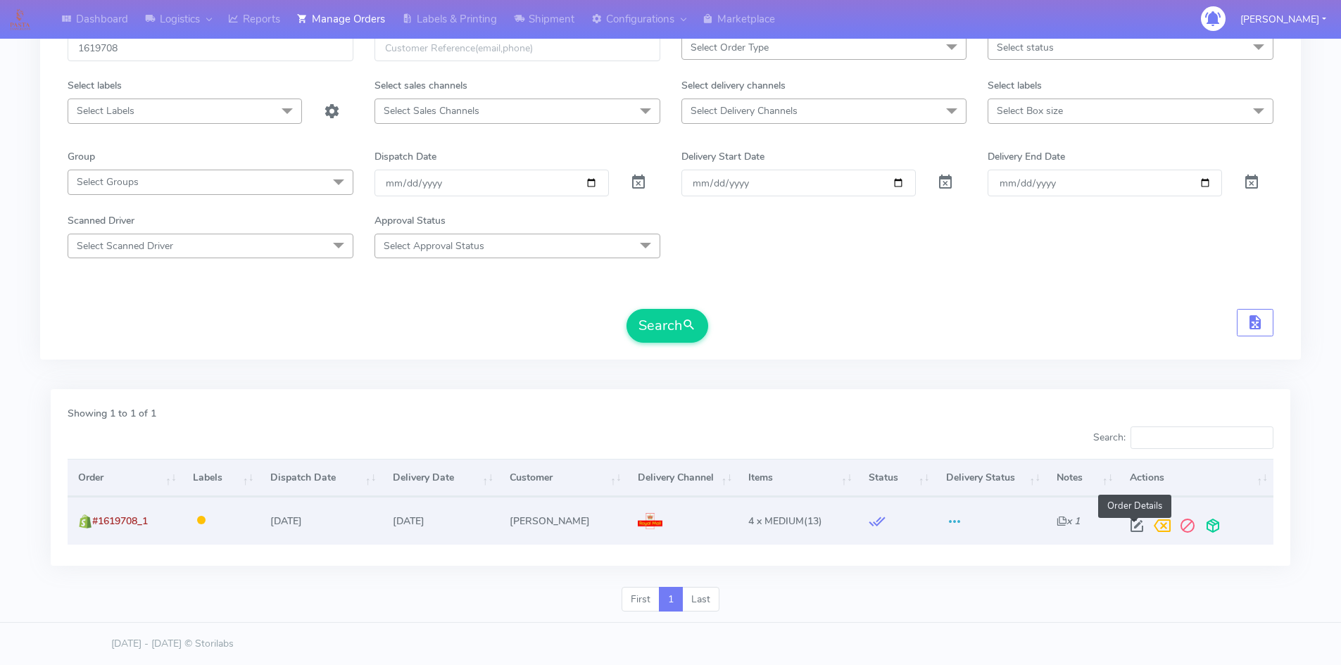
click at [1133, 526] on span at bounding box center [1137, 529] width 25 height 13
select select "3"
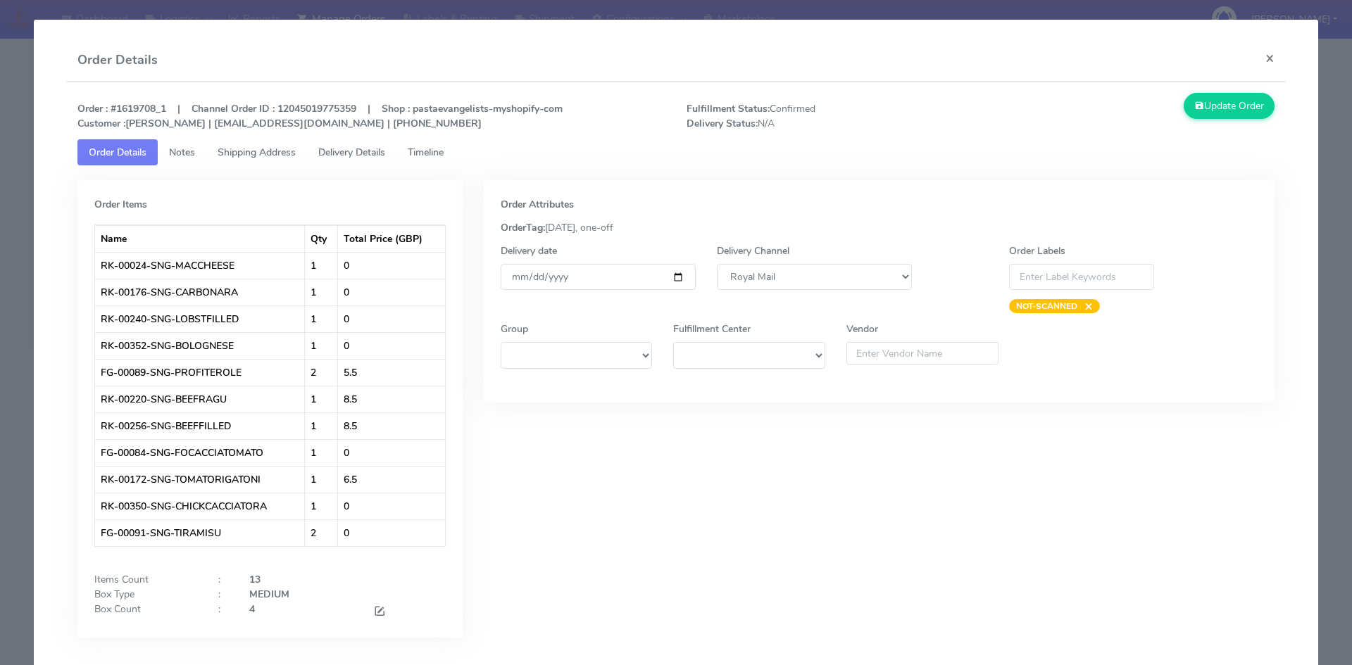
click at [432, 152] on span "Timeline" at bounding box center [426, 152] width 36 height 13
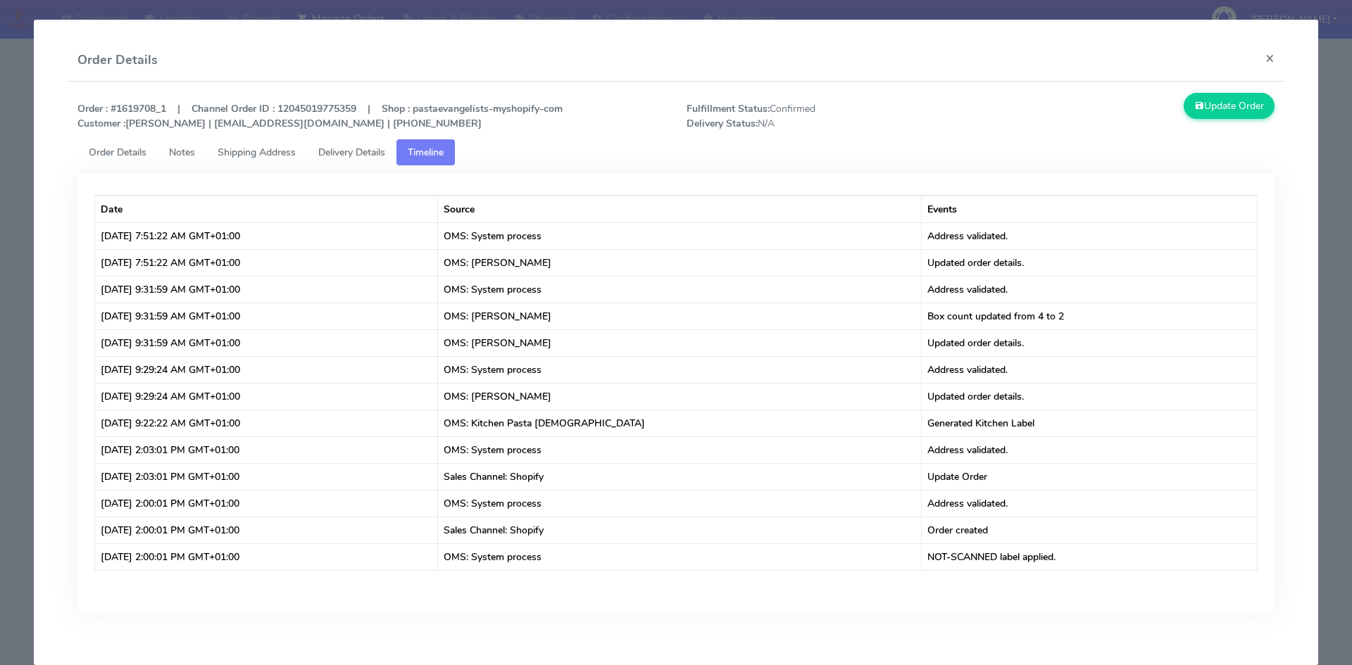
click at [339, 154] on span "Delivery Details" at bounding box center [351, 152] width 67 height 13
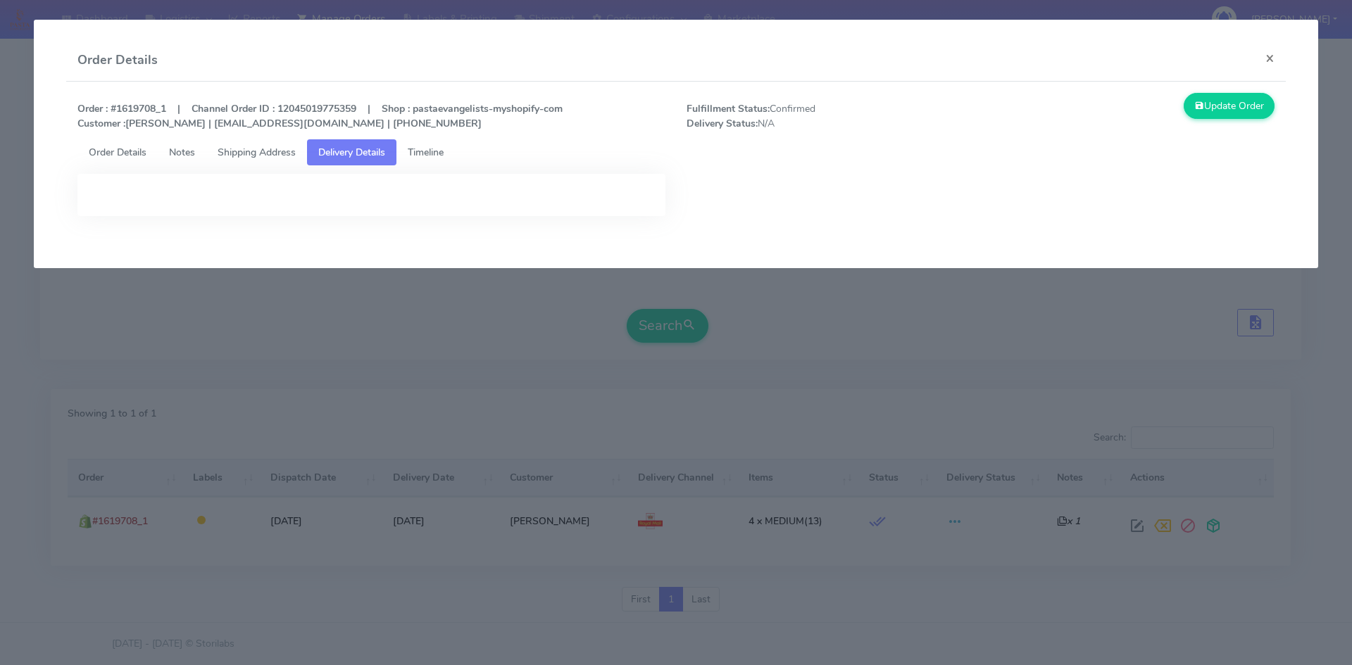
click at [237, 150] on span "Shipping Address" at bounding box center [257, 152] width 78 height 13
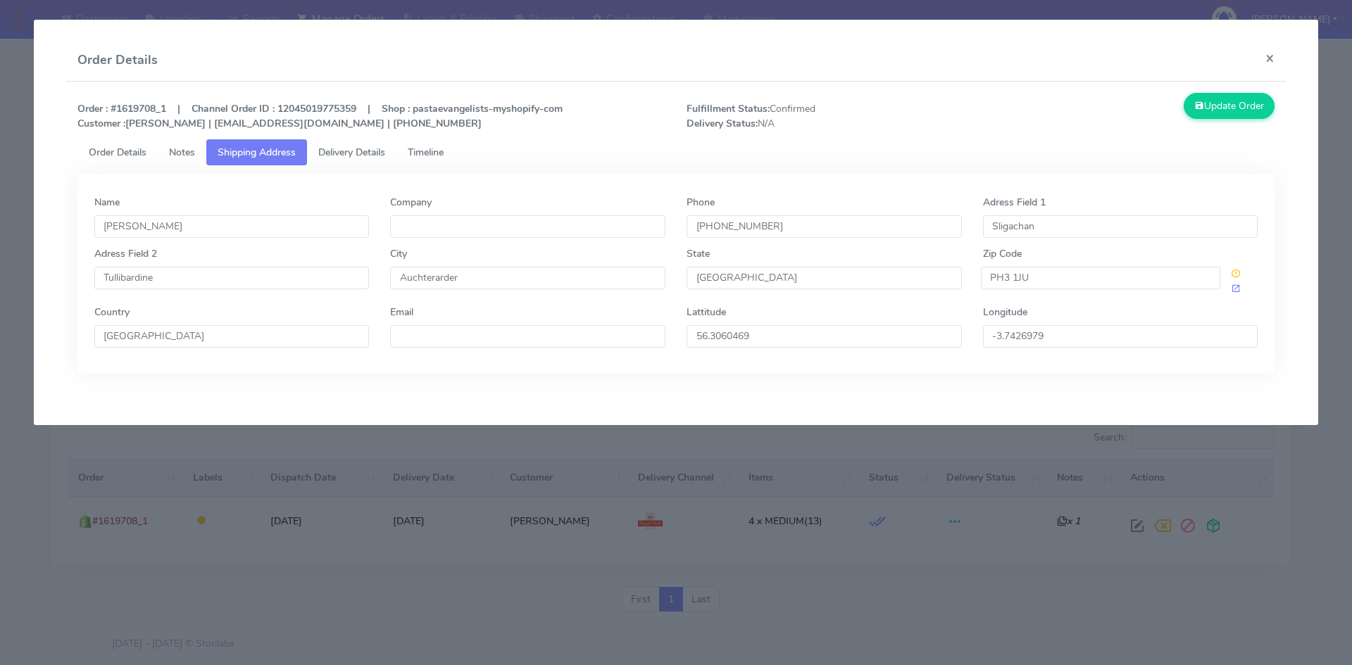
click at [175, 151] on span "Notes" at bounding box center [182, 152] width 26 height 13
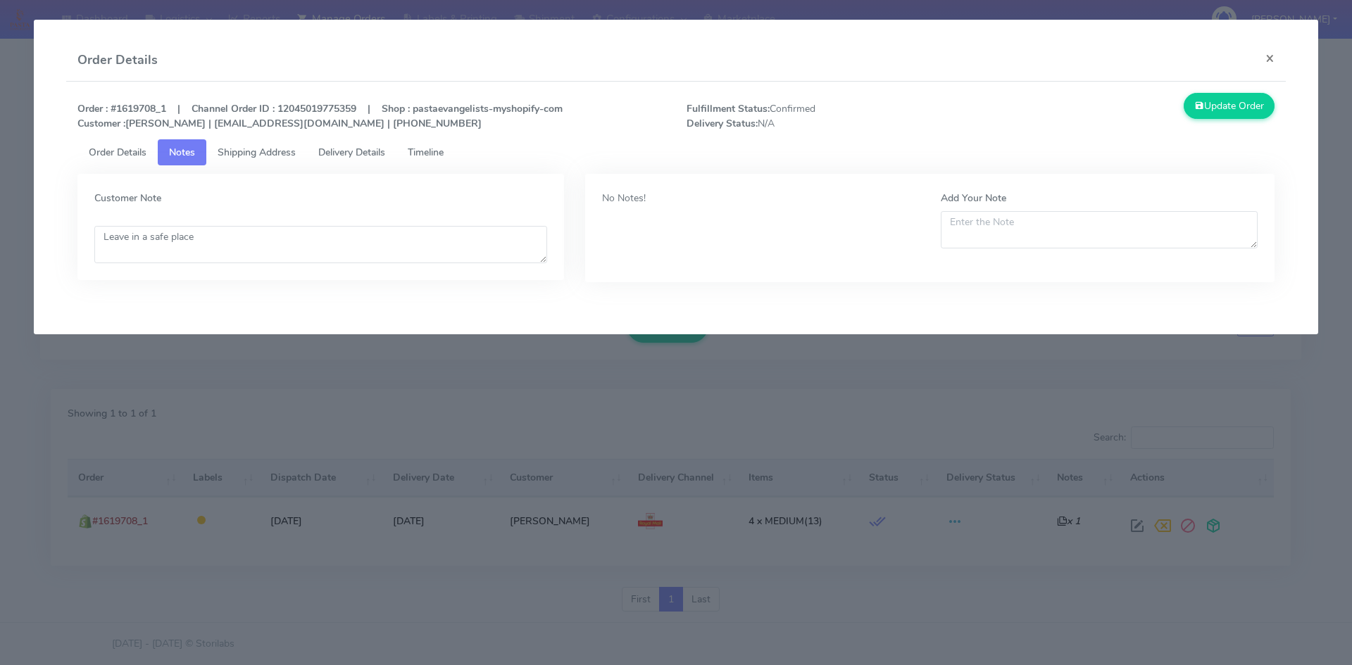
click at [103, 156] on span "Order Details" at bounding box center [118, 152] width 58 height 13
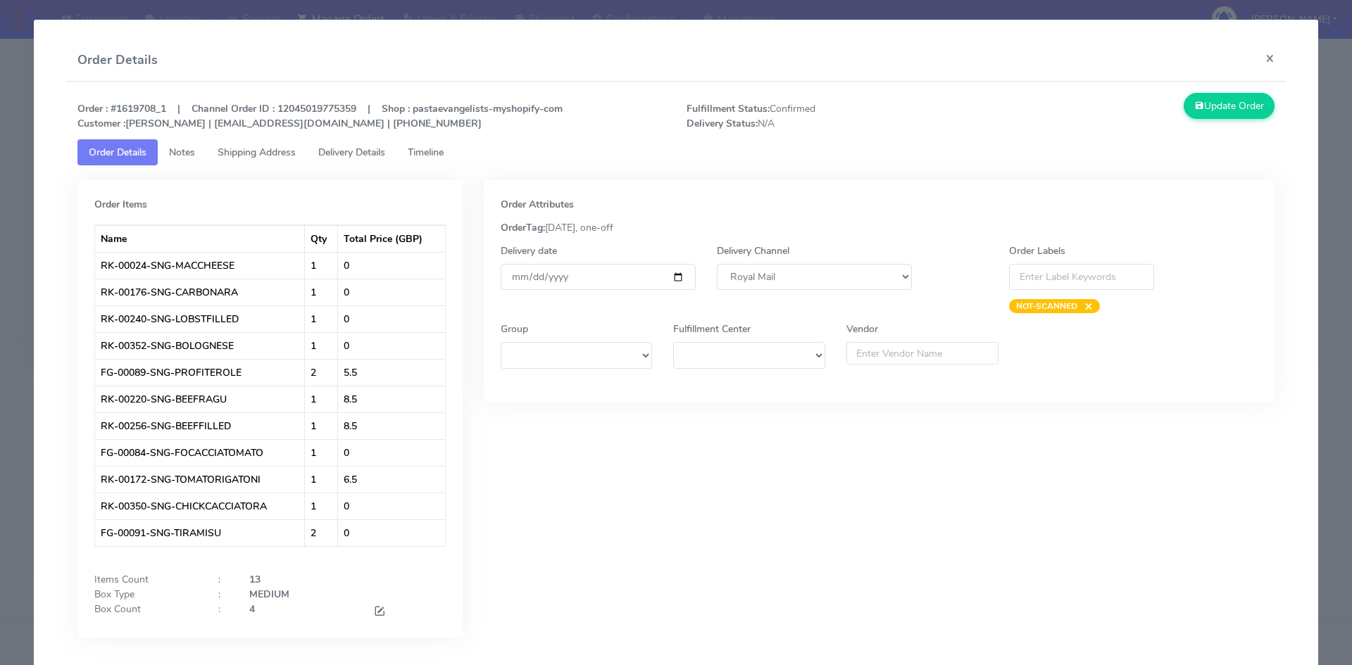
click at [579, 166] on tab "Order Items Name Qty Total Price (GBP) RK-00024-SNG-MACCHEESE 1 0 RK-00176-SNG-…" at bounding box center [676, 412] width 1198 height 494
click at [1260, 58] on button "×" at bounding box center [1270, 57] width 32 height 37
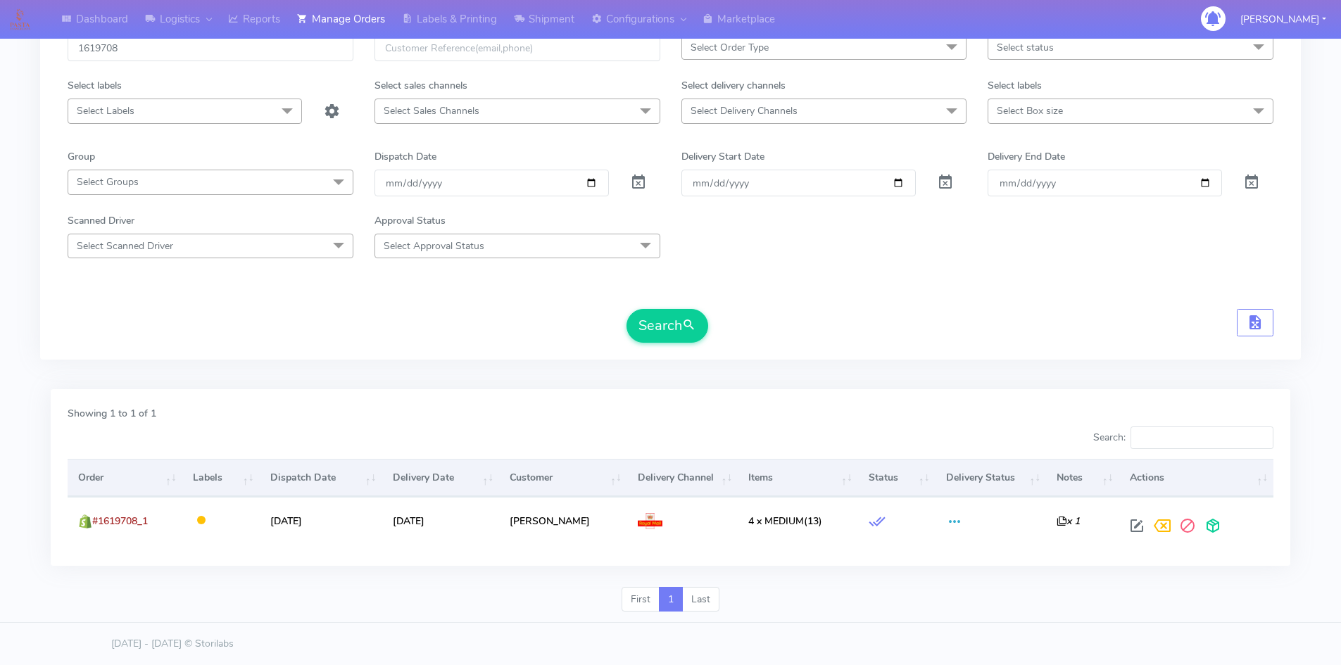
scroll to position [0, 0]
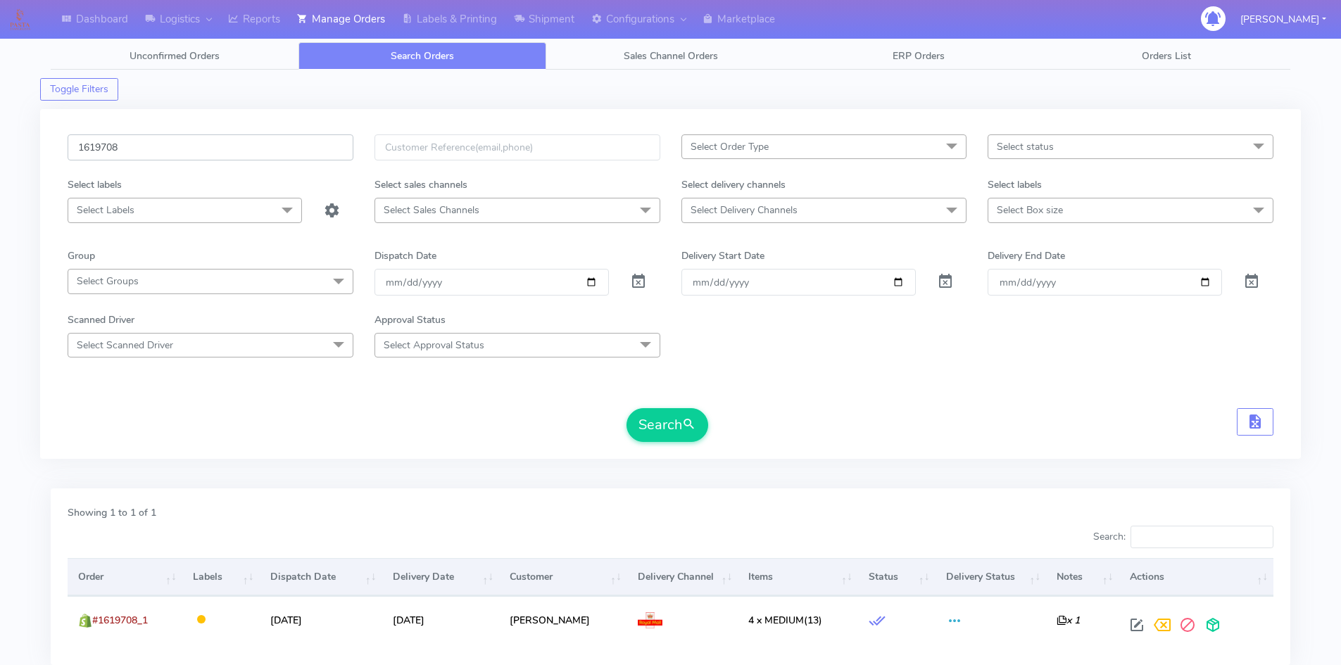
drag, startPoint x: 190, startPoint y: 147, endPoint x: 2, endPoint y: 130, distance: 188.8
click at [0, 134] on div "Dashboard Logistics London Logistics Reports Manage Orders Labels & Printing Sh…" at bounding box center [670, 373] width 1341 height 697
paste input "964"
type input "1619964"
click at [670, 412] on button "Search" at bounding box center [668, 425] width 82 height 34
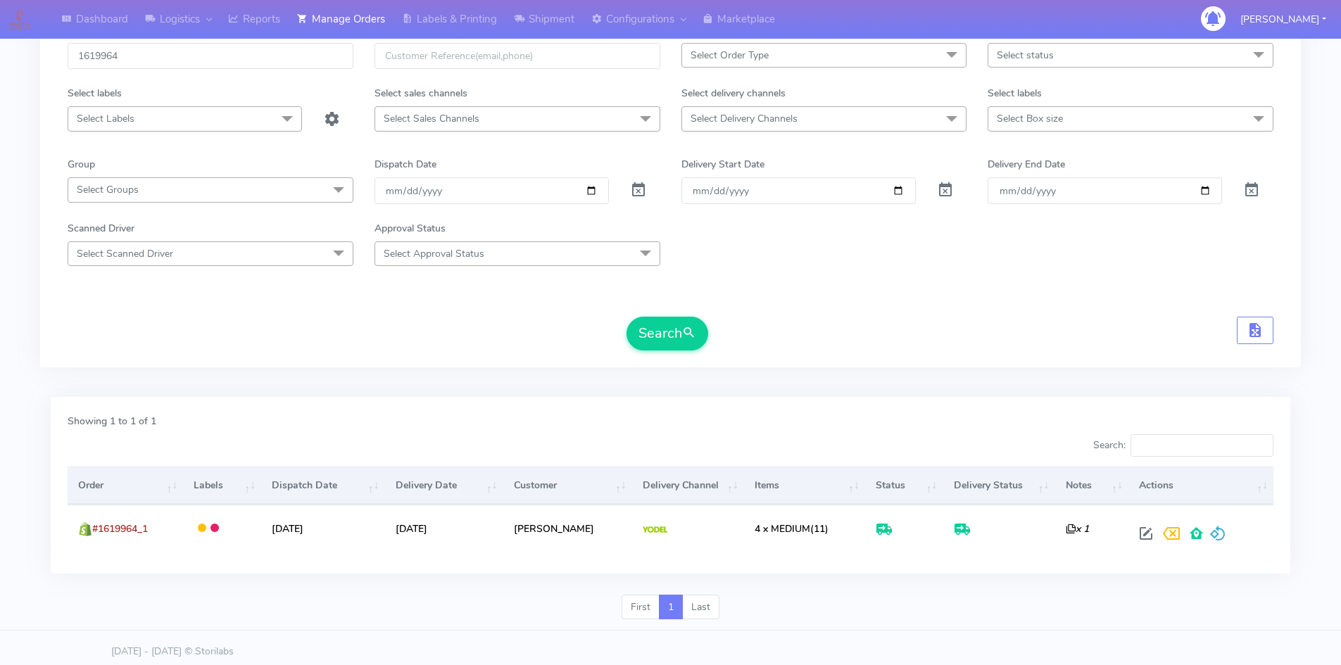
scroll to position [99, 0]
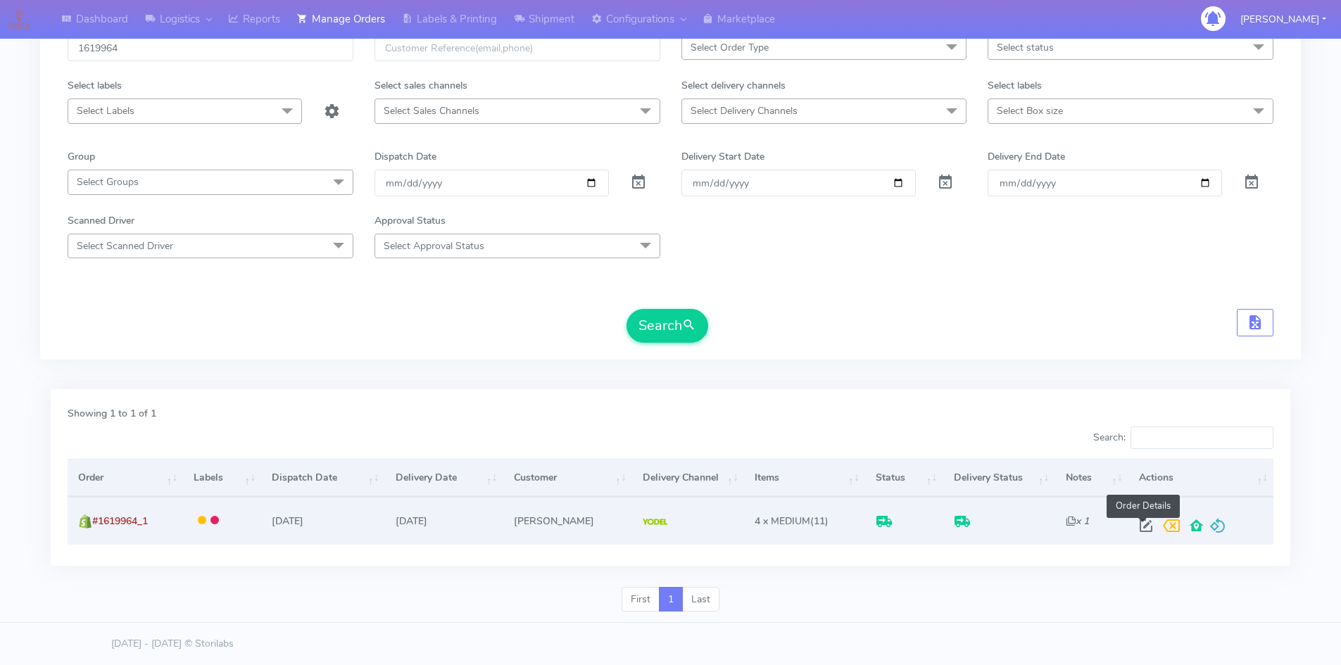
click at [1143, 525] on span at bounding box center [1146, 529] width 25 height 13
select select "5"
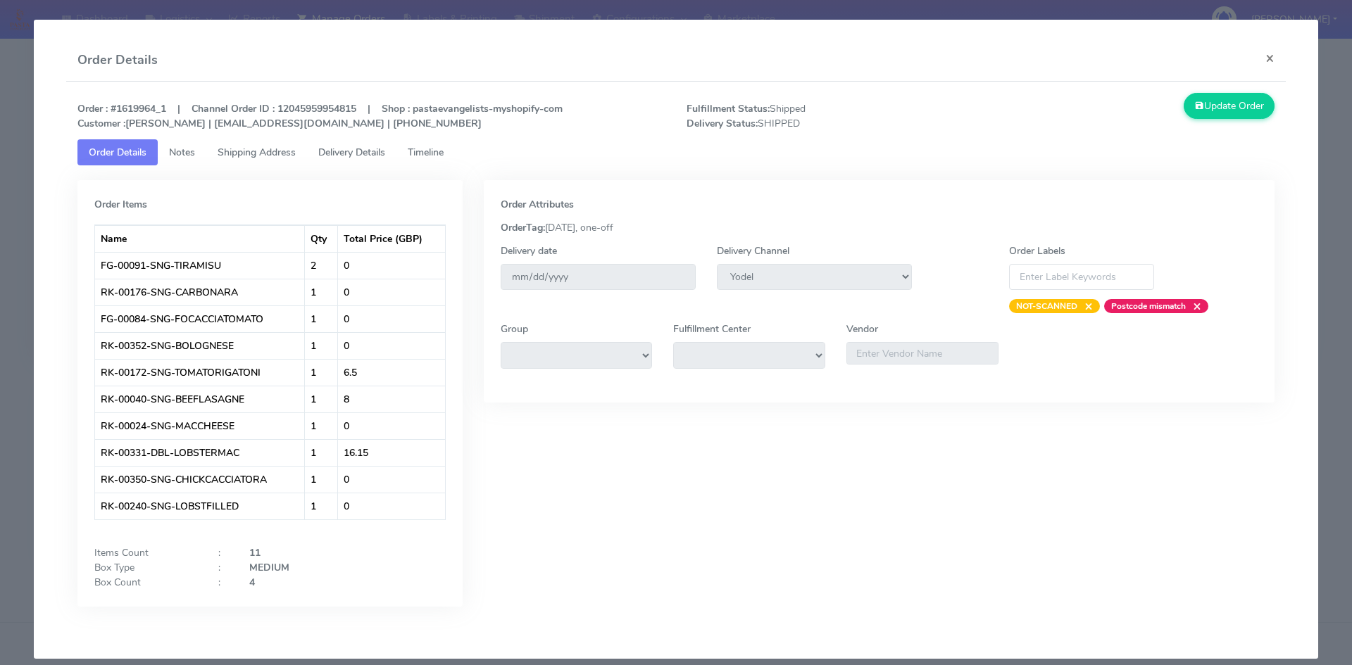
click at [436, 150] on span "Timeline" at bounding box center [426, 152] width 36 height 13
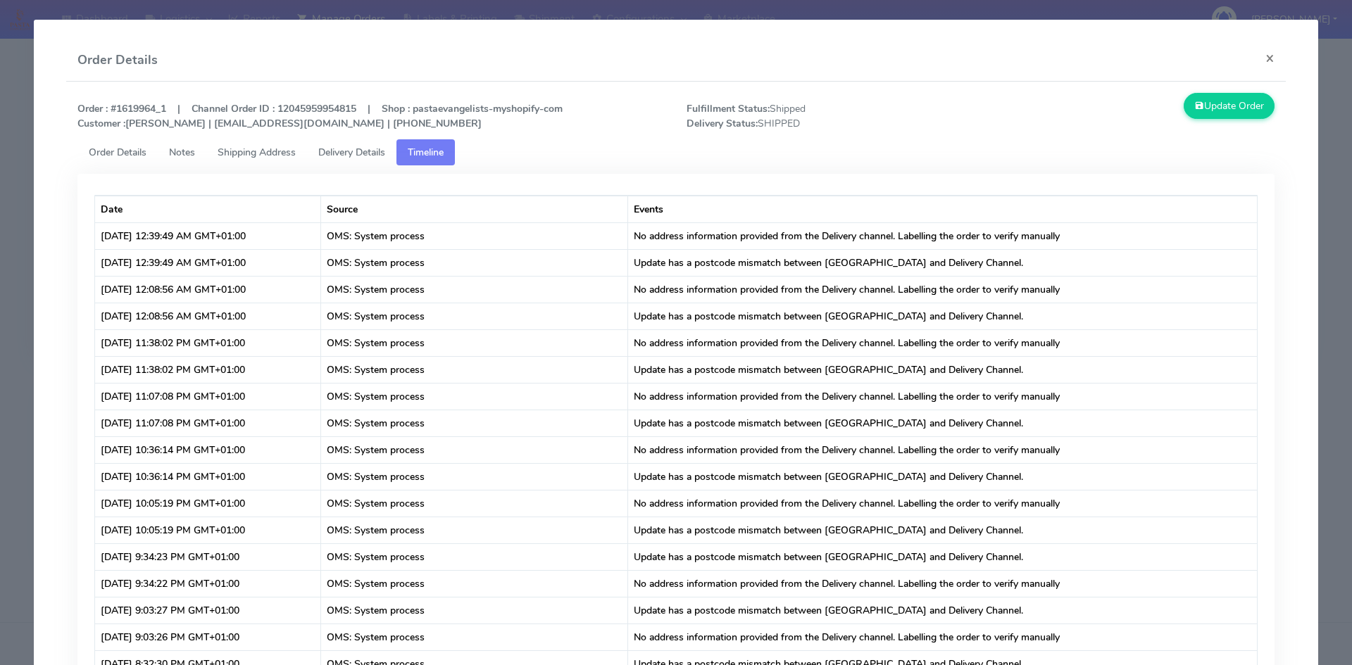
click at [353, 154] on span "Delivery Details" at bounding box center [351, 152] width 67 height 13
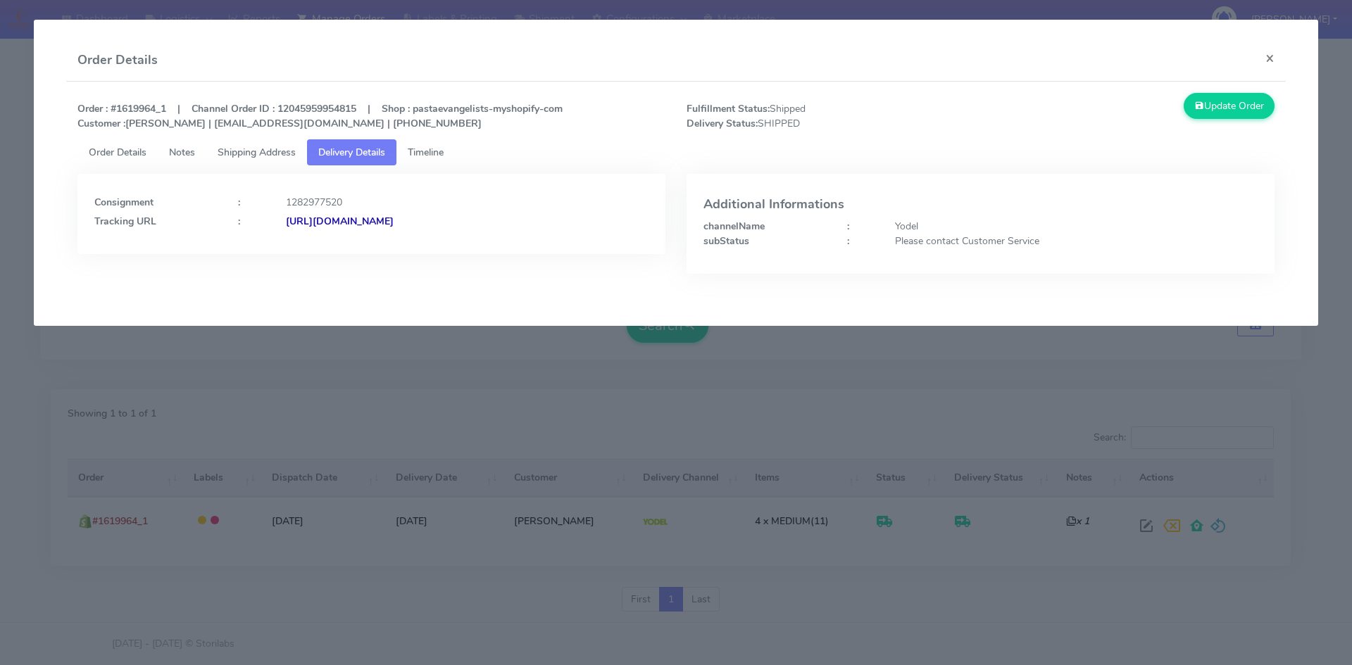
drag, startPoint x: 581, startPoint y: 218, endPoint x: 439, endPoint y: 224, distance: 142.4
click at [439, 224] on div "[URL][DOMAIN_NAME]" at bounding box center [467, 221] width 384 height 15
click at [1268, 57] on button "×" at bounding box center [1270, 57] width 32 height 37
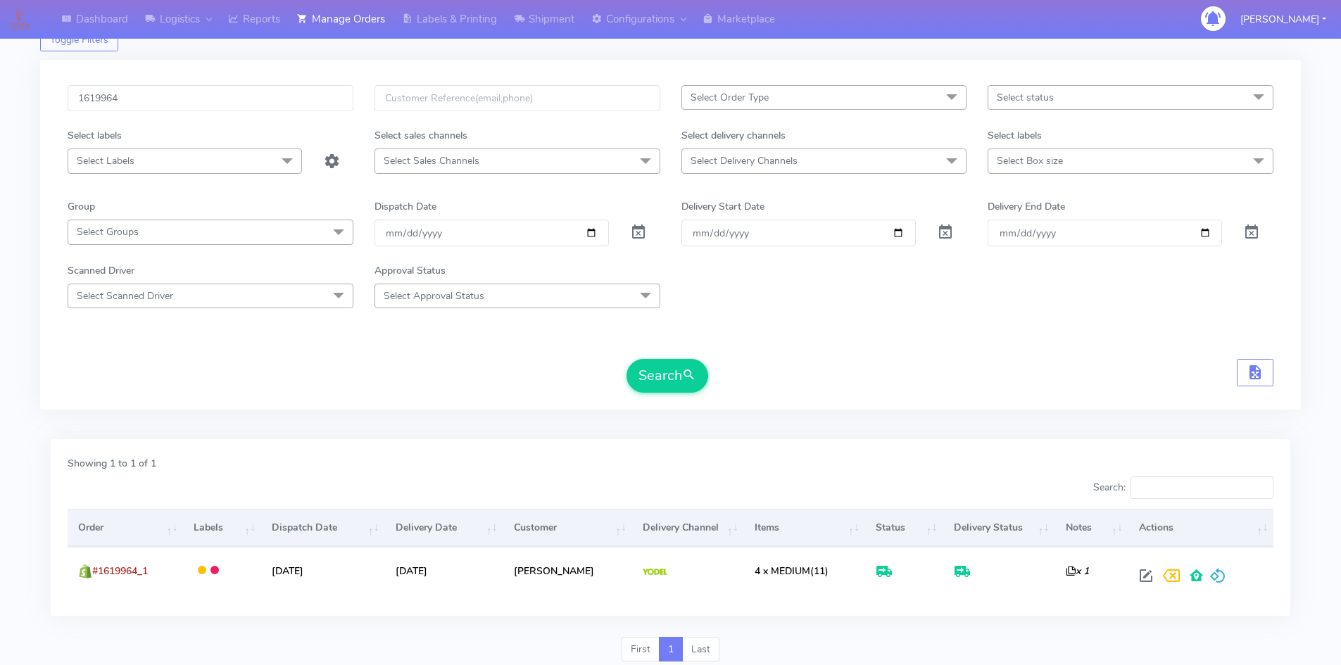
scroll to position [0, 0]
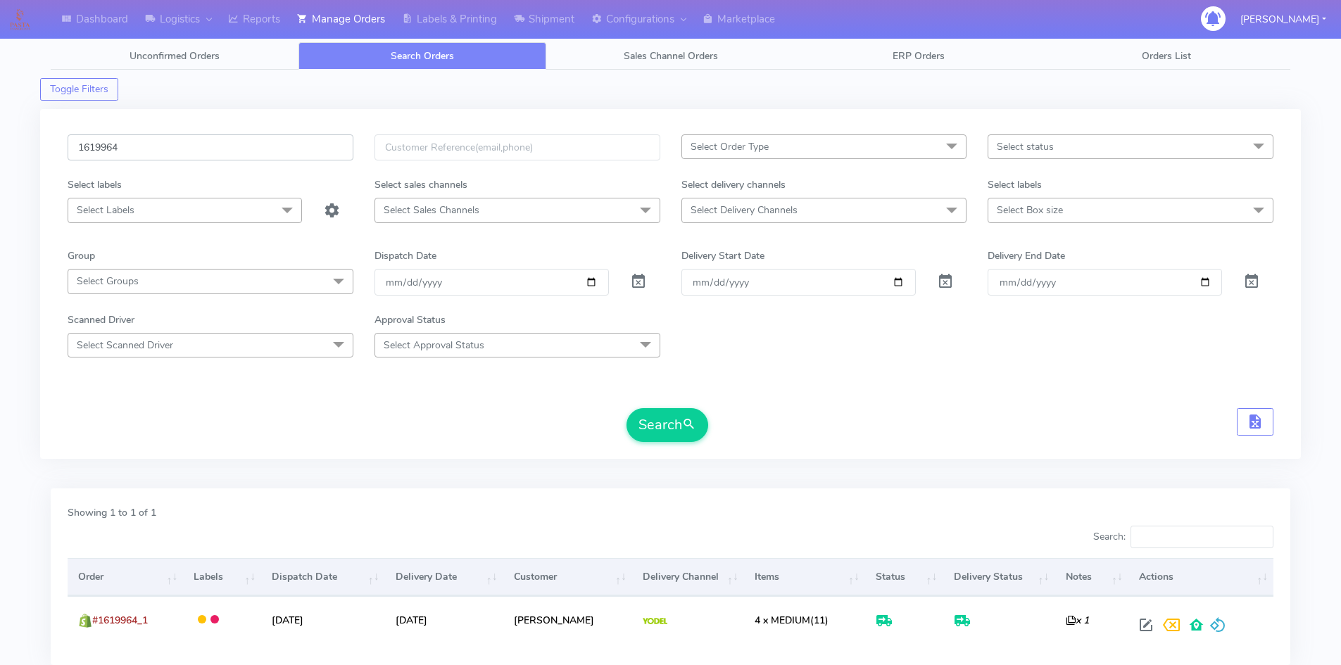
drag, startPoint x: 158, startPoint y: 145, endPoint x: 3, endPoint y: 135, distance: 155.9
click at [3, 135] on div "Dashboard Logistics London Logistics Reports Manage Orders Labels & Printing Sh…" at bounding box center [670, 373] width 1341 height 697
paste input "22936"
type input "1622936"
click at [665, 430] on button "Search" at bounding box center [668, 425] width 82 height 34
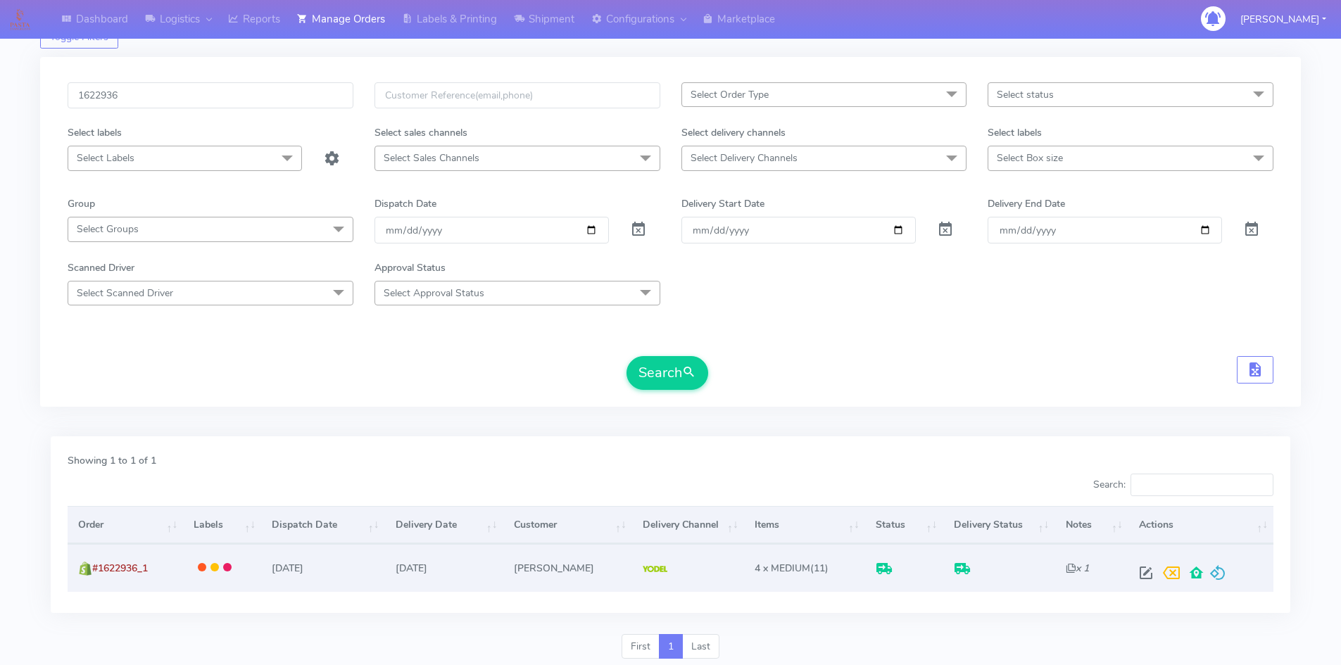
scroll to position [99, 0]
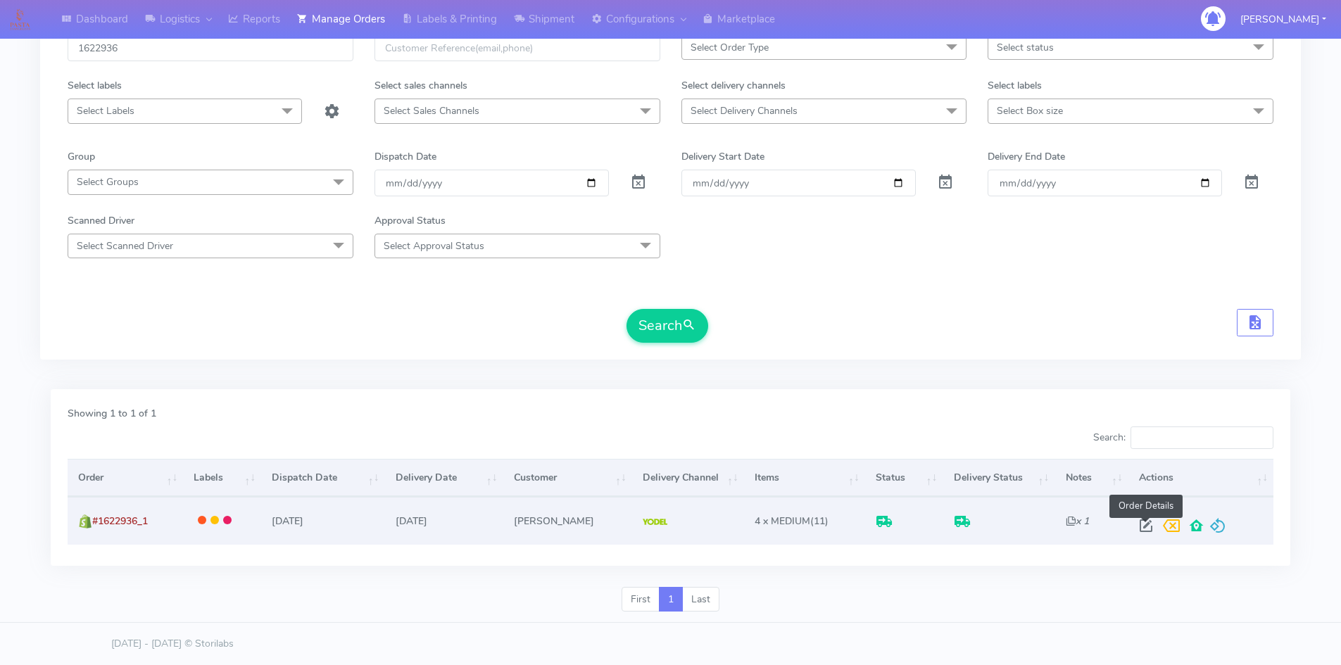
click at [1144, 525] on span at bounding box center [1146, 529] width 25 height 13
select select "5"
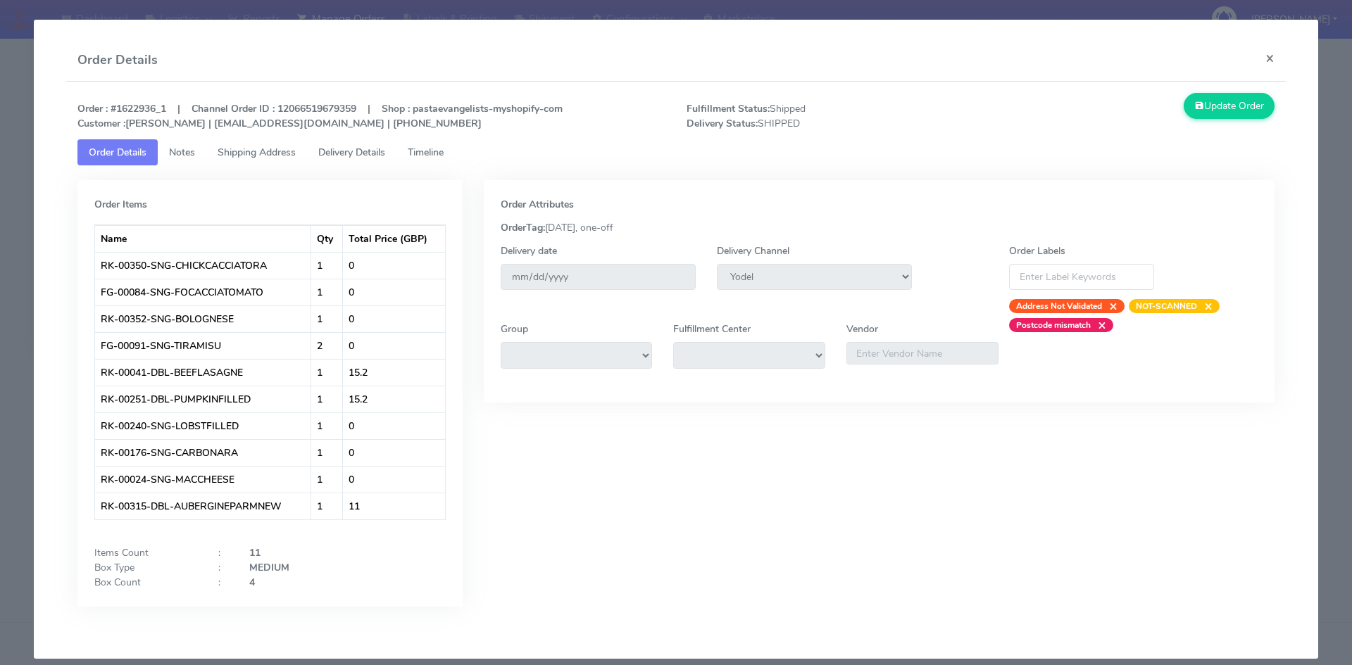
click at [191, 155] on span "Notes" at bounding box center [182, 152] width 26 height 13
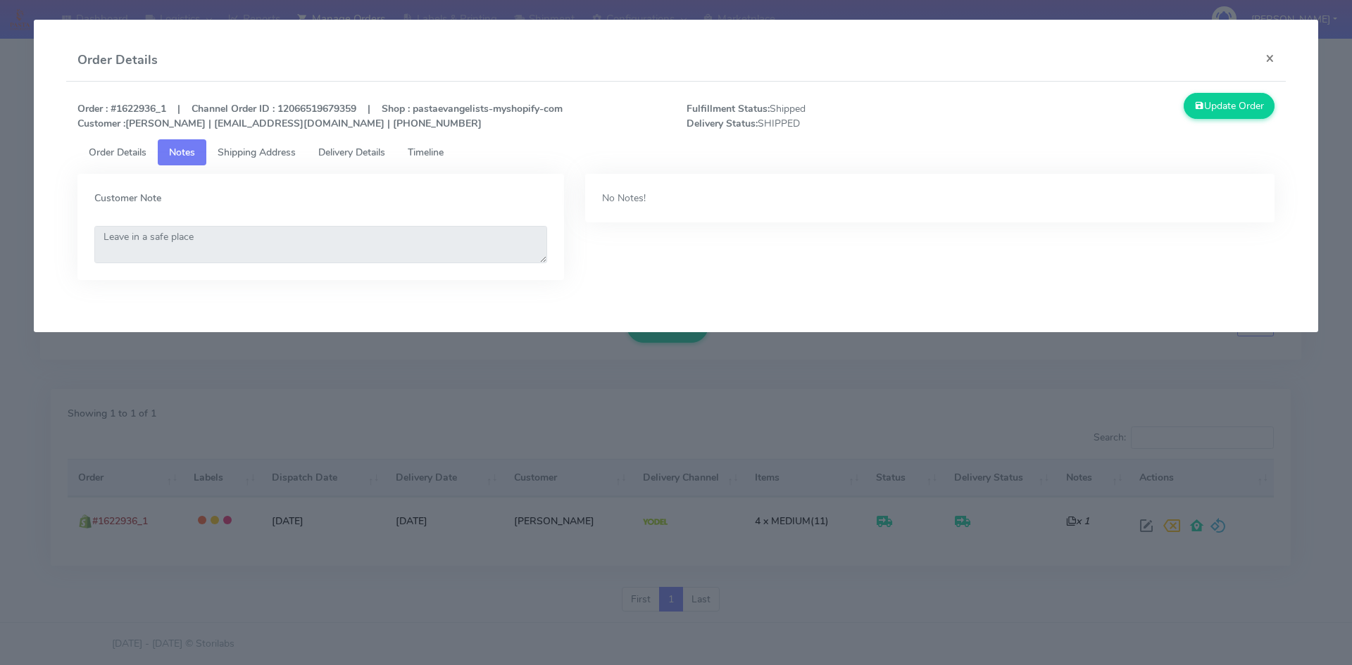
click at [282, 149] on span "Shipping Address" at bounding box center [257, 152] width 78 height 13
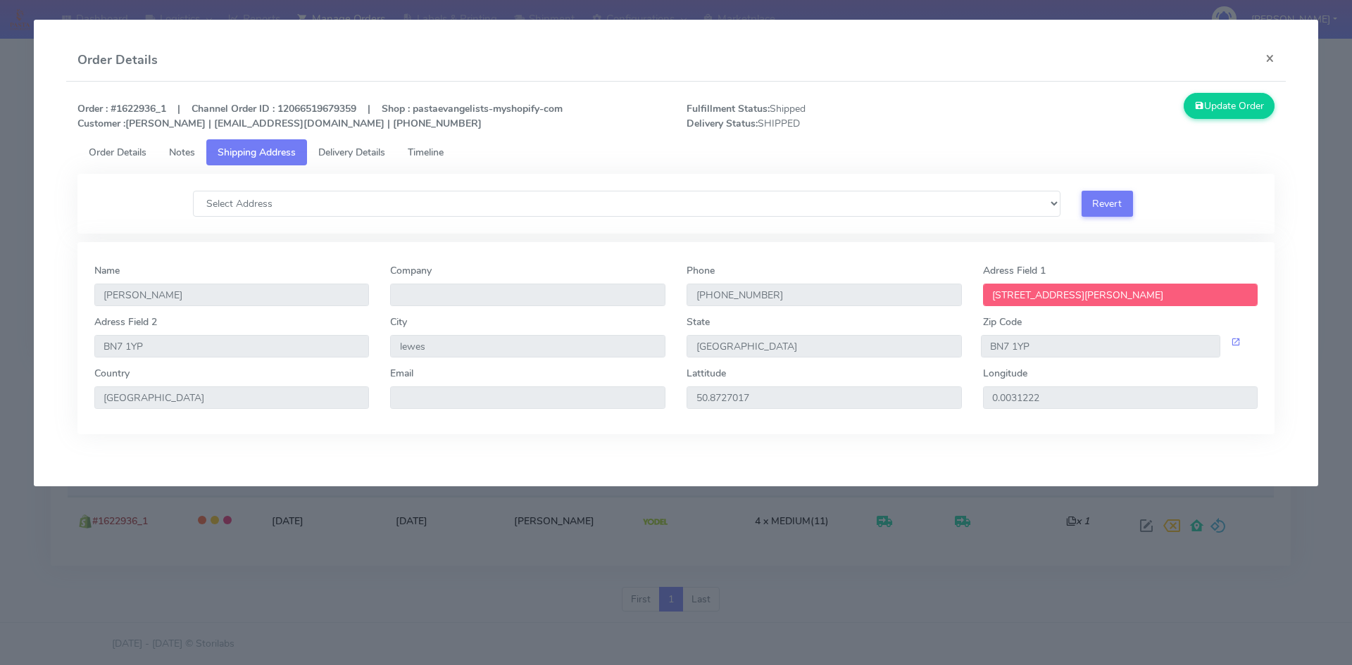
click at [329, 153] on span "Delivery Details" at bounding box center [351, 152] width 67 height 13
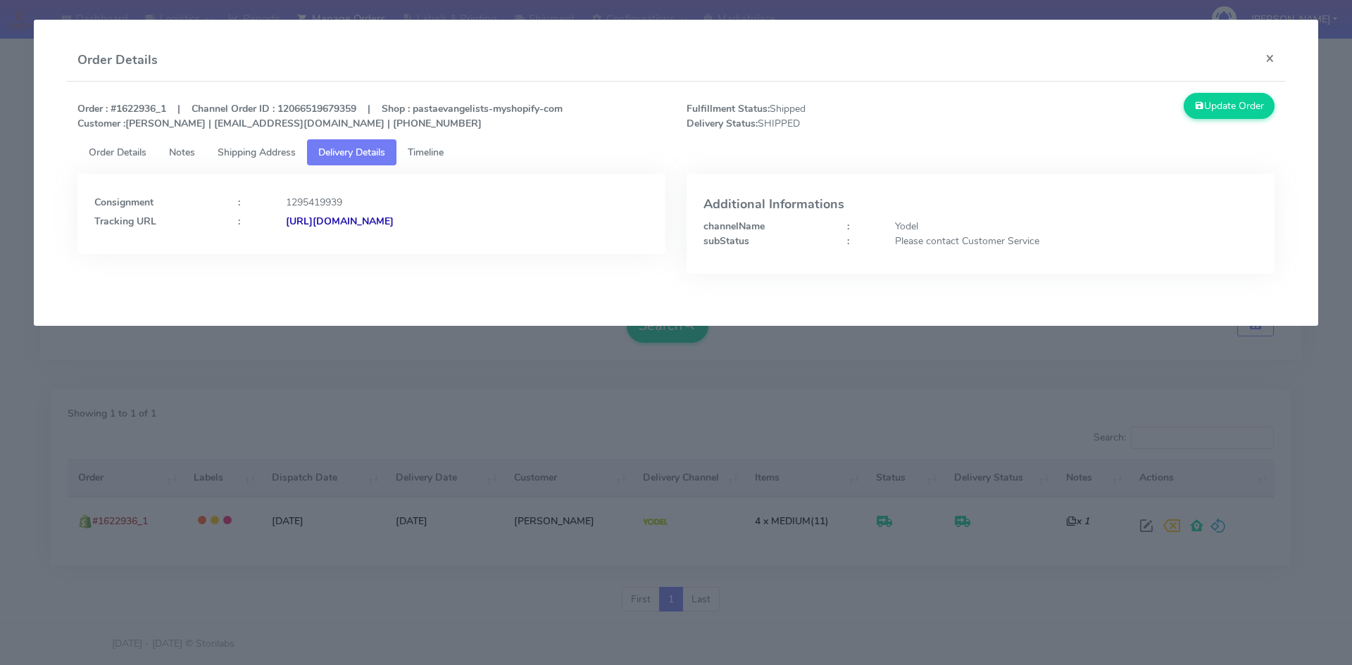
click at [431, 149] on span "Timeline" at bounding box center [426, 152] width 36 height 13
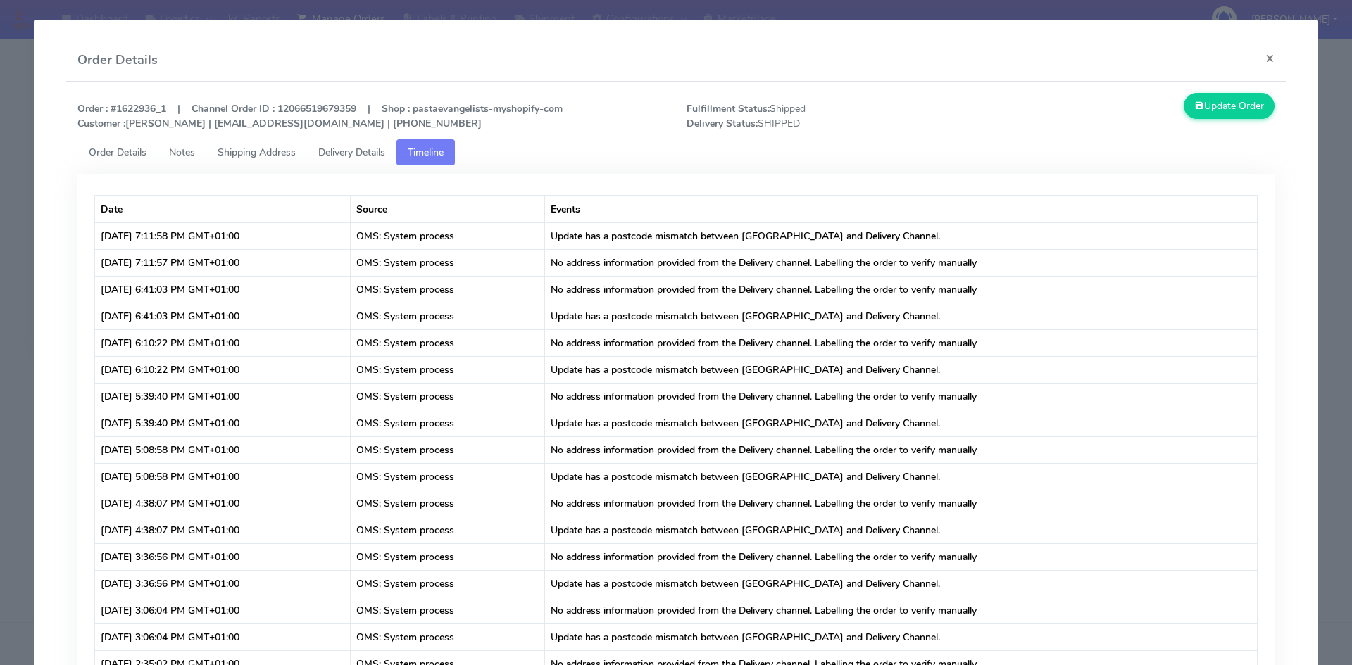
click at [354, 154] on span "Delivery Details" at bounding box center [351, 152] width 67 height 13
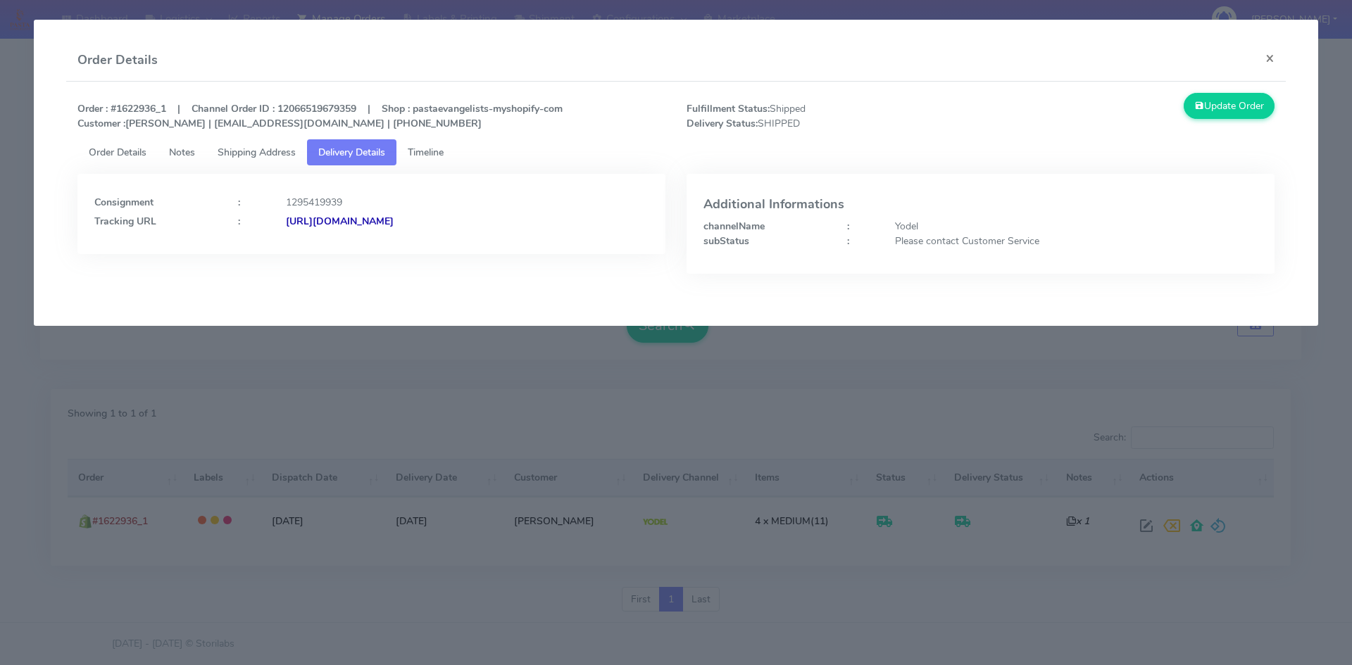
drag, startPoint x: 577, startPoint y: 215, endPoint x: 439, endPoint y: 220, distance: 137.4
click at [439, 220] on div "[URL][DOMAIN_NAME]" at bounding box center [467, 221] width 384 height 15
click at [1275, 56] on button "×" at bounding box center [1270, 57] width 32 height 37
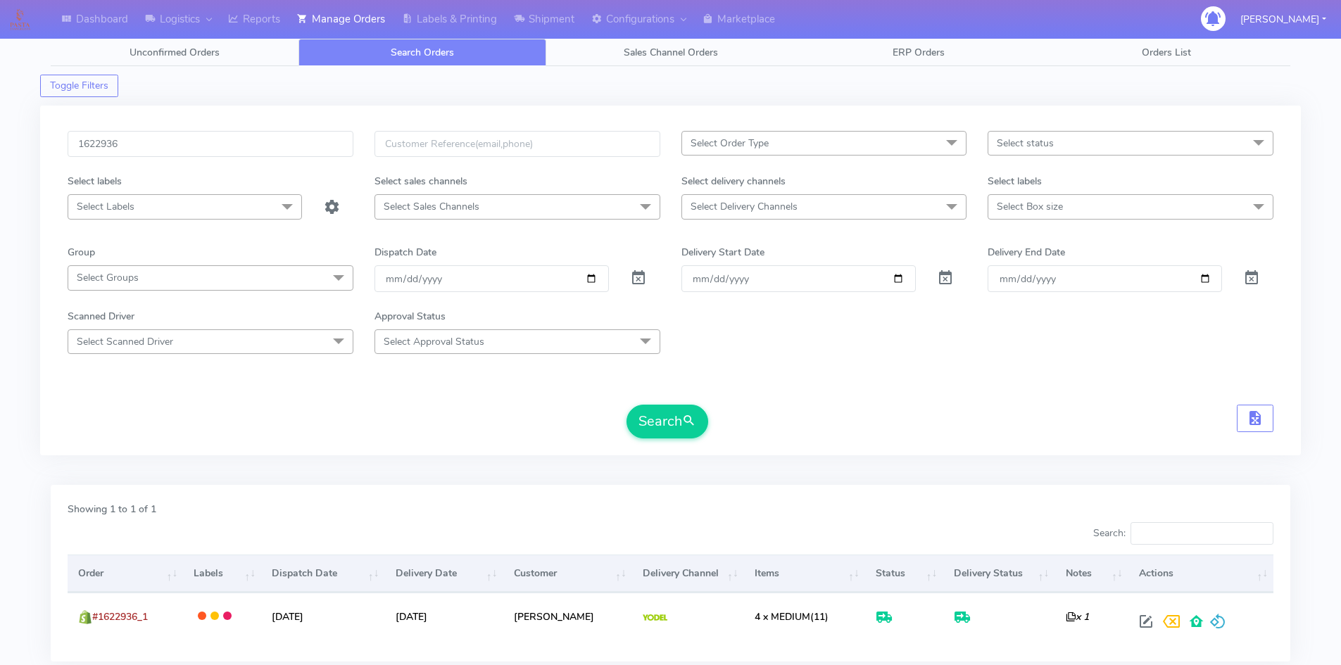
scroll to position [0, 0]
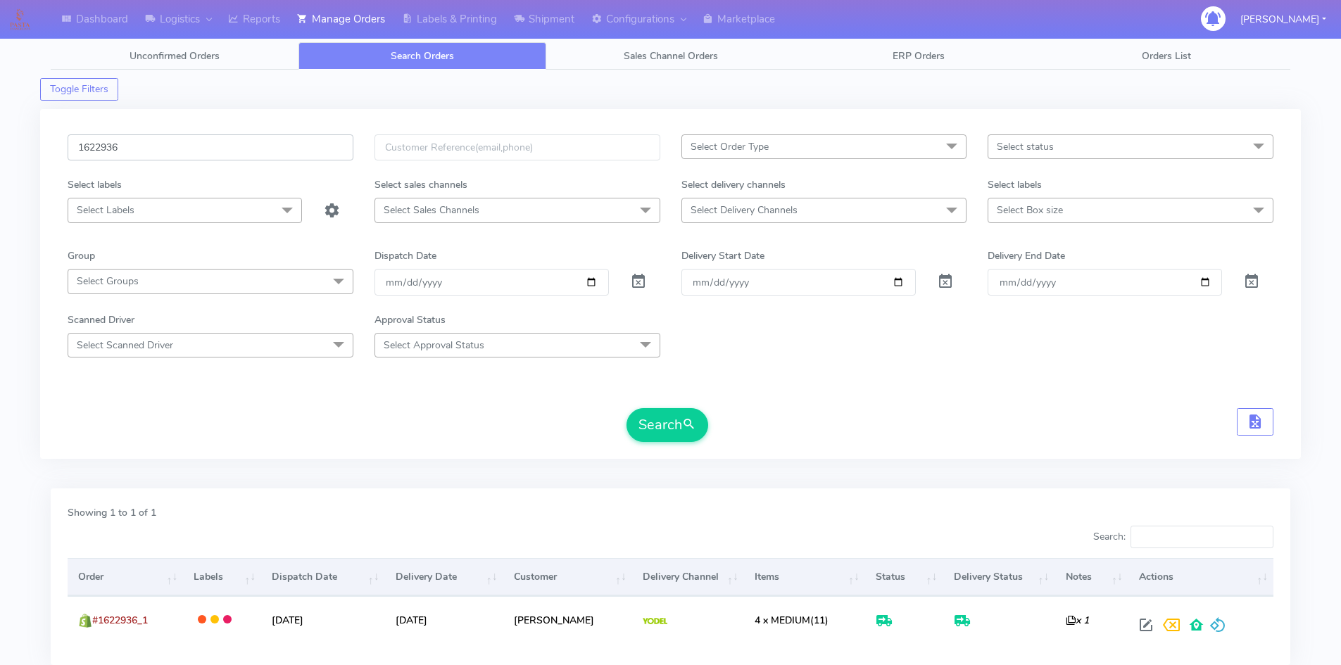
drag, startPoint x: 144, startPoint y: 146, endPoint x: 0, endPoint y: 144, distance: 144.4
click at [0, 144] on div "Dashboard Logistics London Logistics Reports Manage Orders Labels & Printing Sh…" at bounding box center [670, 373] width 1341 height 697
paste input "19708"
type input "1619708"
click at [665, 423] on button "Search" at bounding box center [668, 425] width 82 height 34
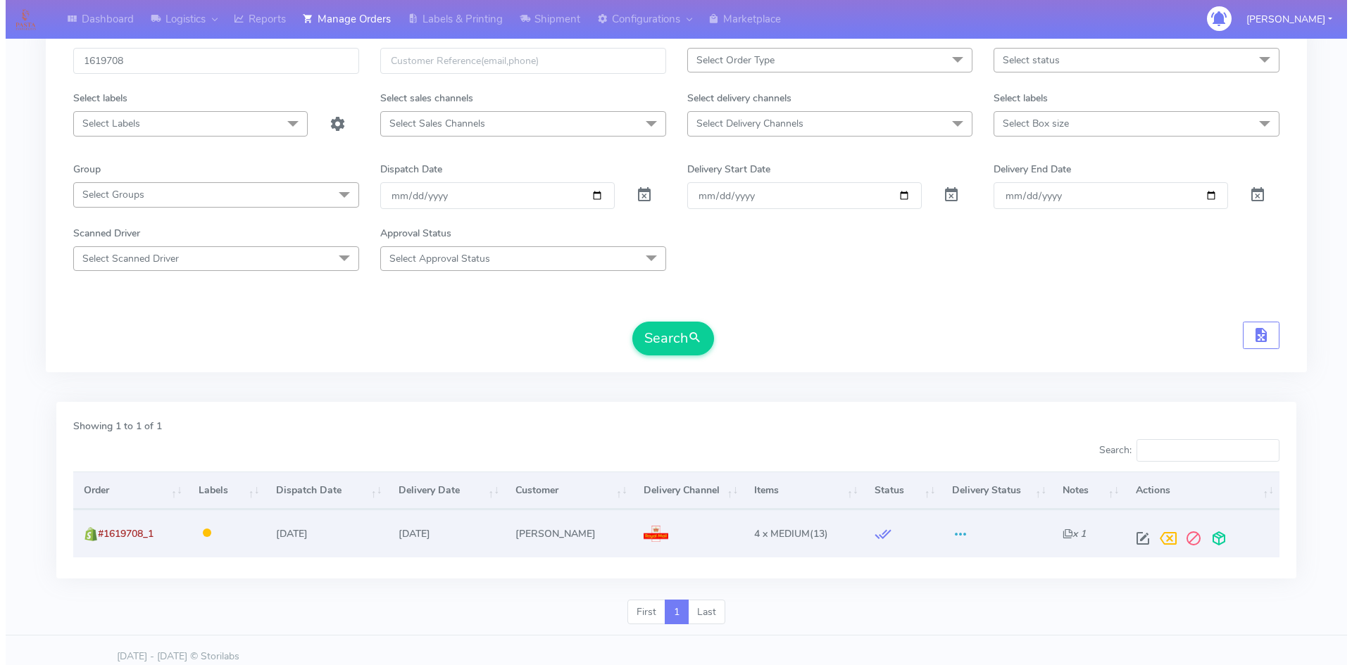
scroll to position [99, 0]
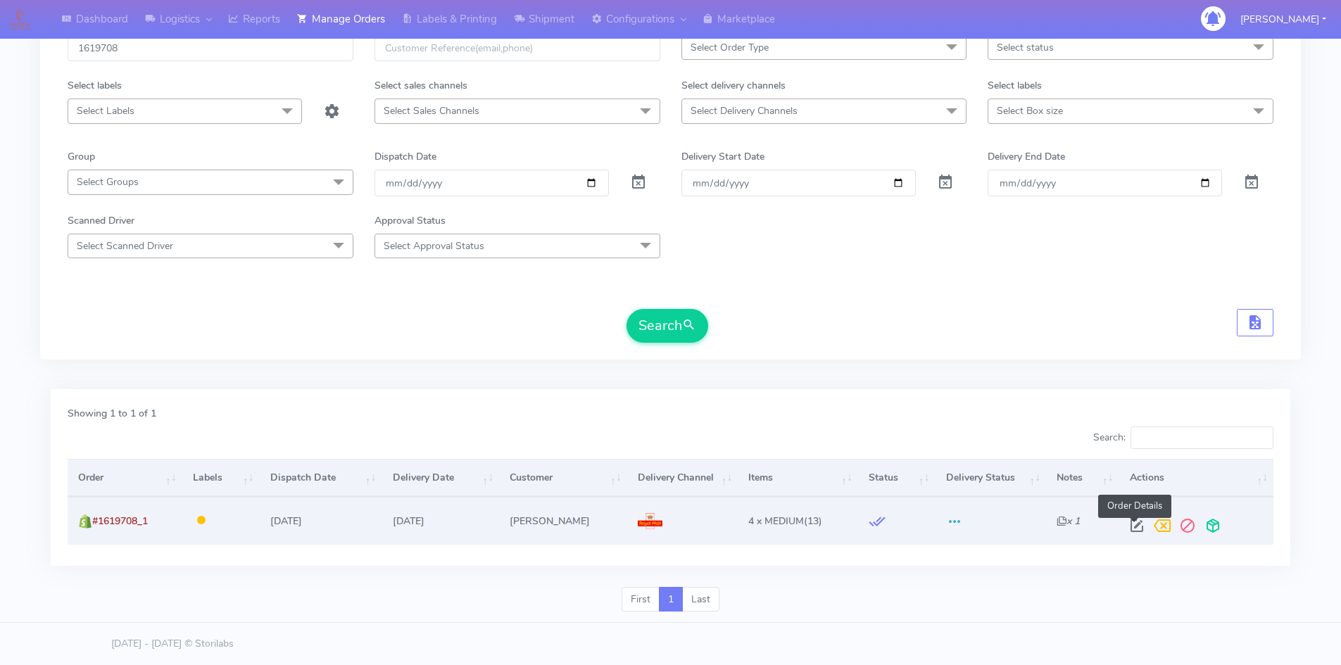
click at [1133, 526] on span at bounding box center [1137, 529] width 25 height 13
select select "3"
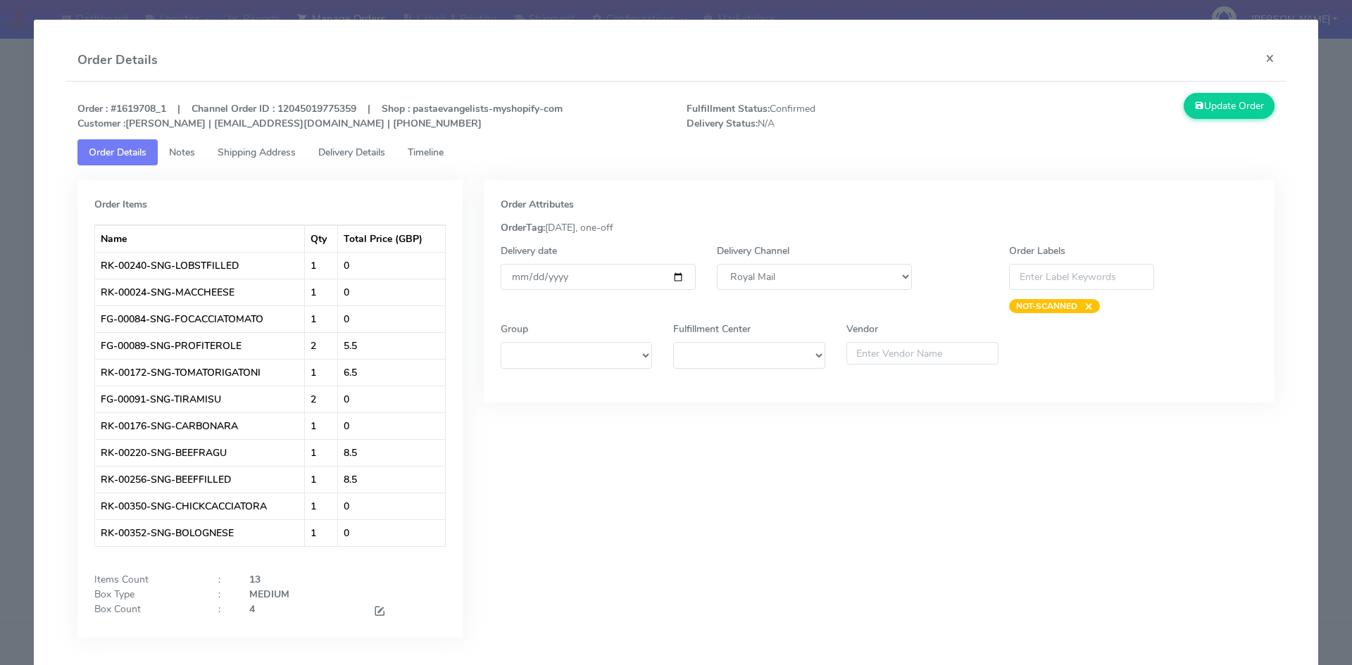
click at [178, 156] on span "Notes" at bounding box center [182, 152] width 26 height 13
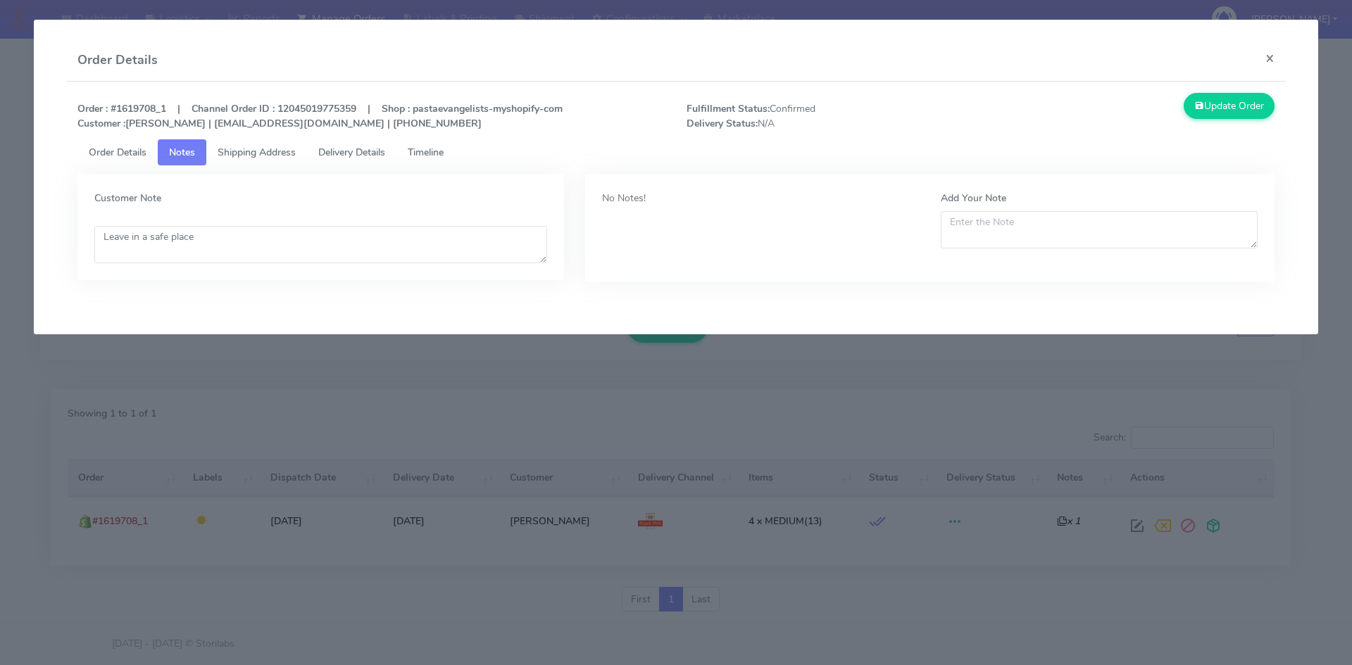
click at [265, 150] on span "Shipping Address" at bounding box center [257, 152] width 78 height 13
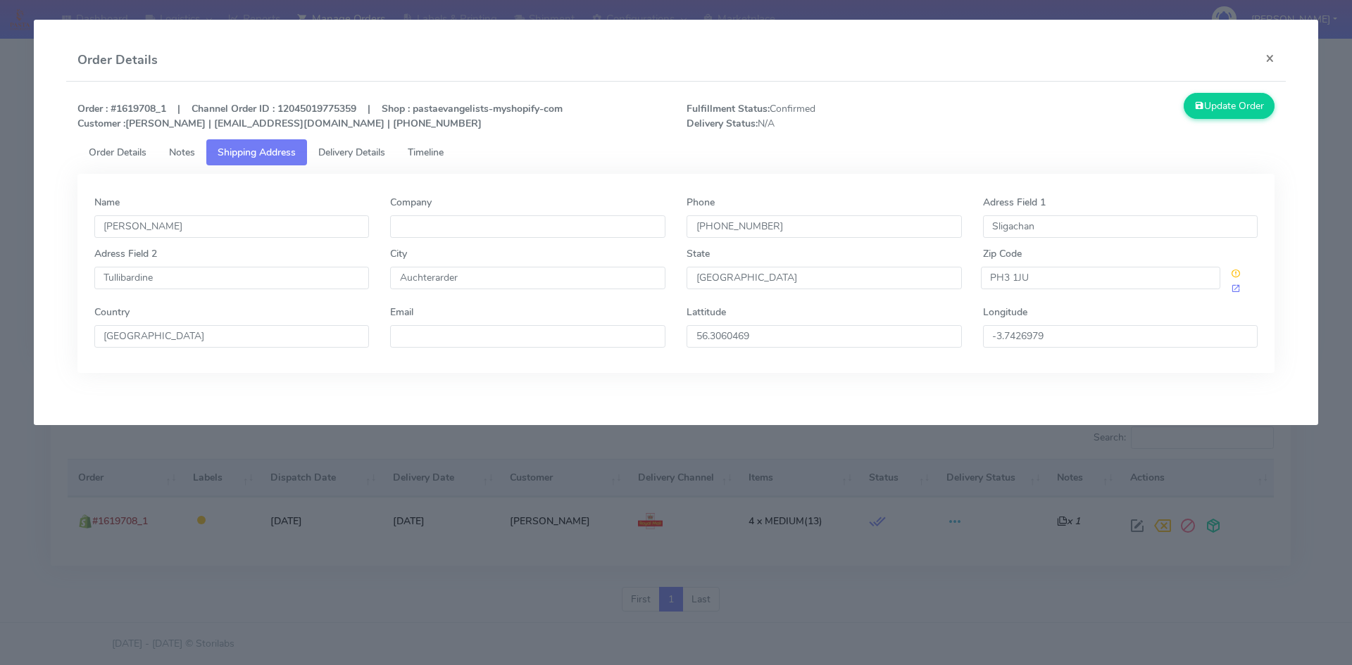
click at [353, 154] on span "Delivery Details" at bounding box center [351, 152] width 67 height 13
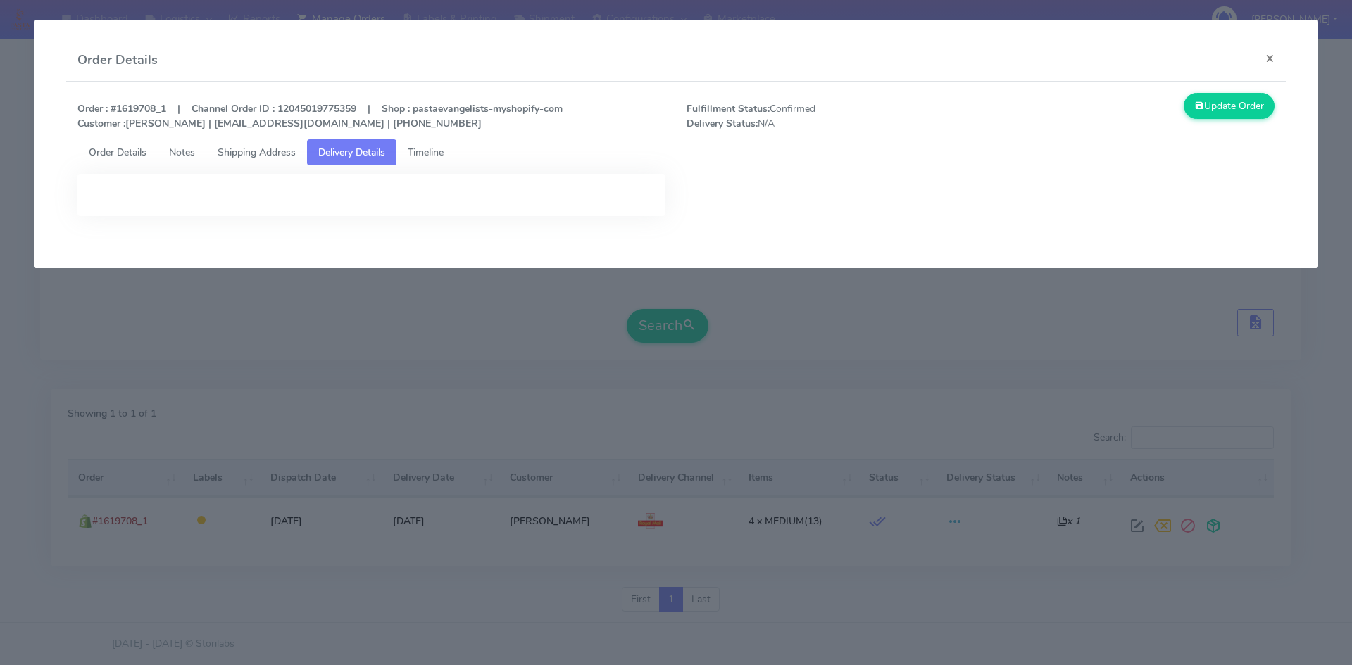
click at [455, 154] on link "Timeline" at bounding box center [425, 152] width 58 height 26
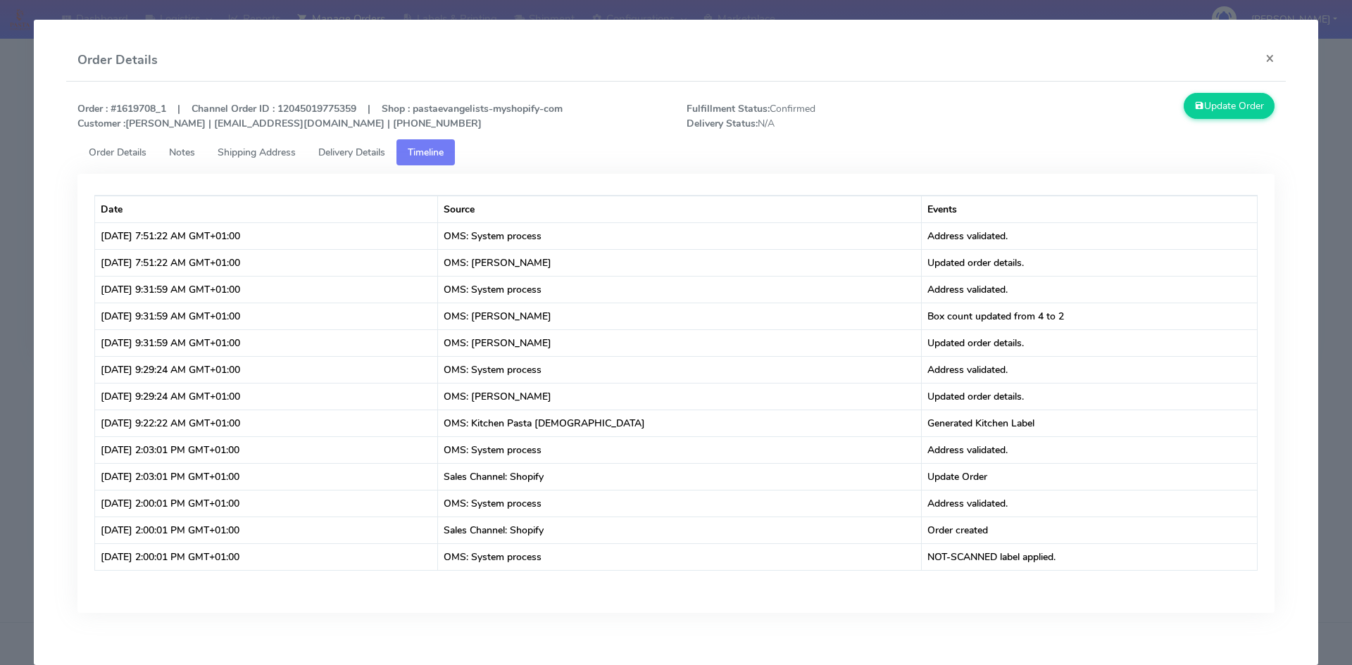
click at [349, 147] on span "Delivery Details" at bounding box center [351, 152] width 67 height 13
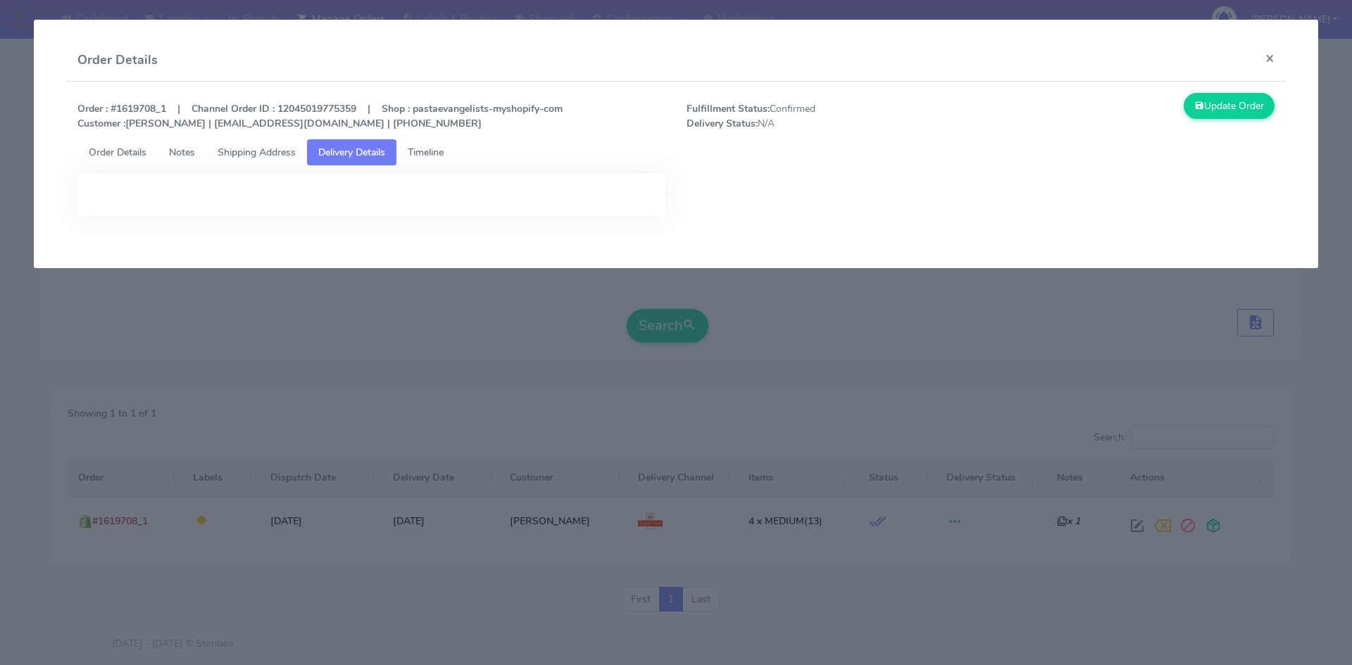
click at [113, 151] on span "Order Details" at bounding box center [118, 152] width 58 height 13
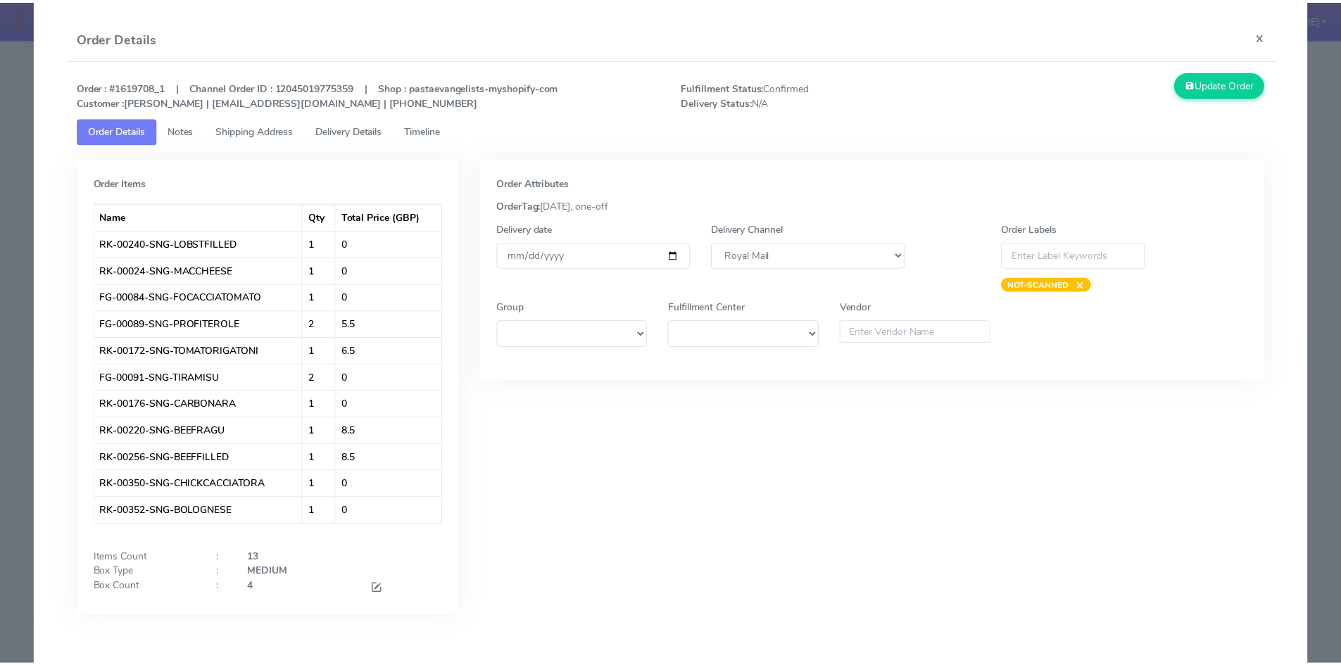
scroll to position [0, 0]
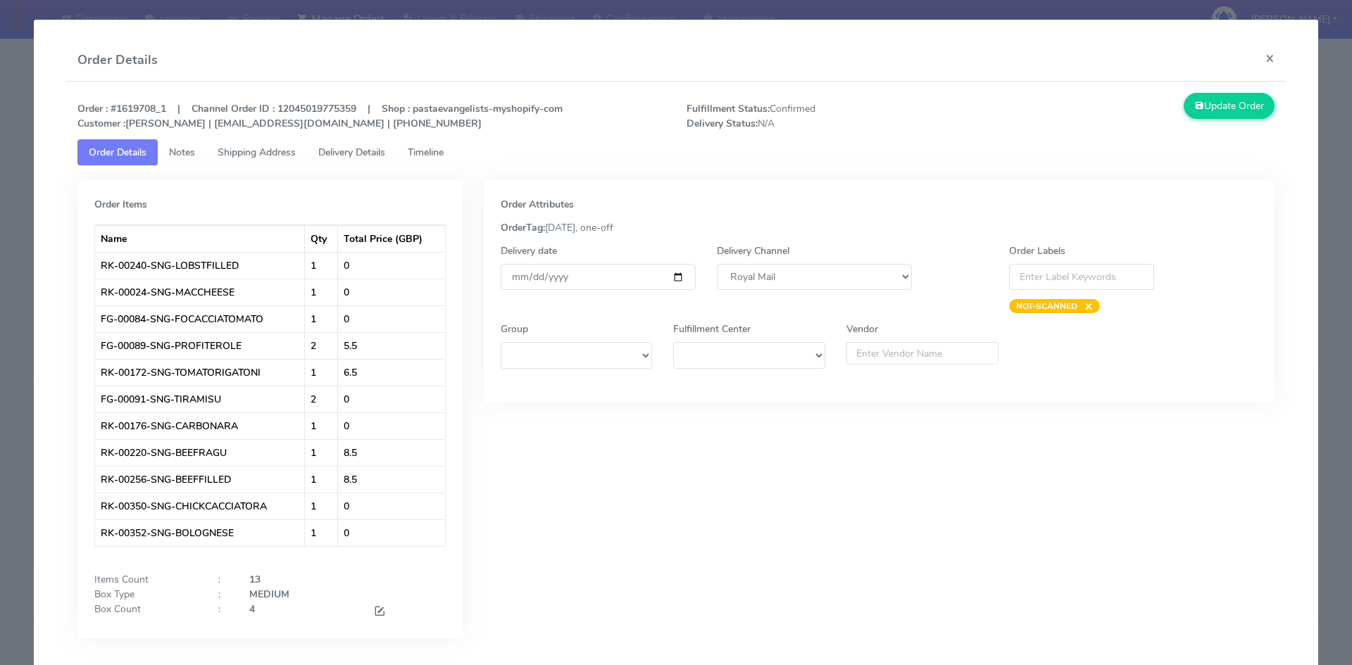
click at [181, 151] on span "Notes" at bounding box center [182, 152] width 26 height 13
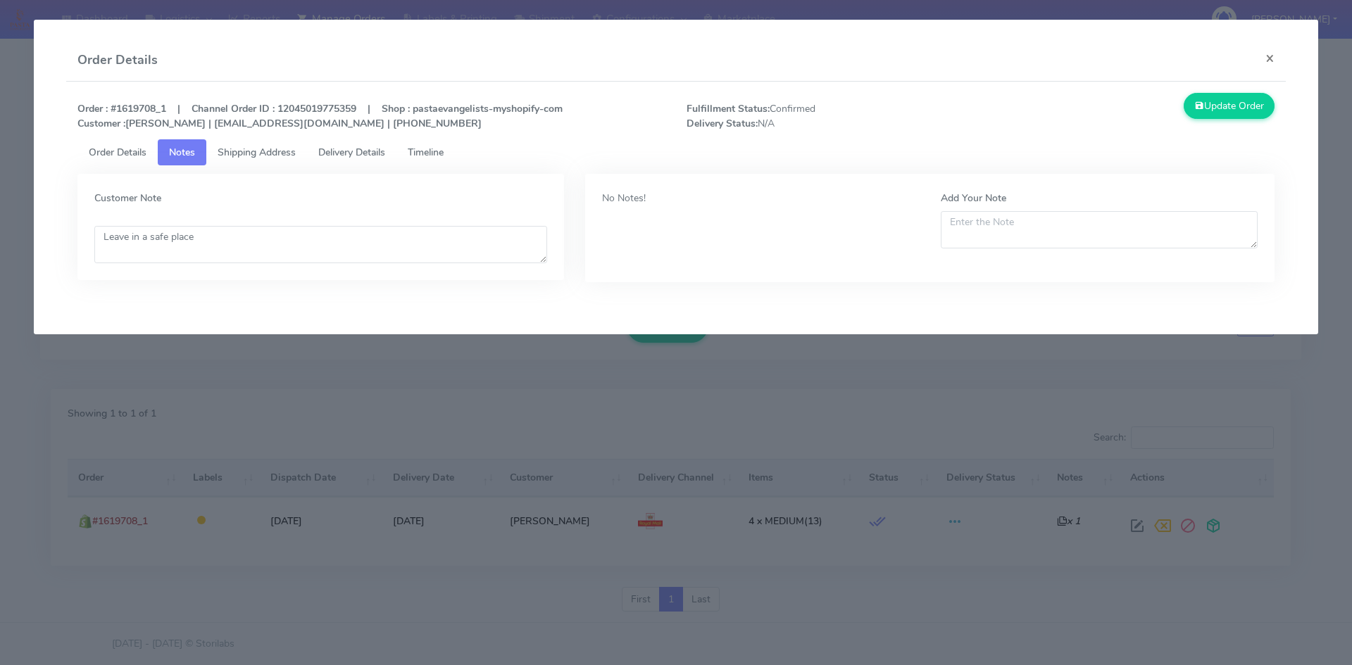
click at [241, 150] on span "Shipping Address" at bounding box center [257, 152] width 78 height 13
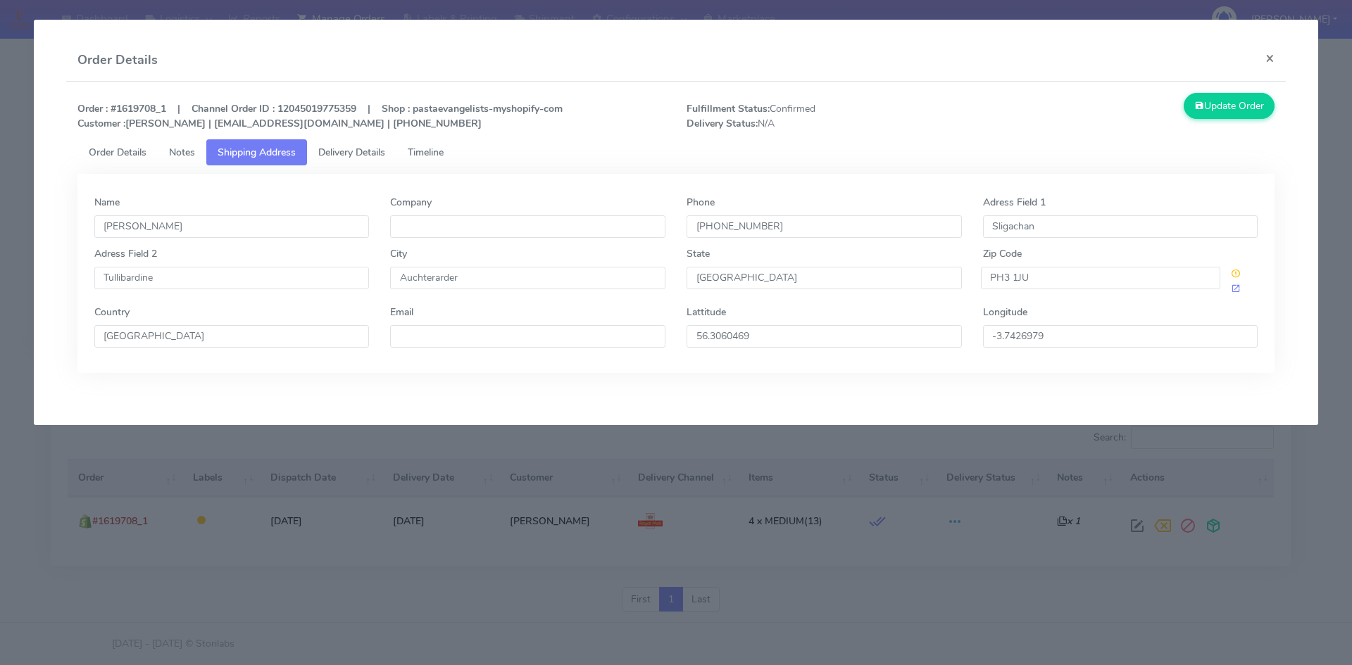
click at [360, 151] on span "Delivery Details" at bounding box center [351, 152] width 67 height 13
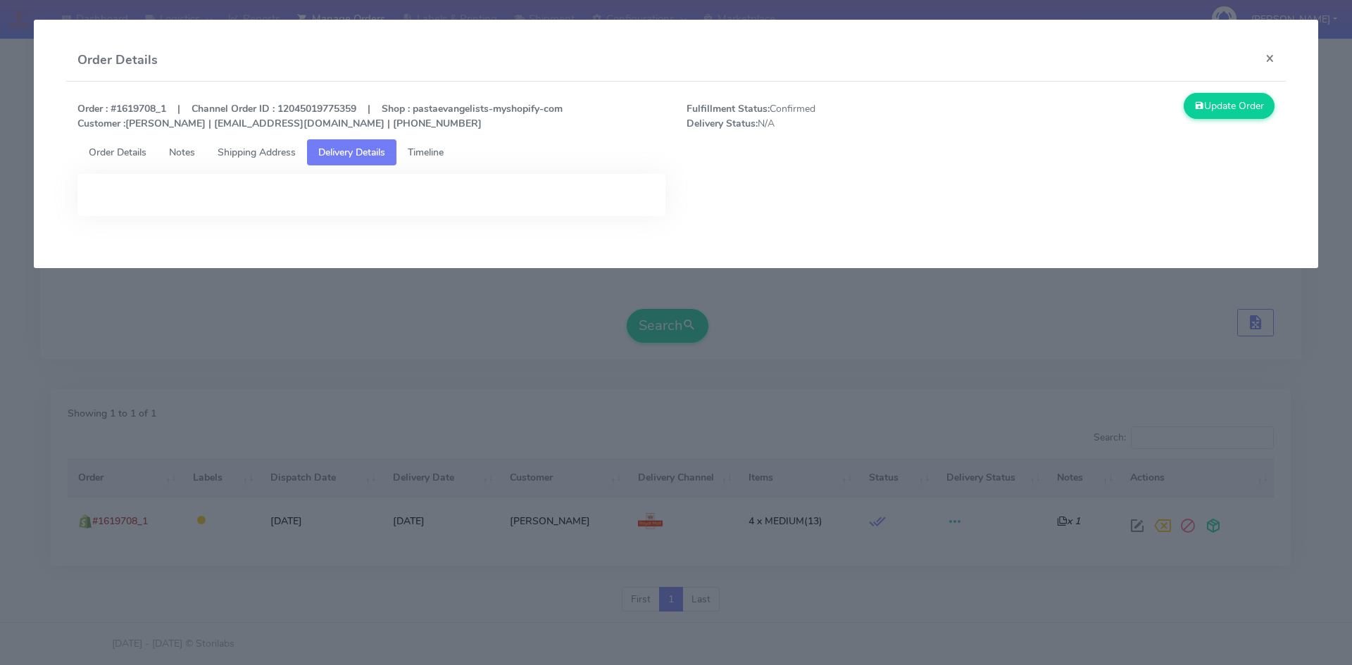
click at [430, 155] on span "Timeline" at bounding box center [426, 152] width 36 height 13
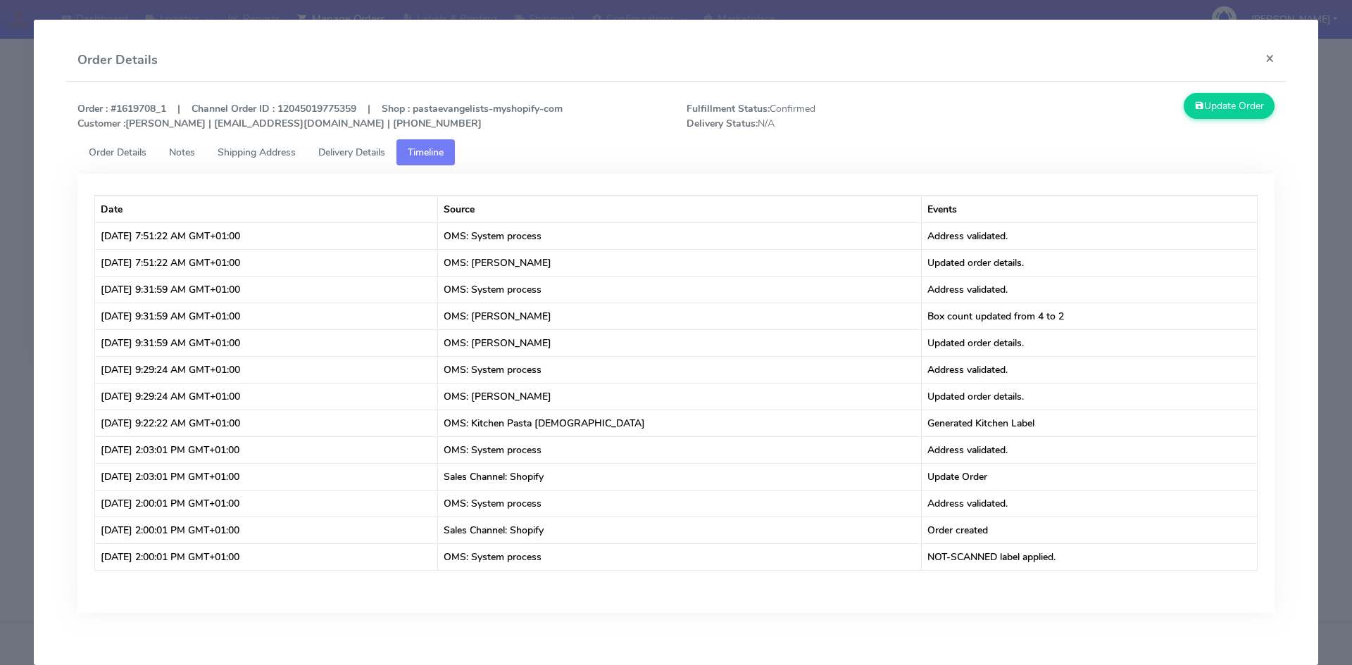
click at [334, 620] on div "Date Source Events [DATE] 7:51:22 AM GMT+01:00 OMS: System process Address vali…" at bounding box center [676, 404] width 1219 height 461
click at [1259, 61] on button "×" at bounding box center [1270, 57] width 32 height 37
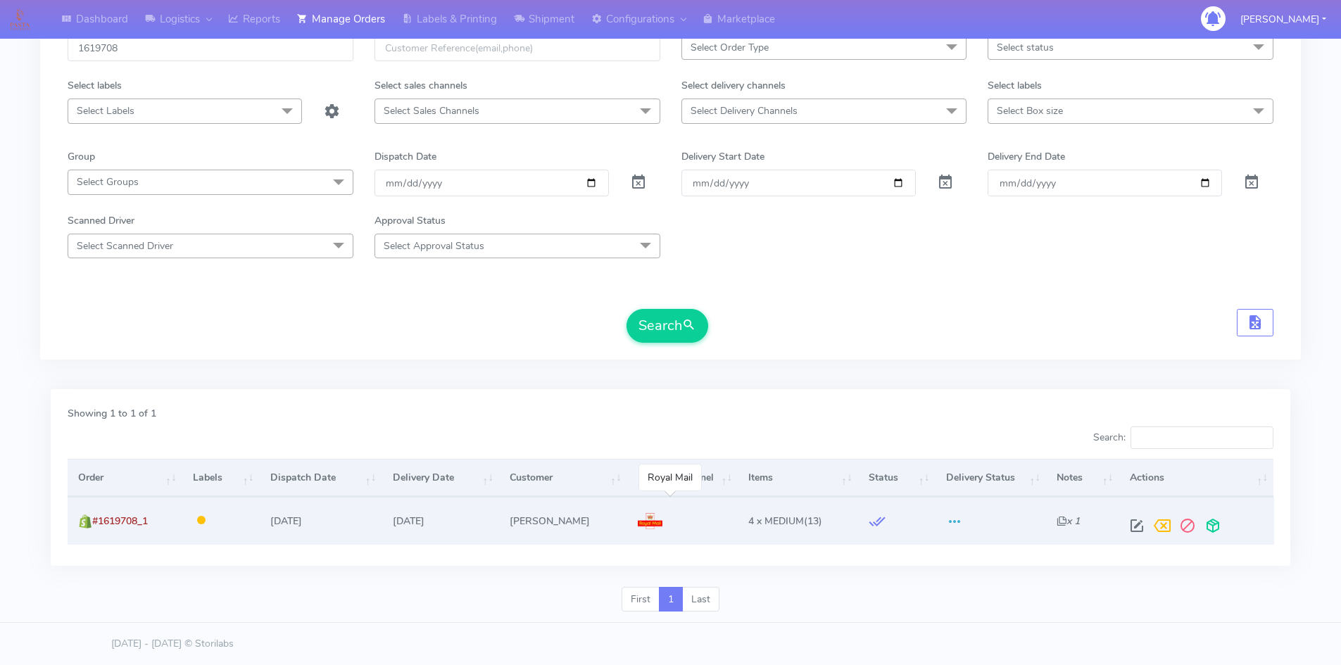
click at [638, 520] on img at bounding box center [650, 521] width 25 height 17
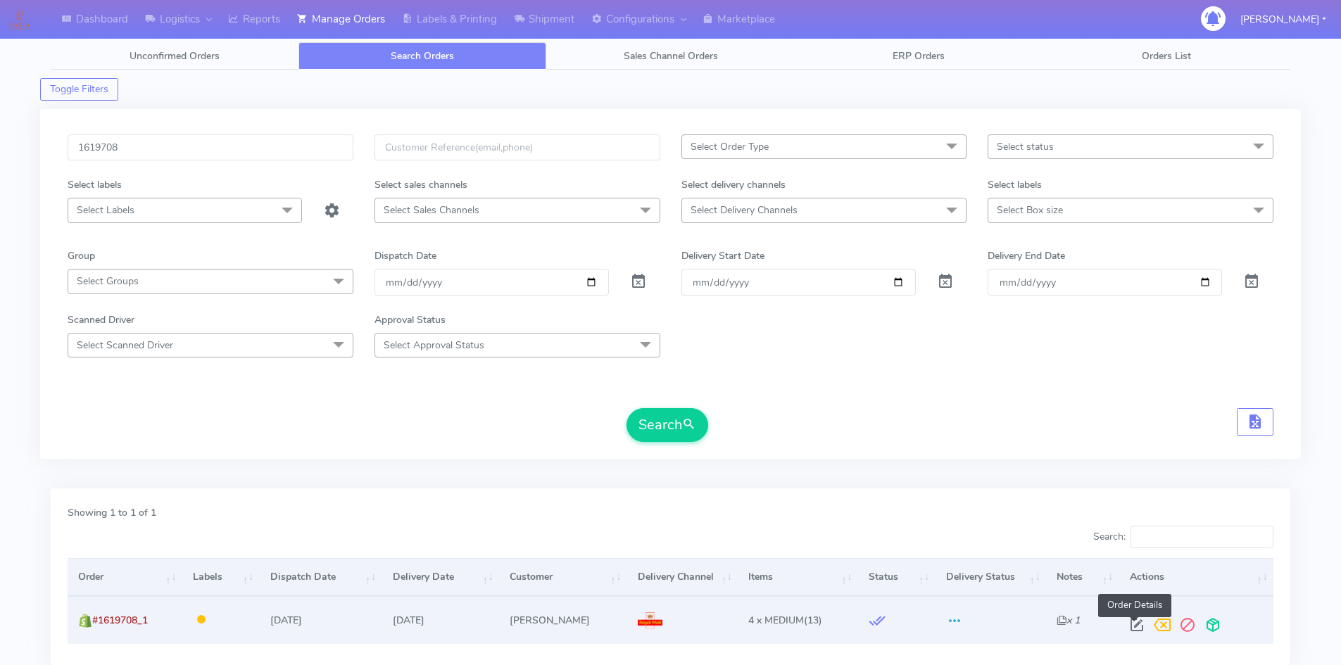
click at [1131, 627] on span at bounding box center [1137, 628] width 25 height 13
select select "3"
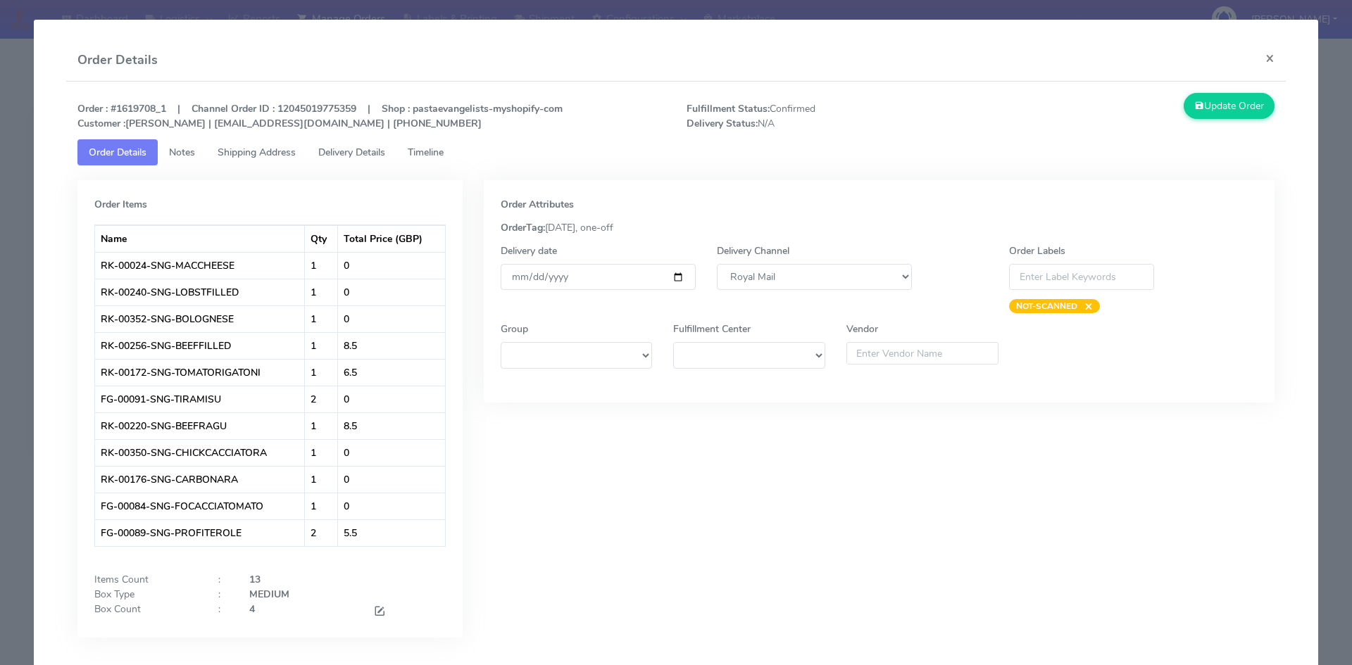
click at [342, 147] on span "Delivery Details" at bounding box center [351, 152] width 67 height 13
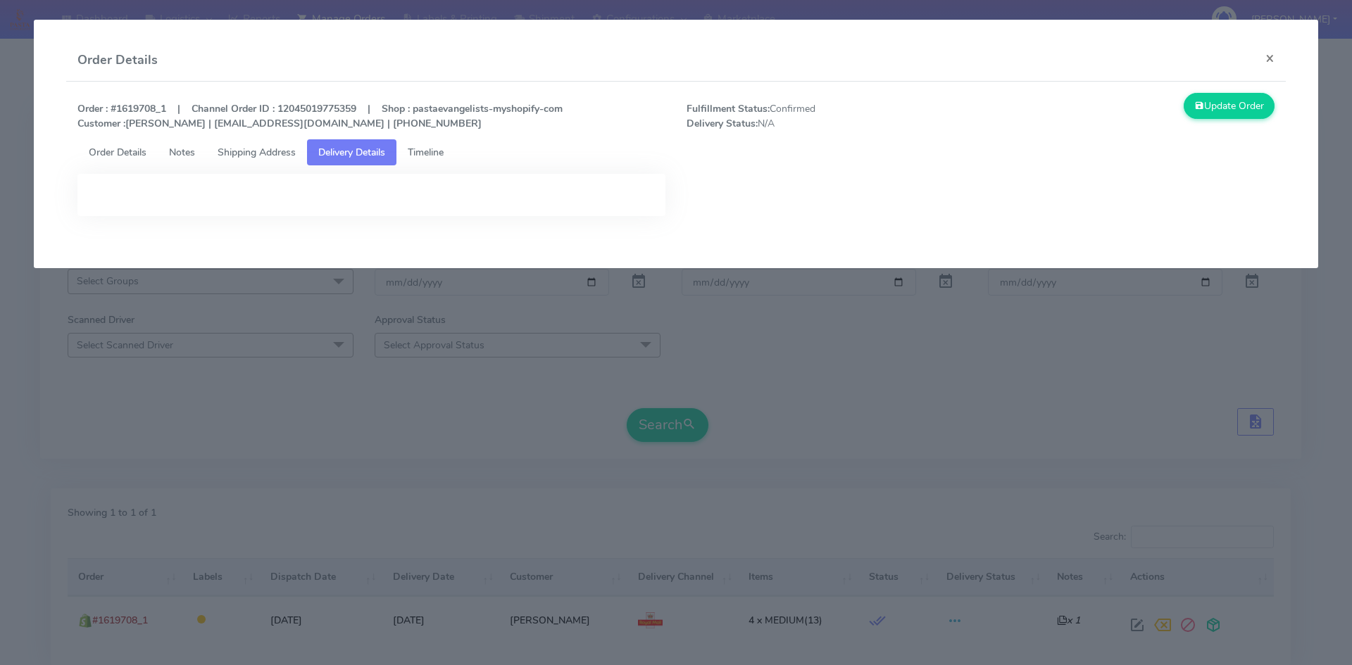
click at [242, 149] on span "Shipping Address" at bounding box center [257, 152] width 78 height 13
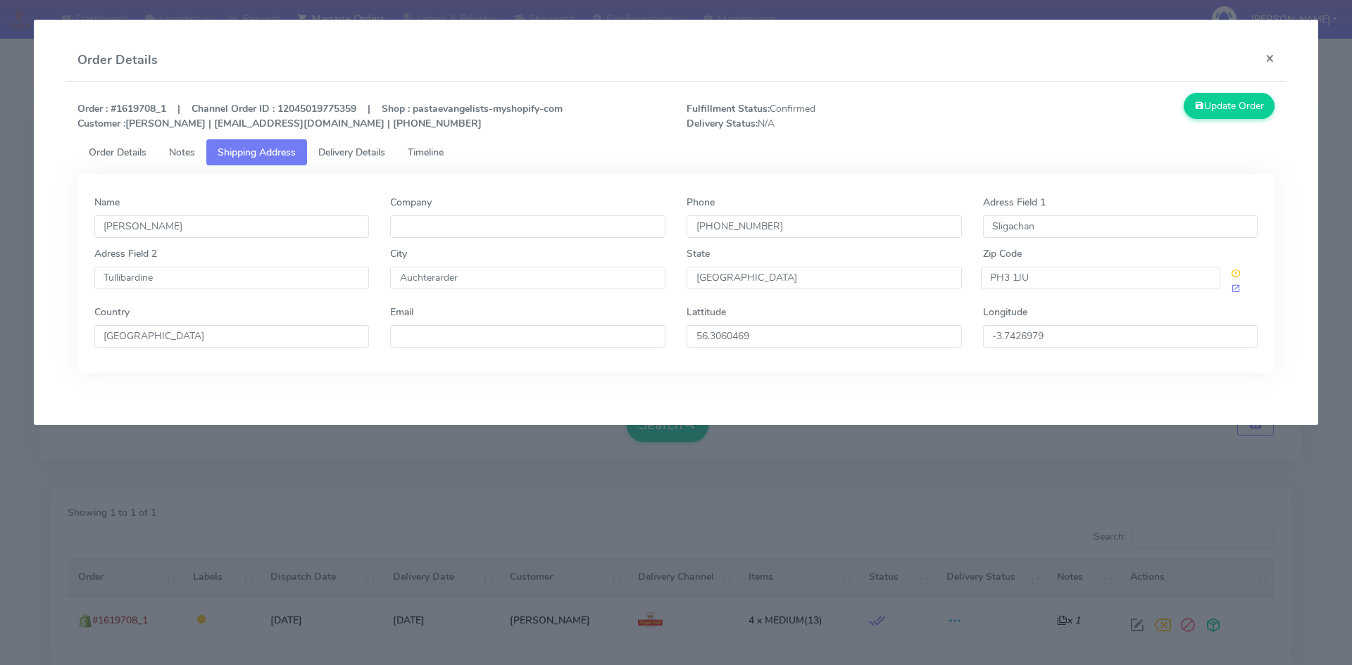
click at [154, 151] on link "Order Details" at bounding box center [117, 152] width 80 height 26
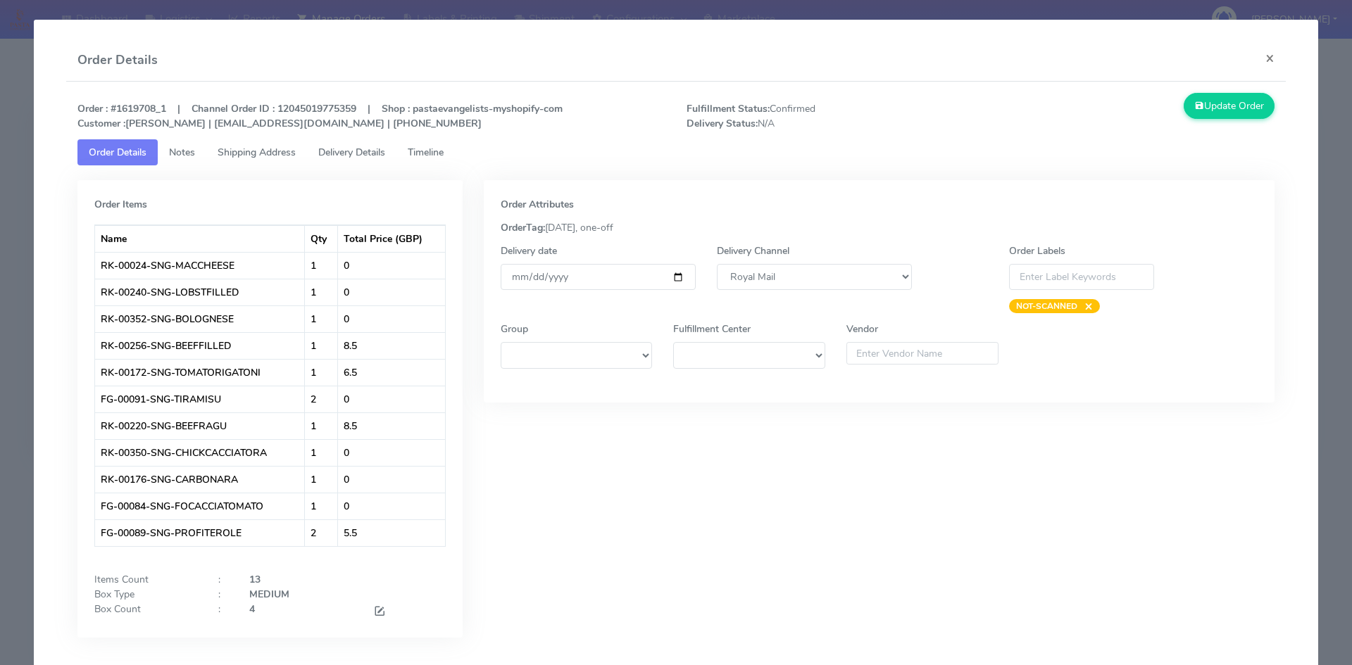
click at [241, 149] on span "Shipping Address" at bounding box center [257, 152] width 78 height 13
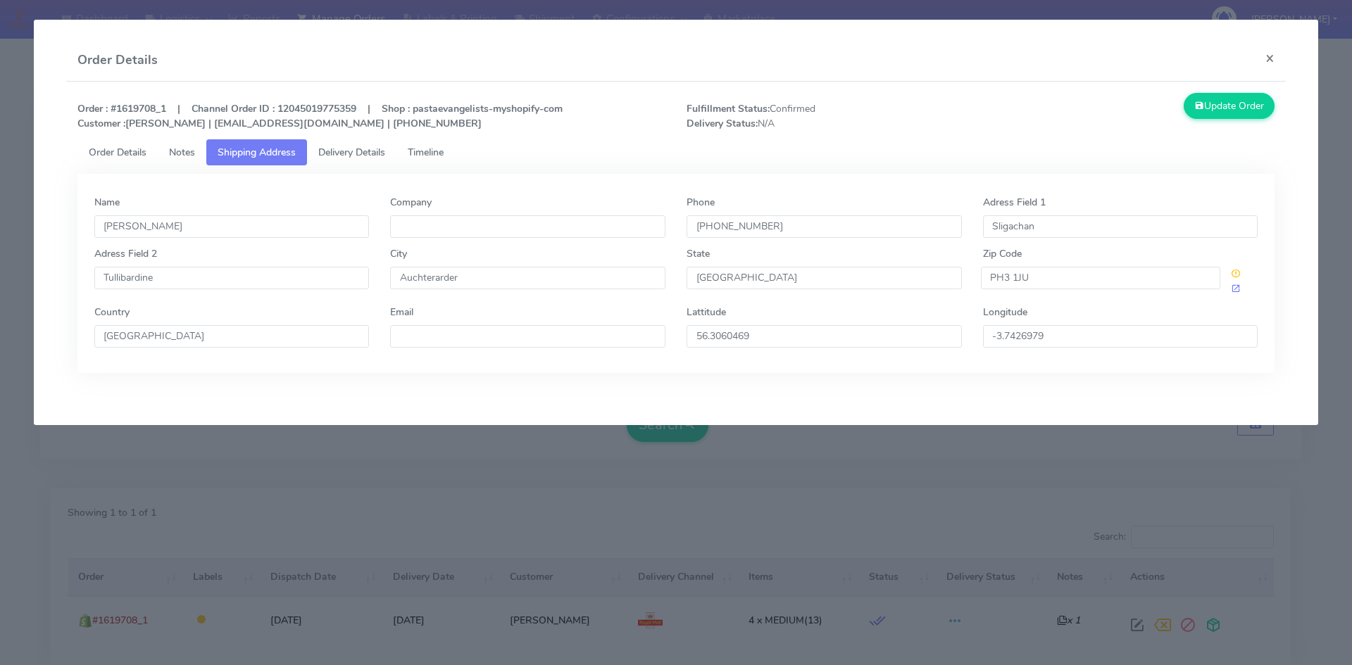
click at [165, 149] on link "Notes" at bounding box center [182, 152] width 49 height 26
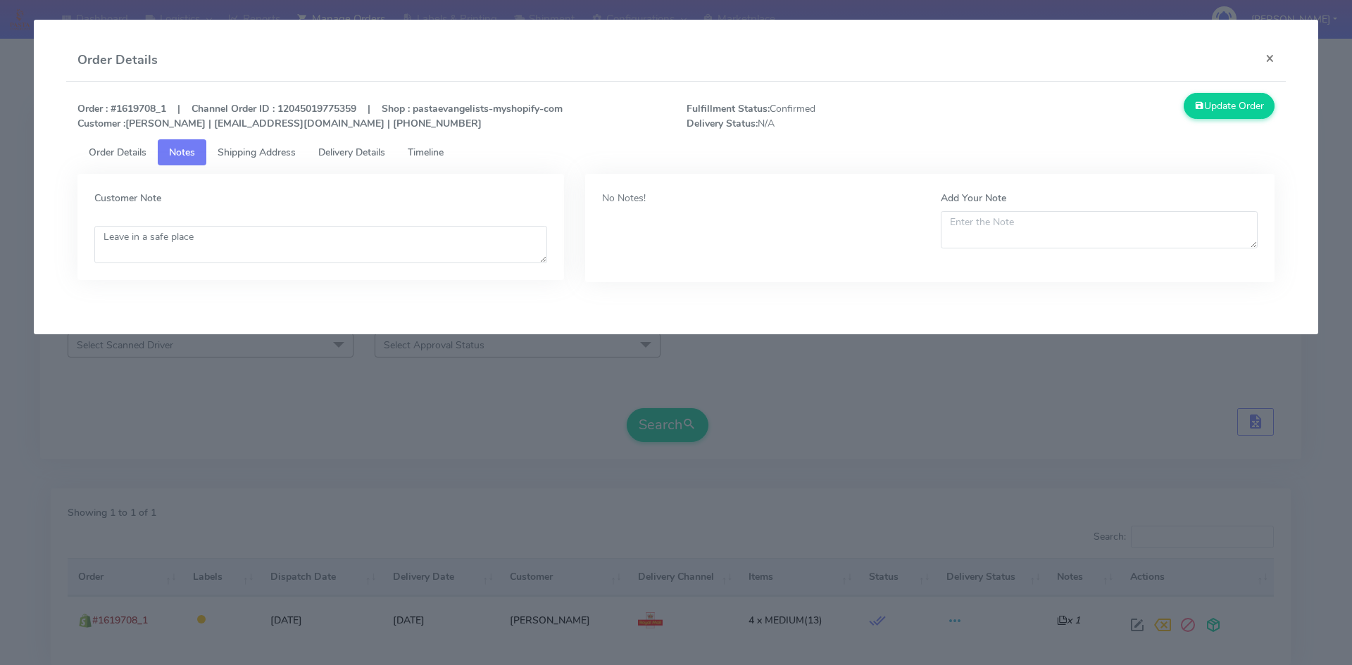
click at [419, 149] on span "Timeline" at bounding box center [426, 152] width 36 height 13
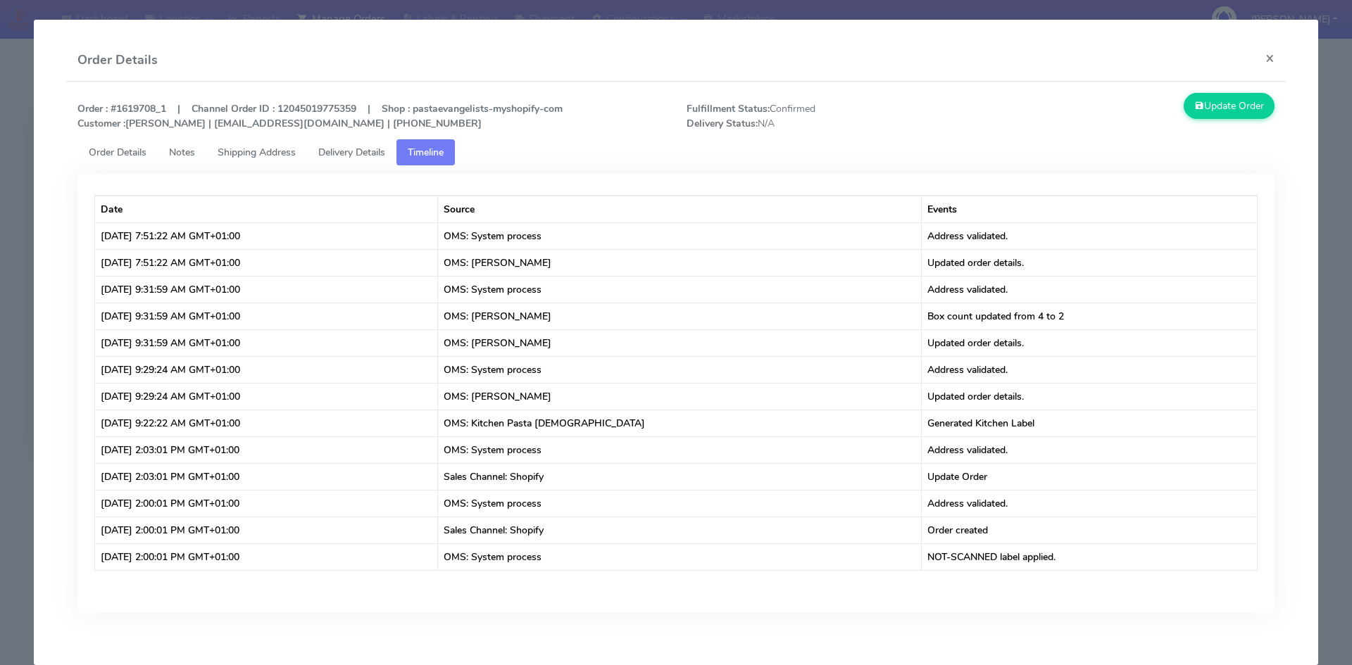
click at [368, 151] on span "Delivery Details" at bounding box center [351, 152] width 67 height 13
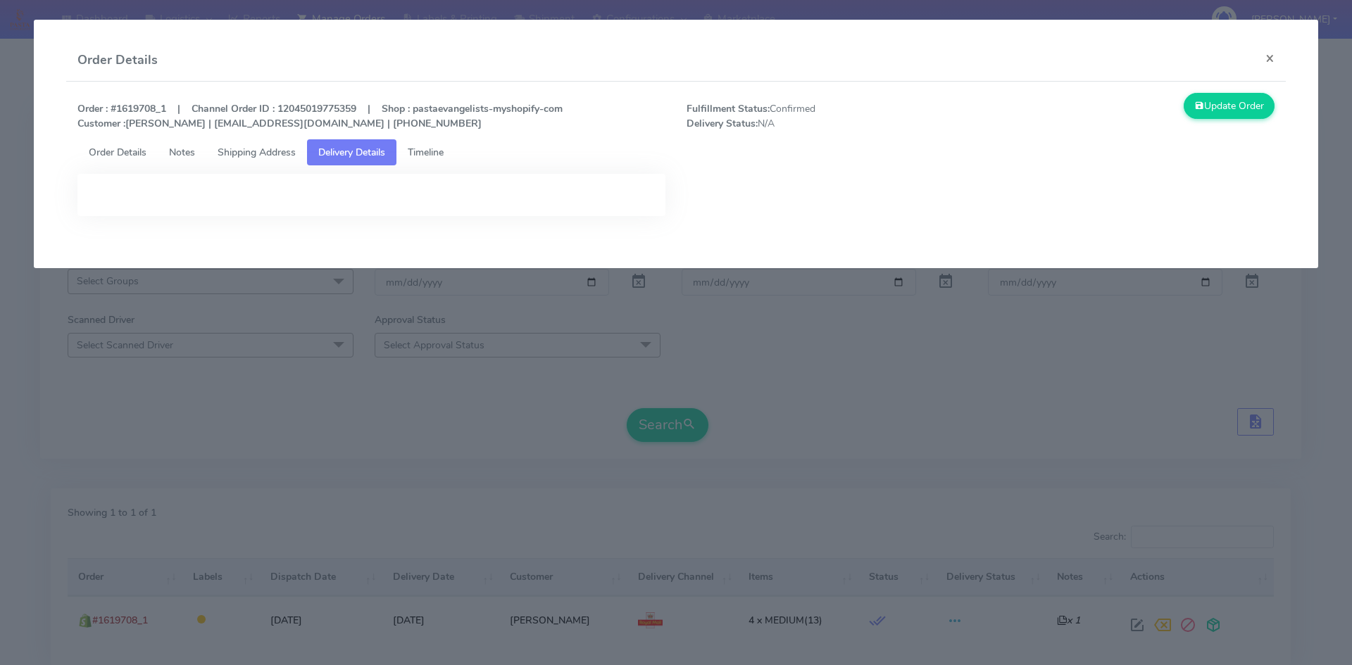
click at [142, 107] on strong "Order : #1619708_1 | Channel Order ID : 12045019775359 | Shop : pastaevangelist…" at bounding box center [319, 116] width 485 height 28
copy strong "1619708_1"
click at [444, 151] on span "Timeline" at bounding box center [426, 152] width 36 height 13
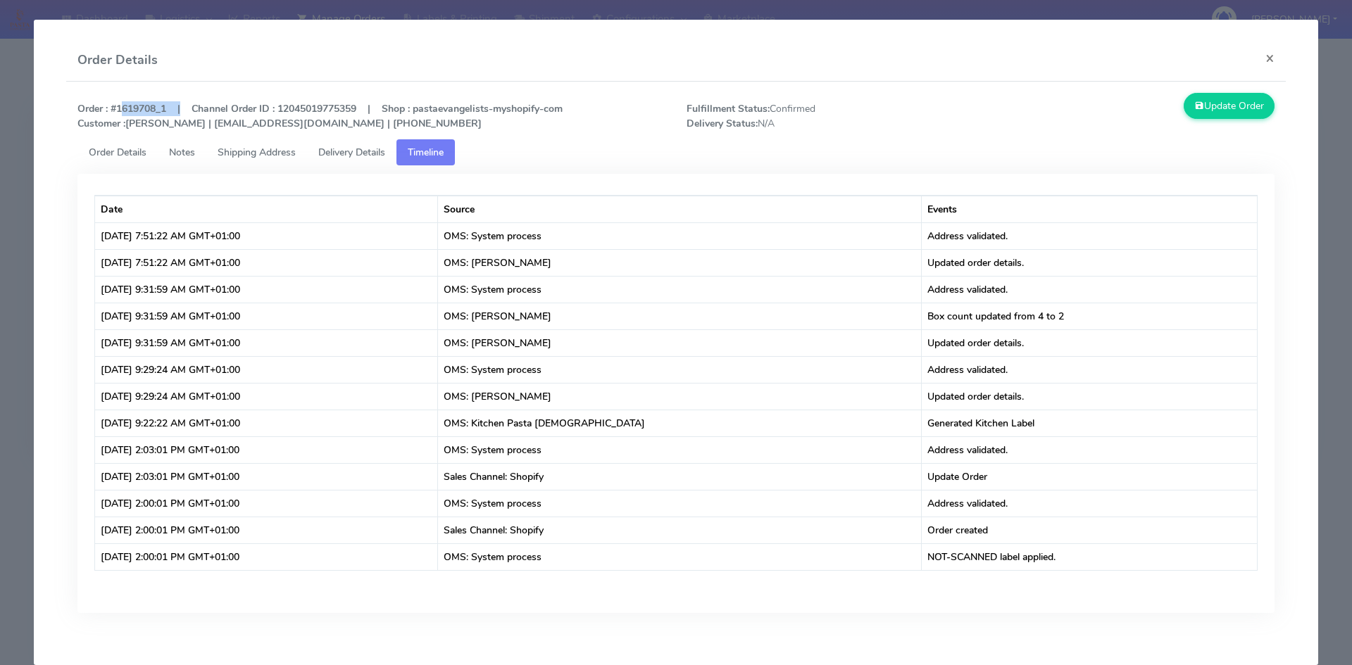
click at [176, 153] on span "Notes" at bounding box center [182, 152] width 26 height 13
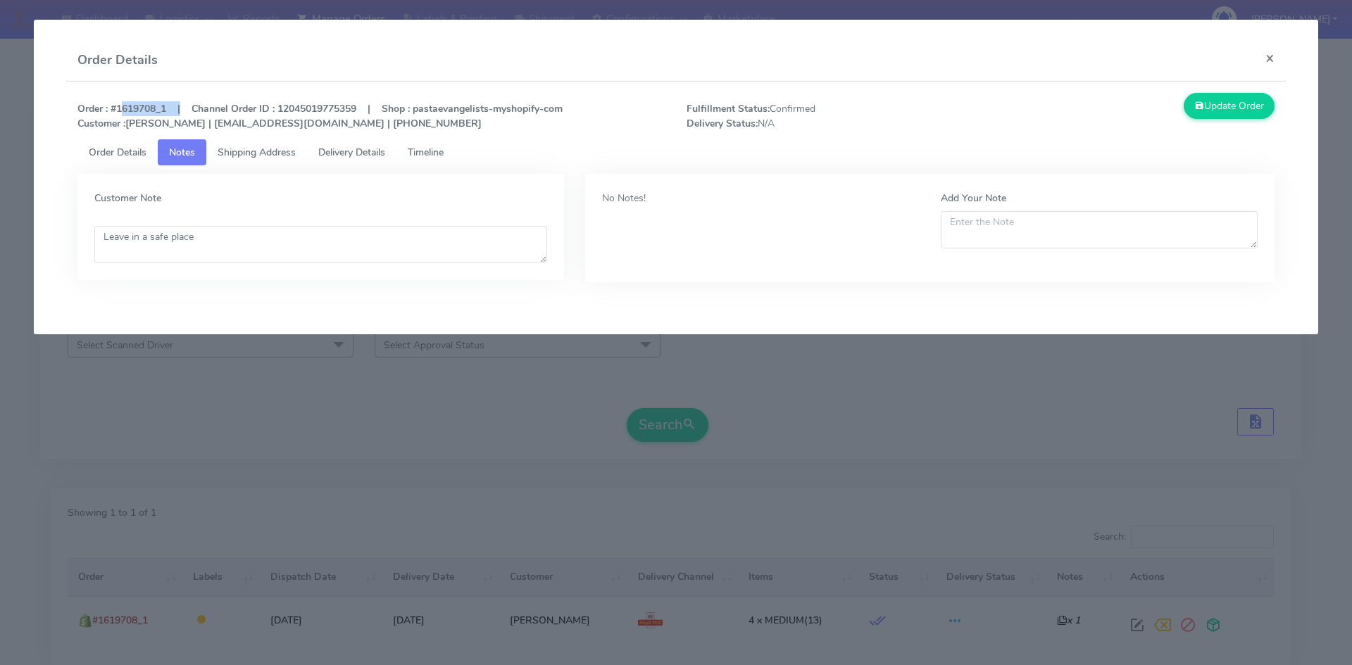
click at [425, 147] on span "Timeline" at bounding box center [426, 152] width 36 height 13
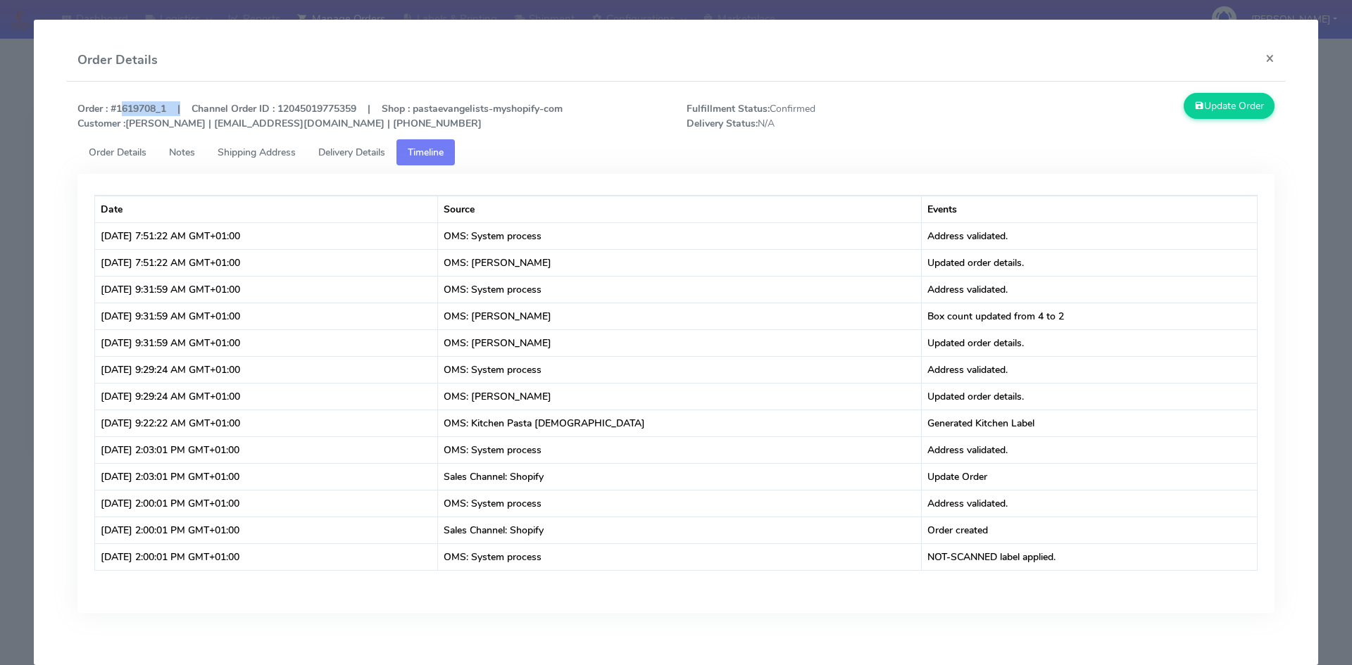
click at [375, 149] on span "Delivery Details" at bounding box center [351, 152] width 67 height 13
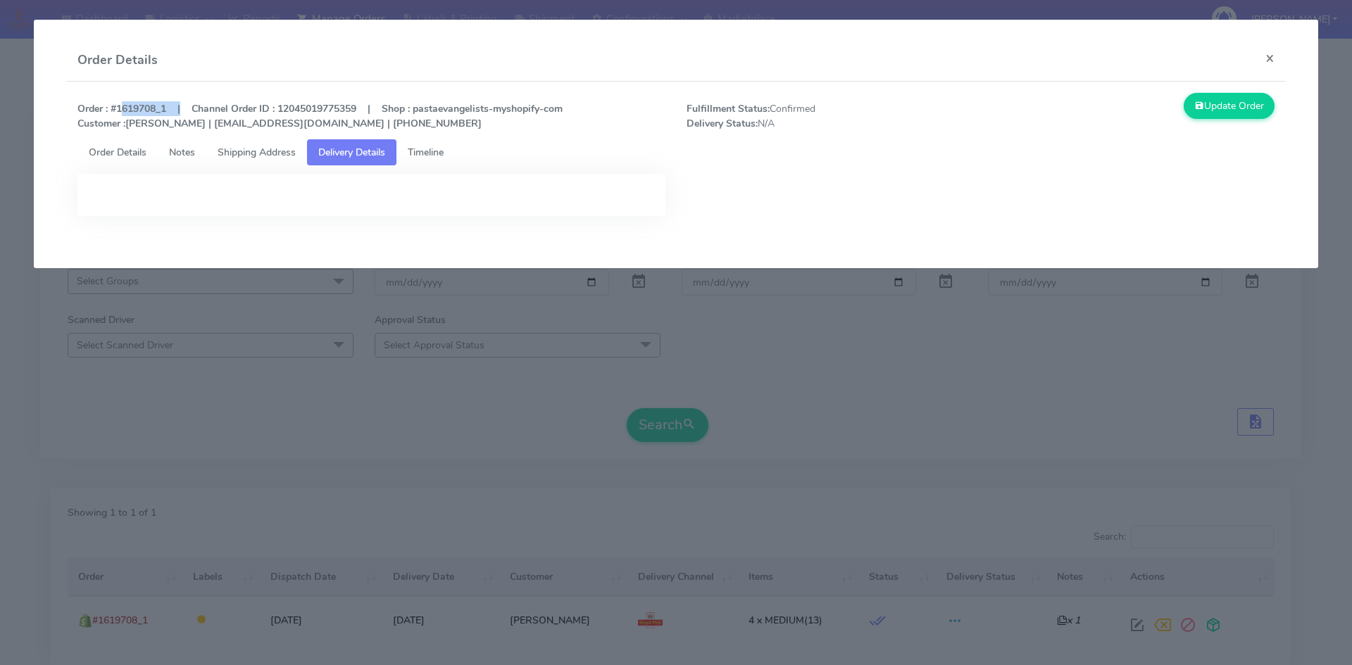
click at [442, 154] on span "Timeline" at bounding box center [426, 152] width 36 height 13
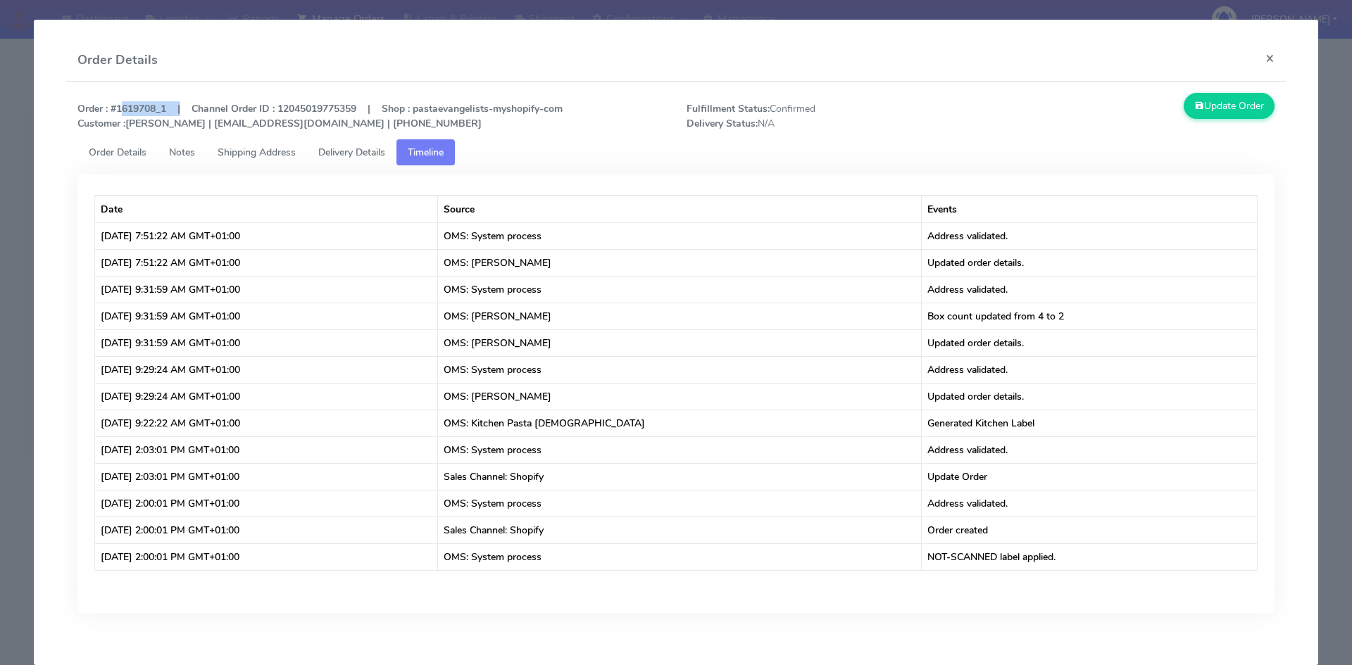
click at [118, 156] on span "Order Details" at bounding box center [118, 152] width 58 height 13
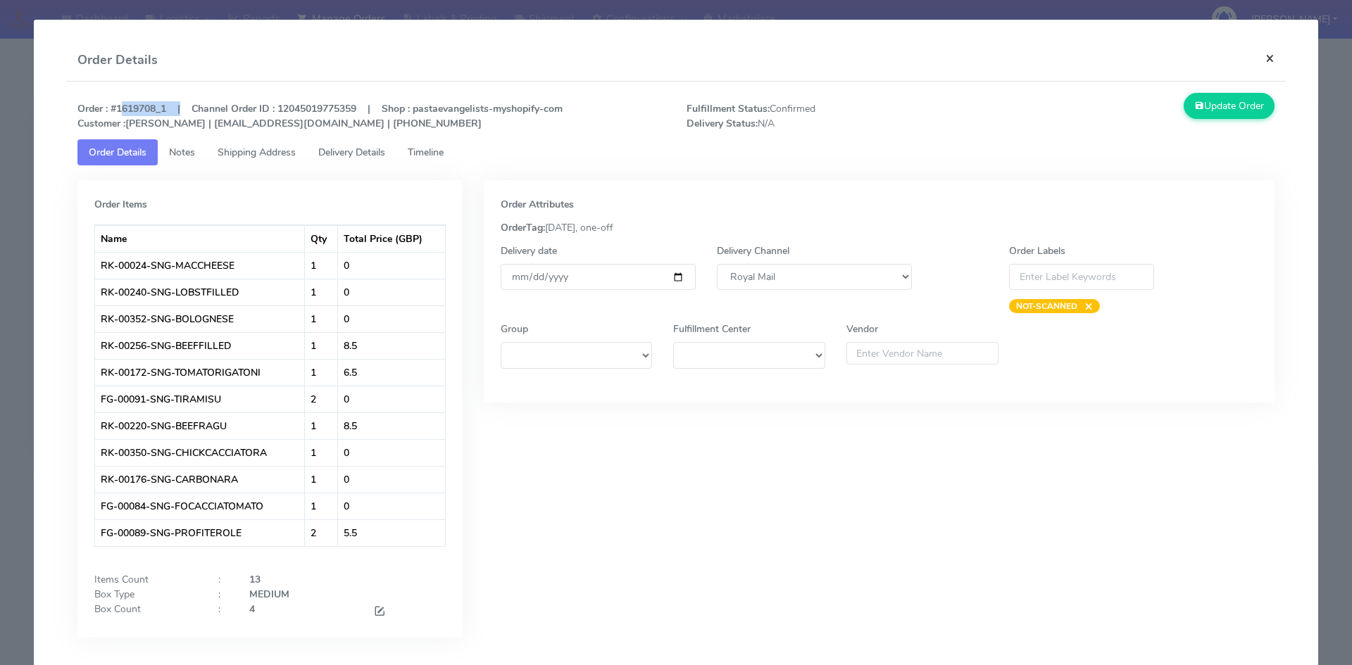
click at [1261, 56] on button "×" at bounding box center [1270, 57] width 32 height 37
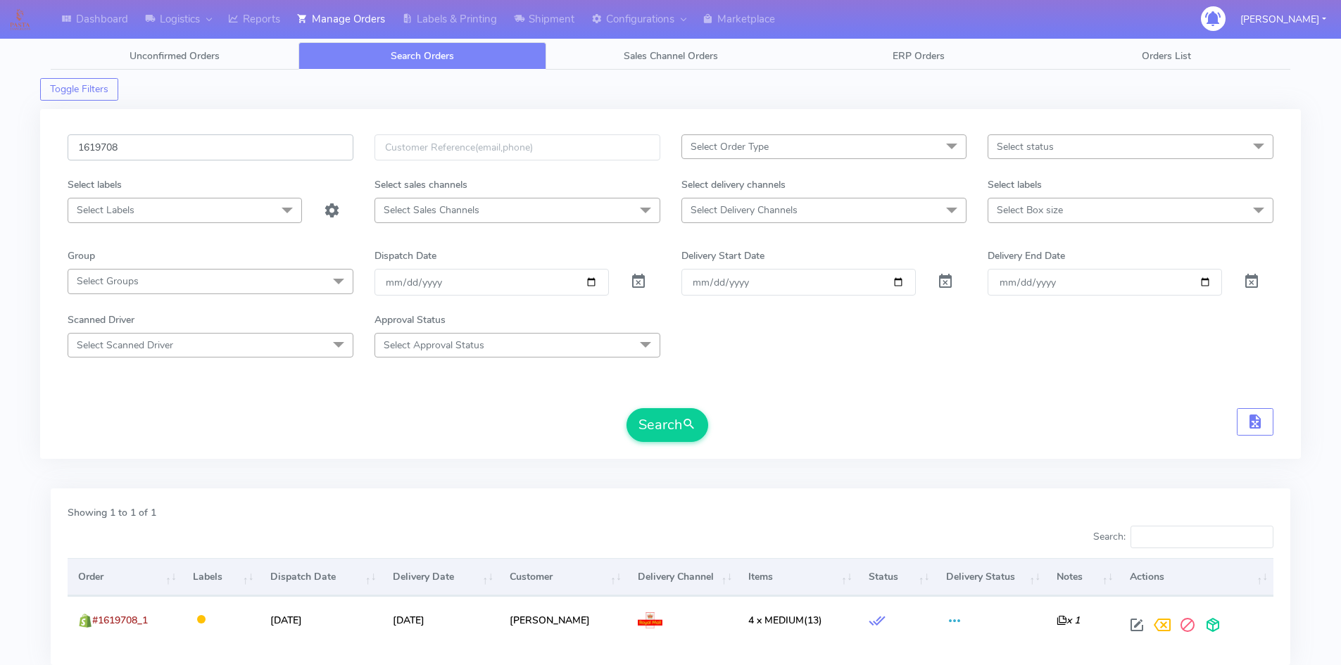
drag, startPoint x: 147, startPoint y: 157, endPoint x: 4, endPoint y: 135, distance: 145.4
click at [6, 135] on div "Dashboard Logistics London Logistics Reports Manage Orders Labels & Printing Sh…" at bounding box center [670, 373] width 1341 height 697
paste input "2249"
type input "1622498"
click at [676, 425] on button "Search" at bounding box center [668, 425] width 82 height 34
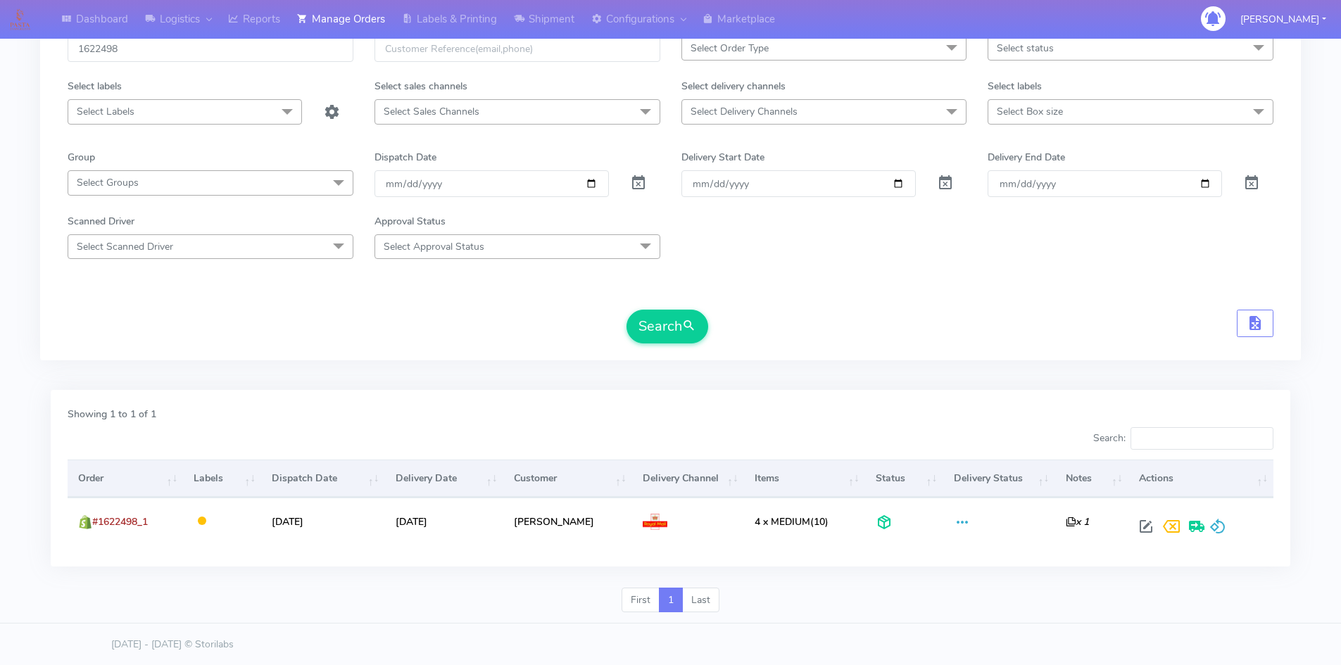
scroll to position [99, 0]
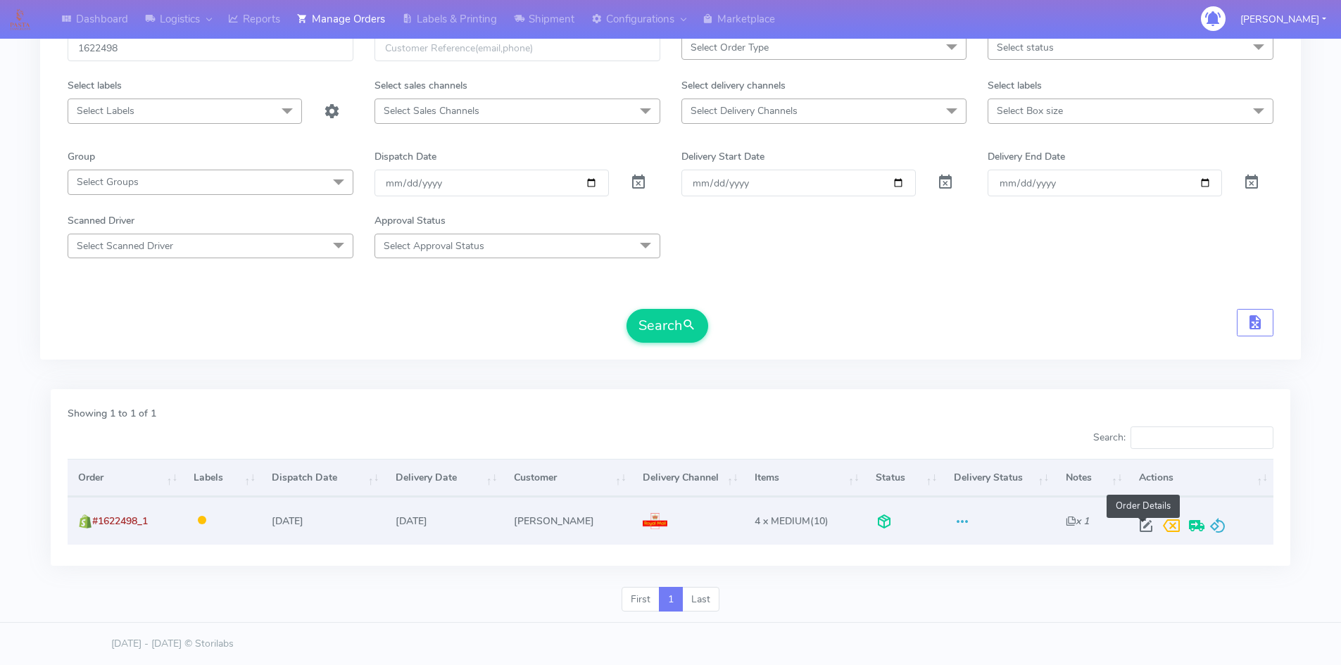
click at [1140, 527] on span at bounding box center [1146, 529] width 25 height 13
select select "3"
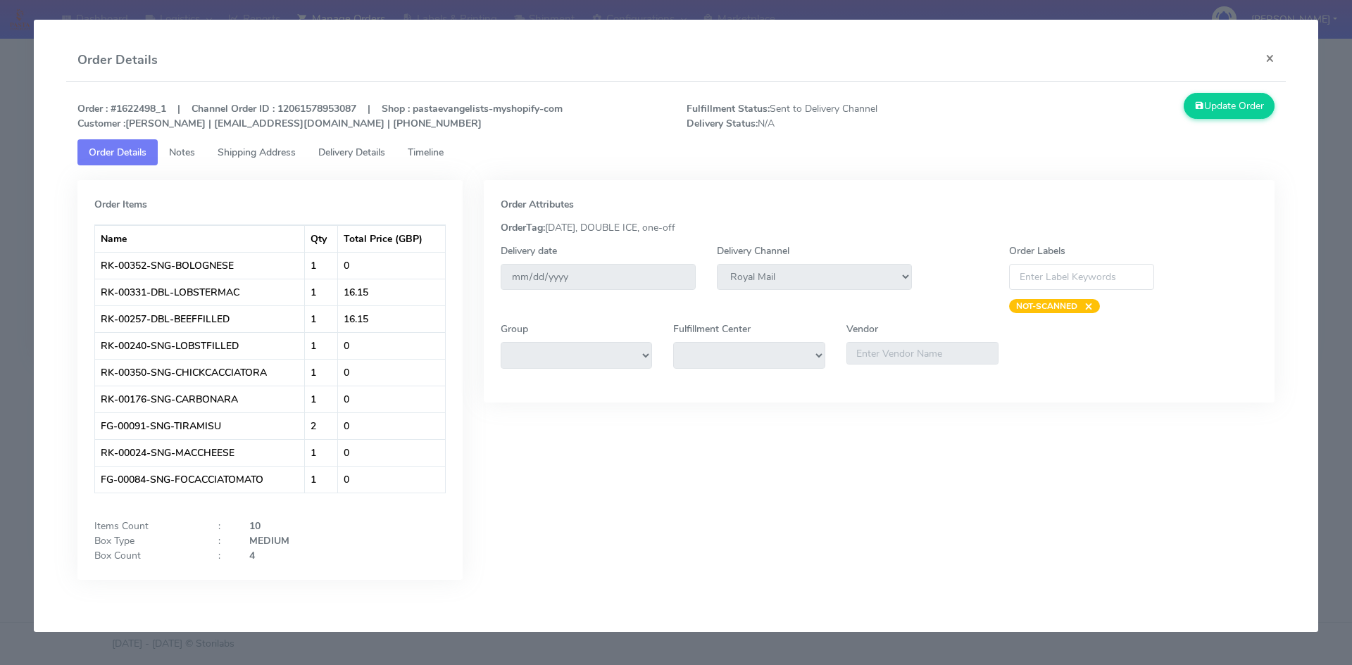
click at [173, 151] on span "Notes" at bounding box center [182, 152] width 26 height 13
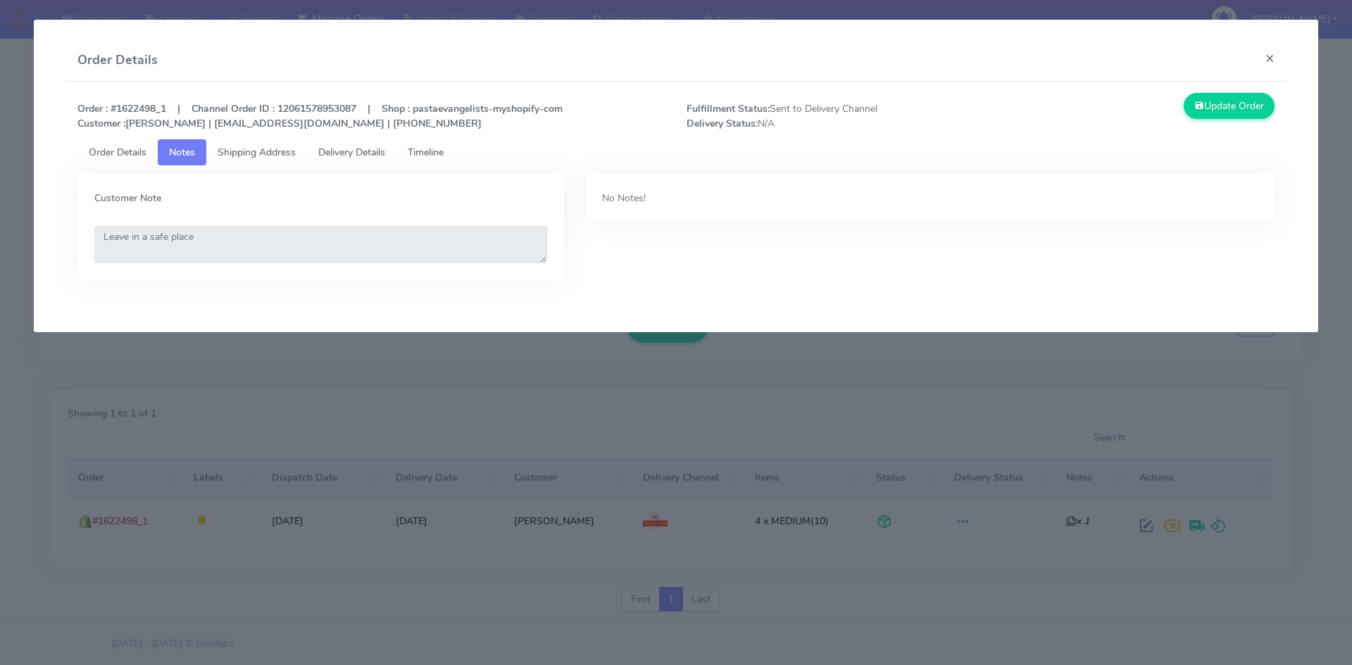
click at [247, 156] on span "Shipping Address" at bounding box center [257, 152] width 78 height 13
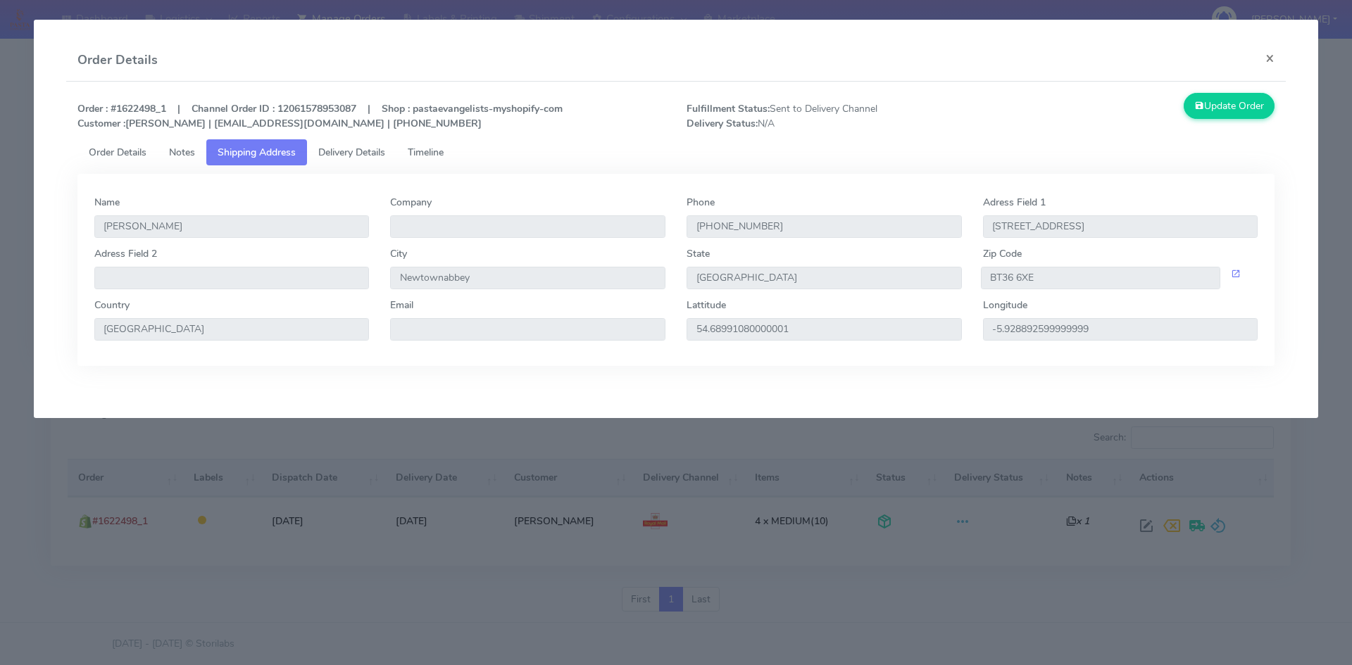
click at [349, 156] on span "Delivery Details" at bounding box center [351, 152] width 67 height 13
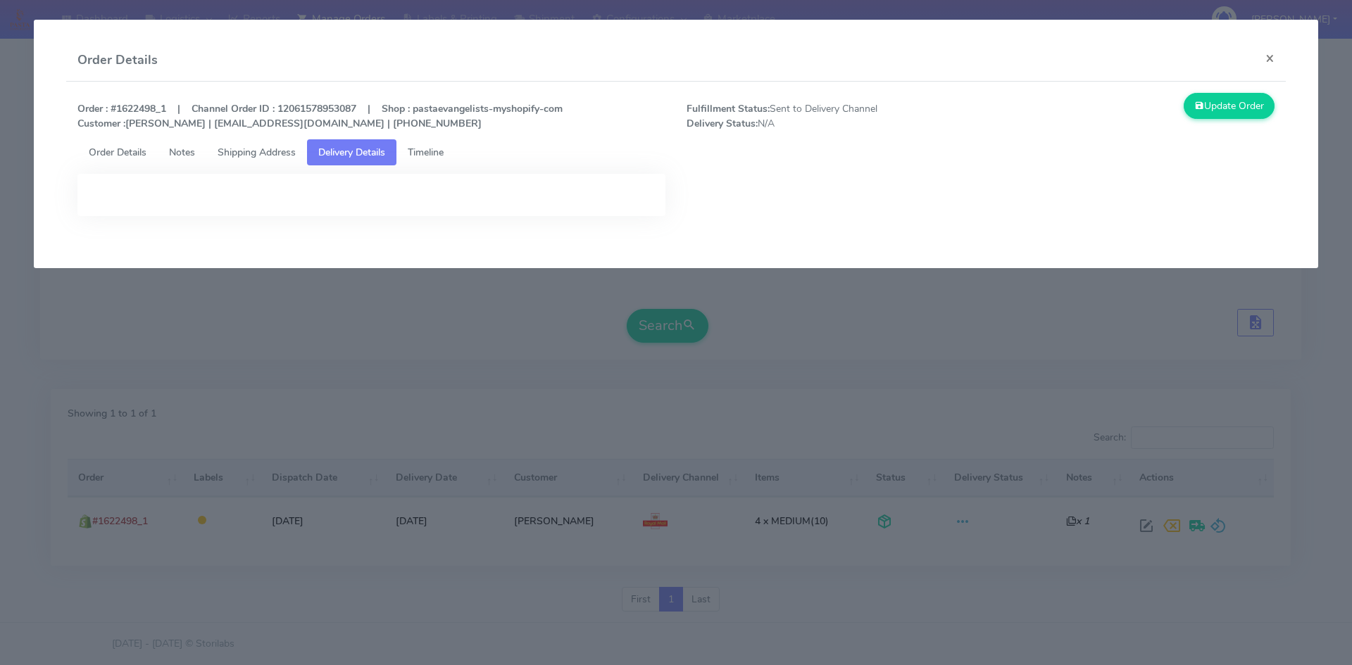
click at [429, 151] on span "Timeline" at bounding box center [426, 152] width 36 height 13
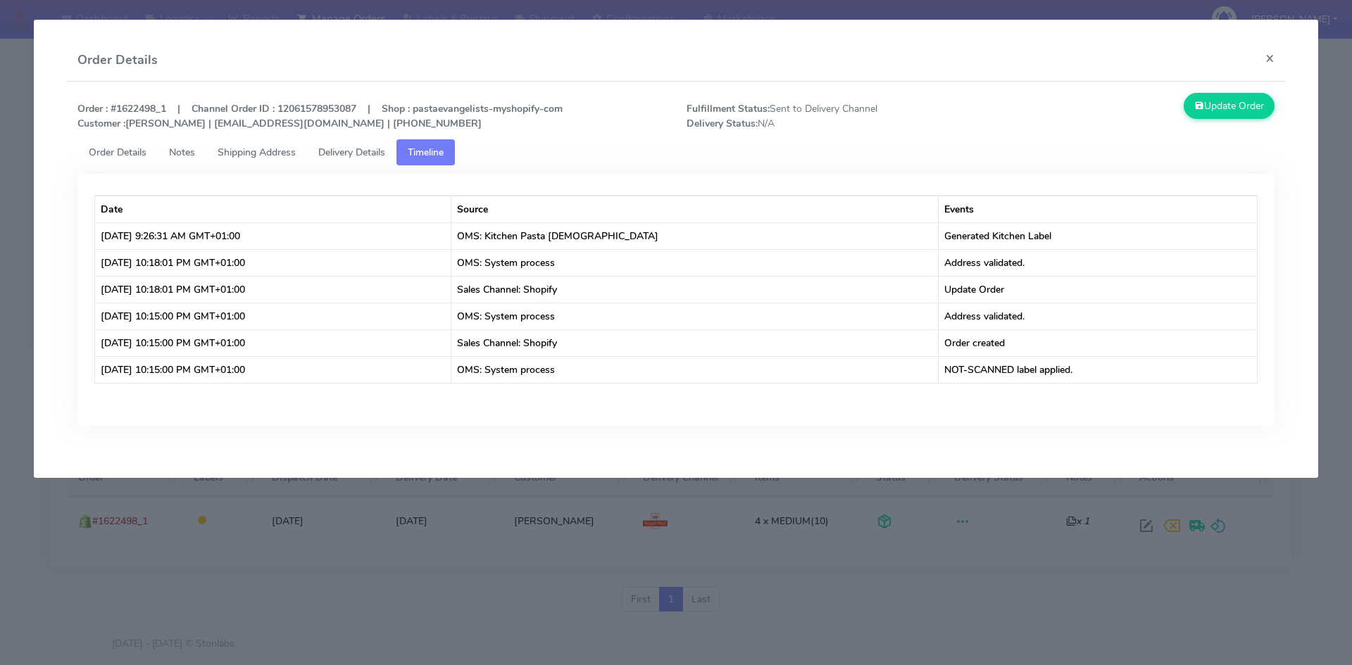
click at [128, 152] on span "Order Details" at bounding box center [118, 152] width 58 height 13
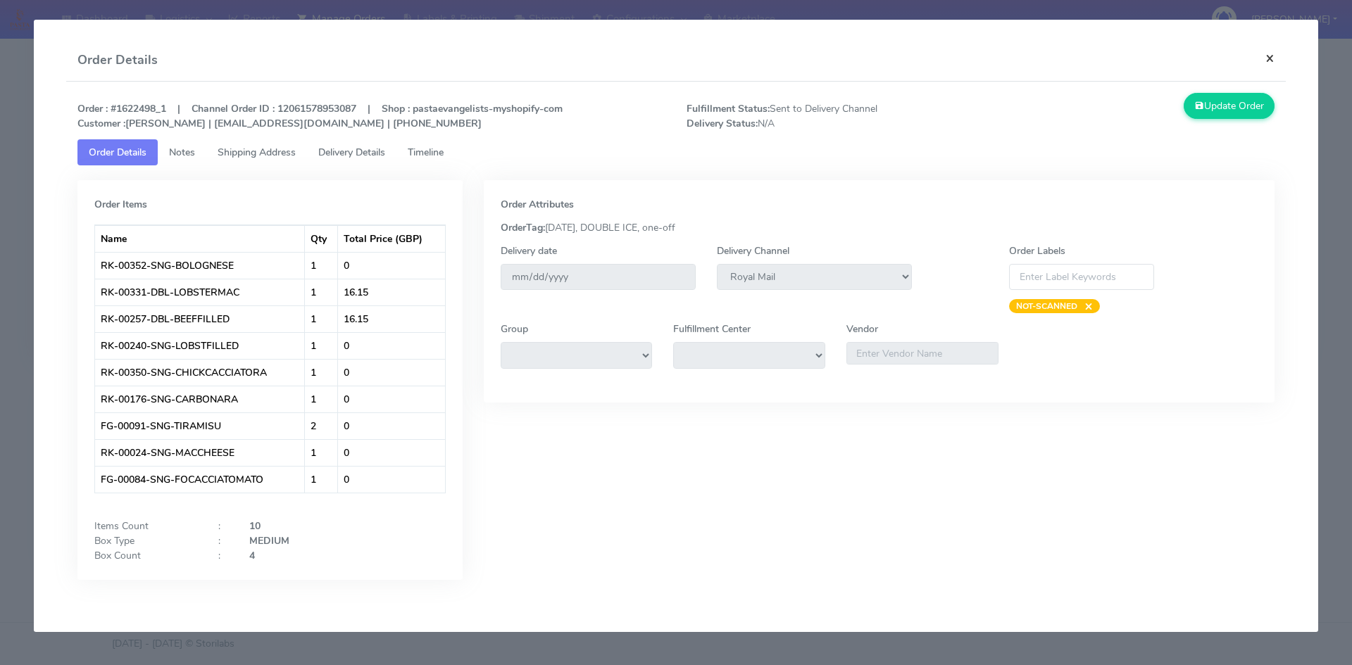
click at [1270, 58] on button "×" at bounding box center [1270, 57] width 32 height 37
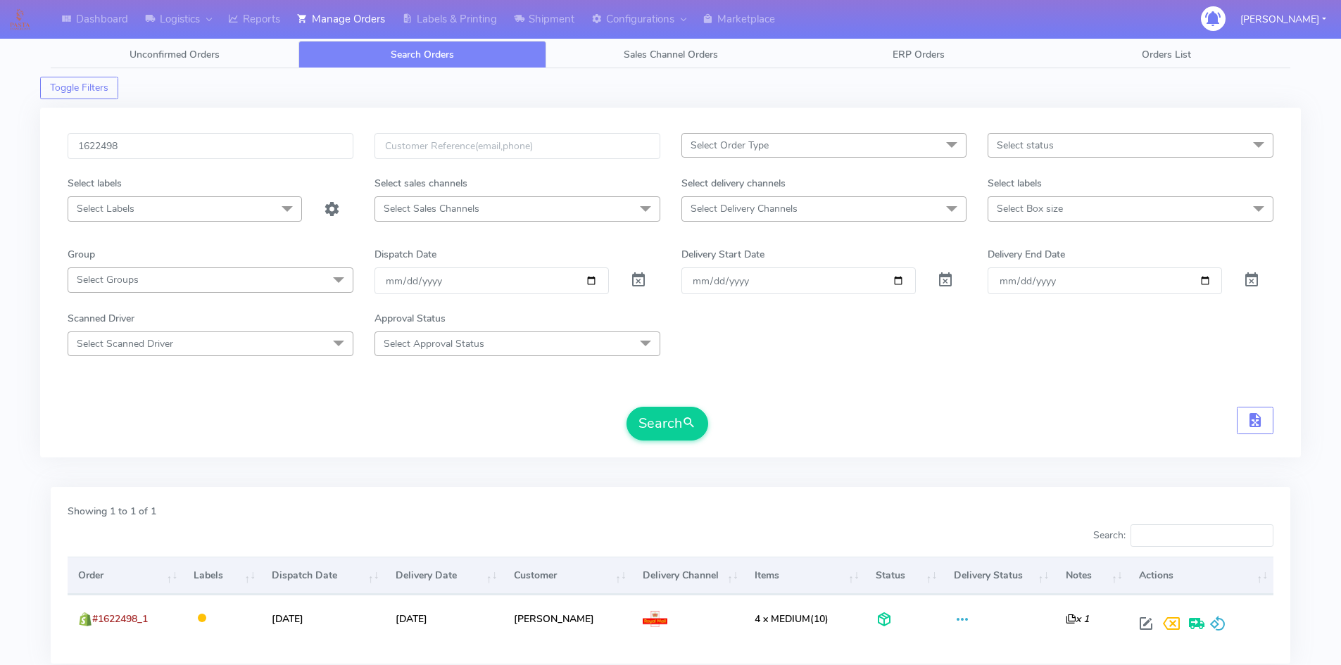
scroll to position [0, 0]
drag, startPoint x: 87, startPoint y: 146, endPoint x: 52, endPoint y: 144, distance: 35.3
click at [56, 144] on div "1622498 Select Order Type Select All MEALS ATAVI One Off Pasta Club Gift Kit Ev…" at bounding box center [670, 284] width 1261 height 350
paste input "19708"
type input "1619708"
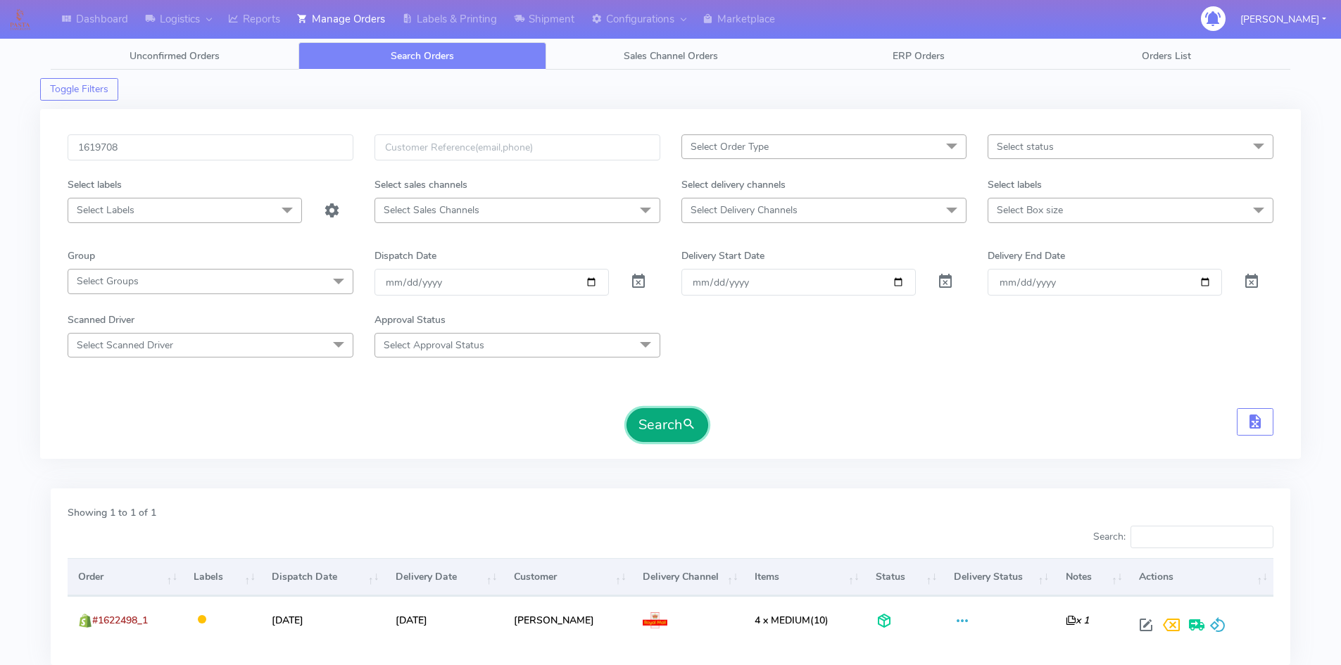
click at [650, 413] on button "Search" at bounding box center [668, 425] width 82 height 34
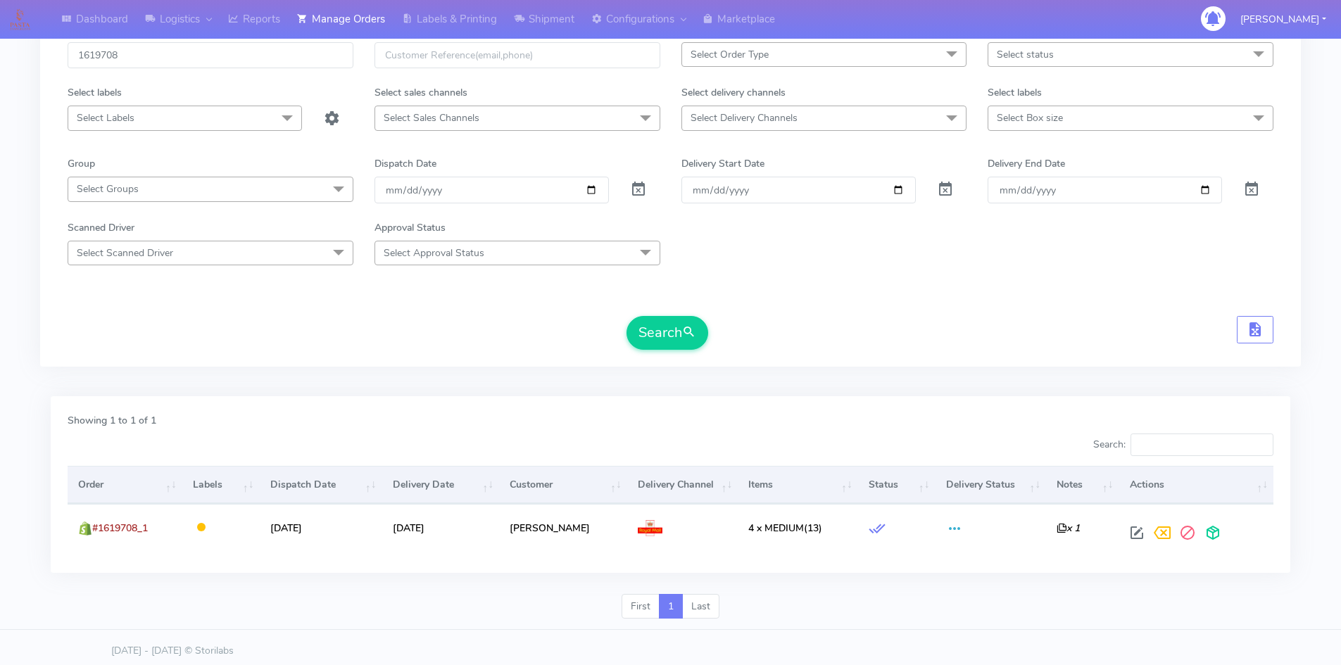
scroll to position [99, 0]
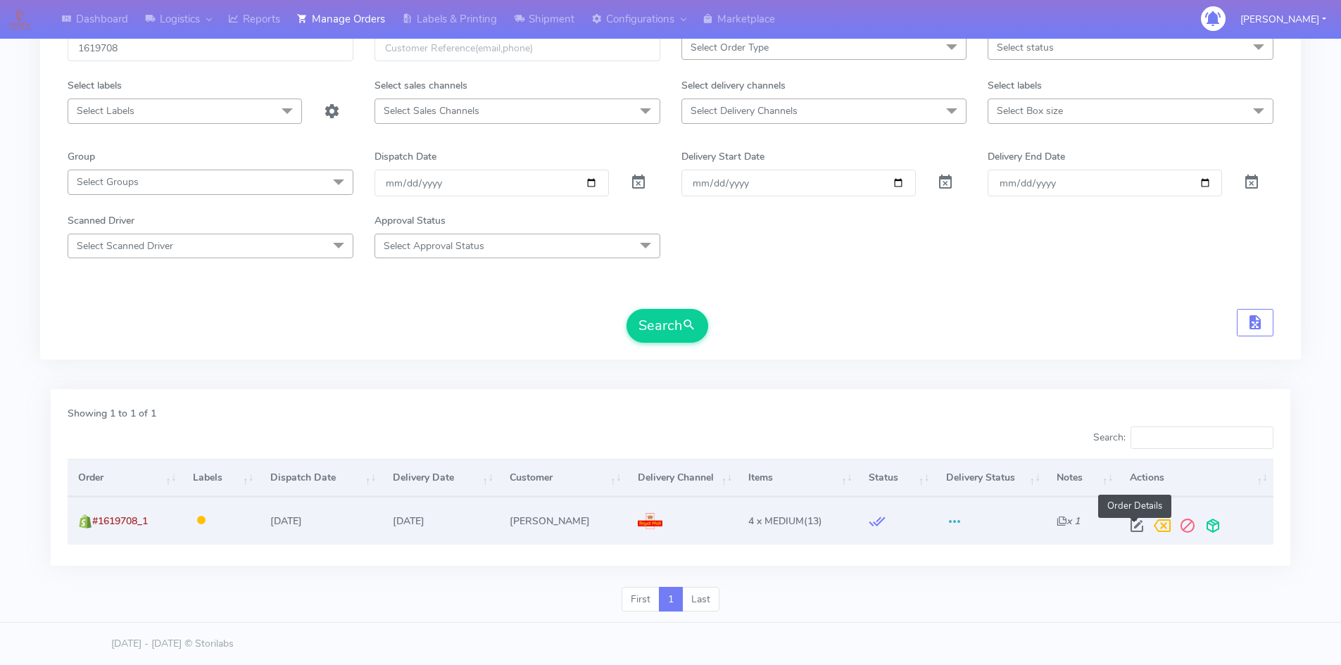
click at [1132, 527] on span at bounding box center [1137, 529] width 25 height 13
select select "3"
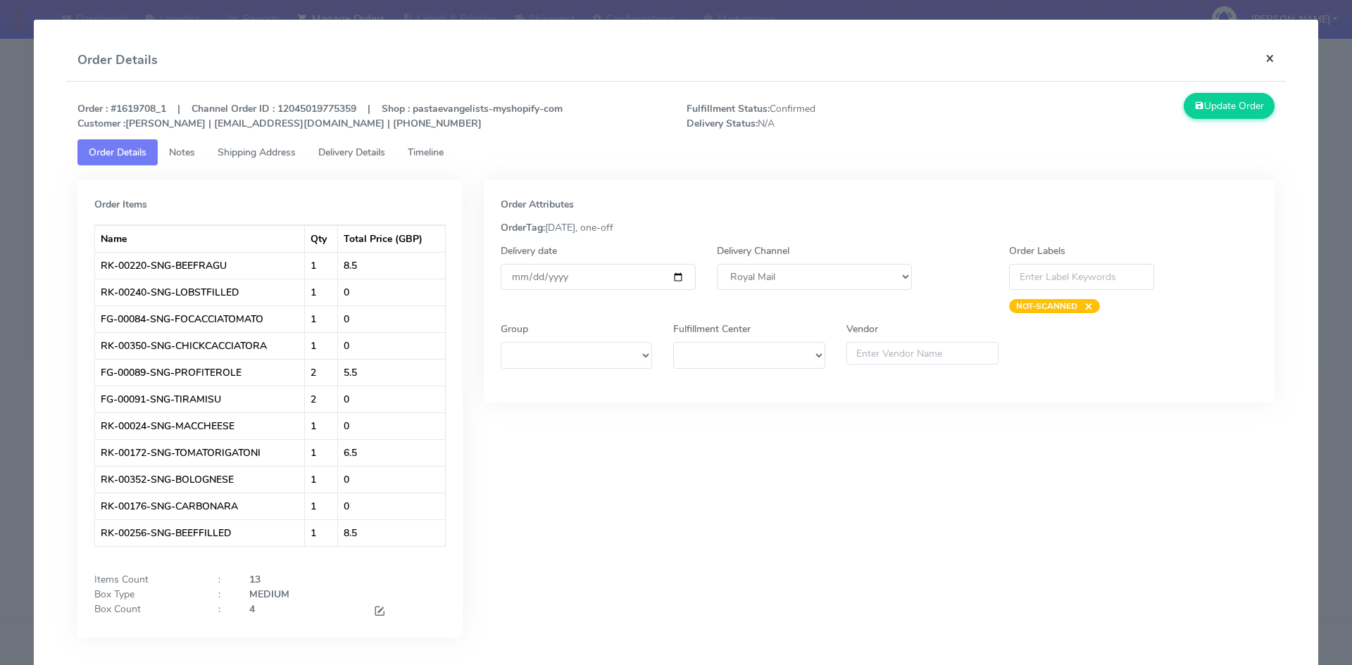
click at [1257, 58] on button "×" at bounding box center [1270, 57] width 32 height 37
